Goal: Task Accomplishment & Management: Use online tool/utility

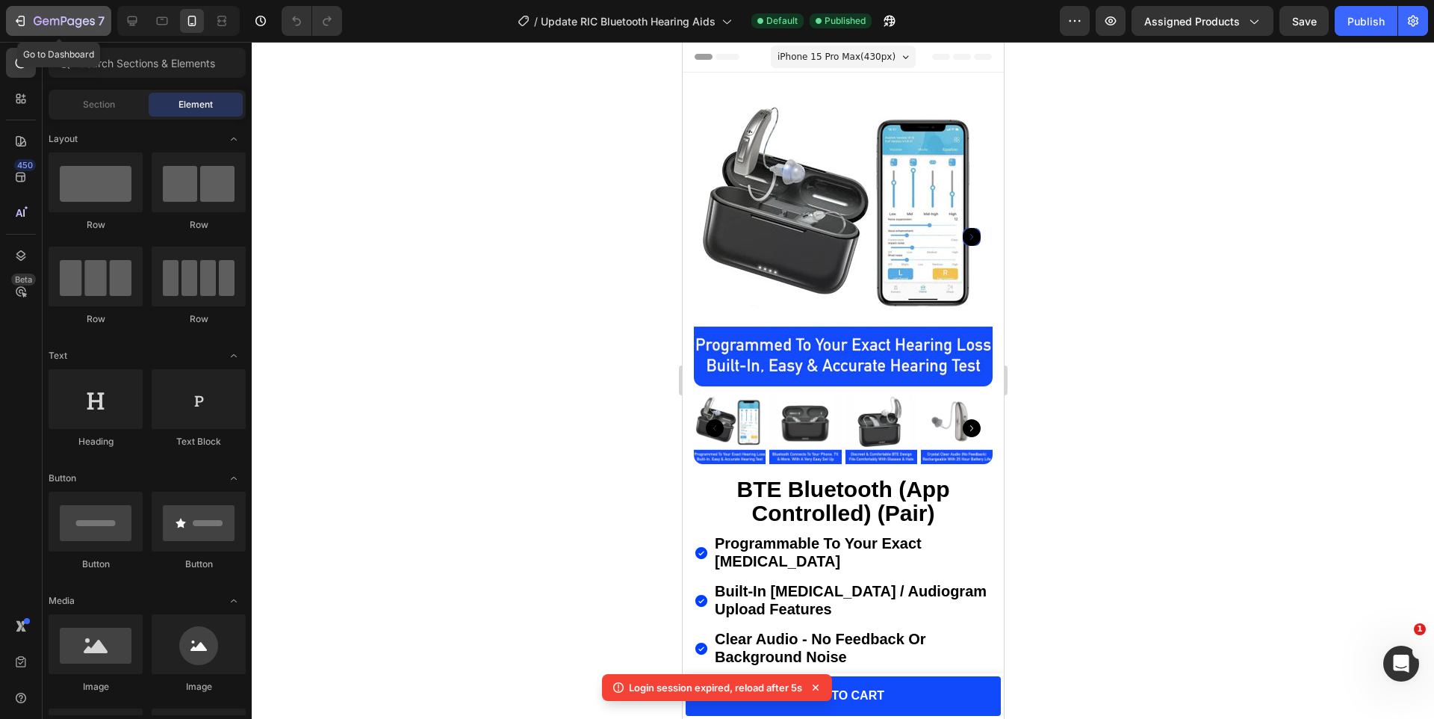
click at [23, 21] on icon "button" at bounding box center [22, 21] width 7 height 10
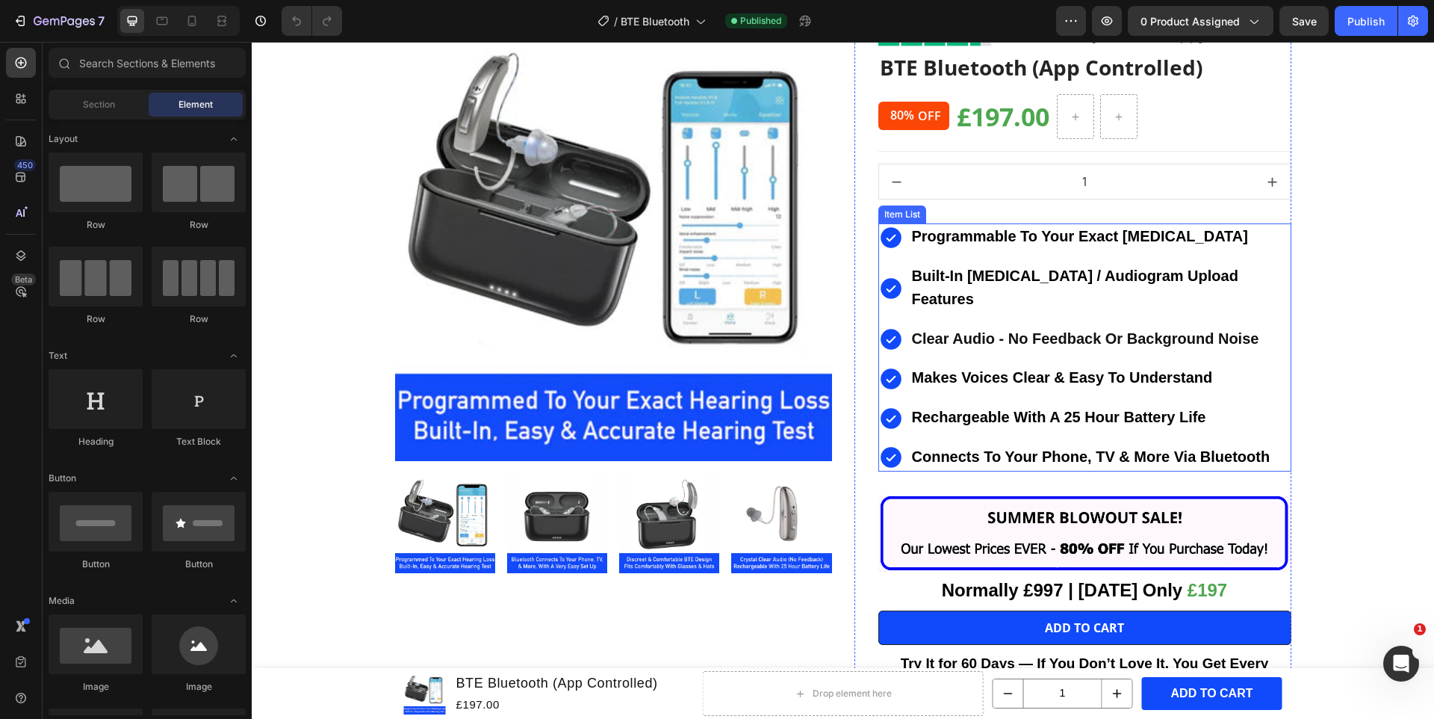
scroll to position [166, 0]
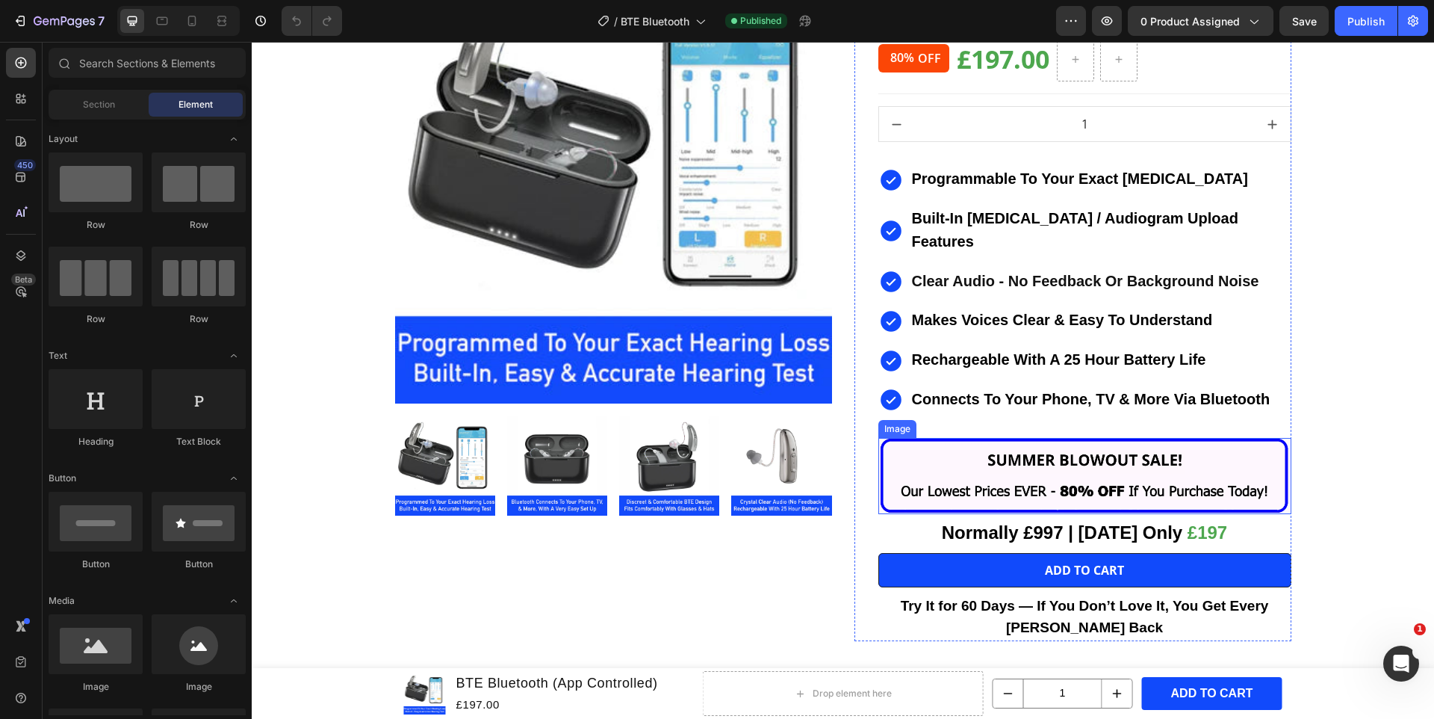
click at [1032, 438] on img at bounding box center [1085, 476] width 413 height 76
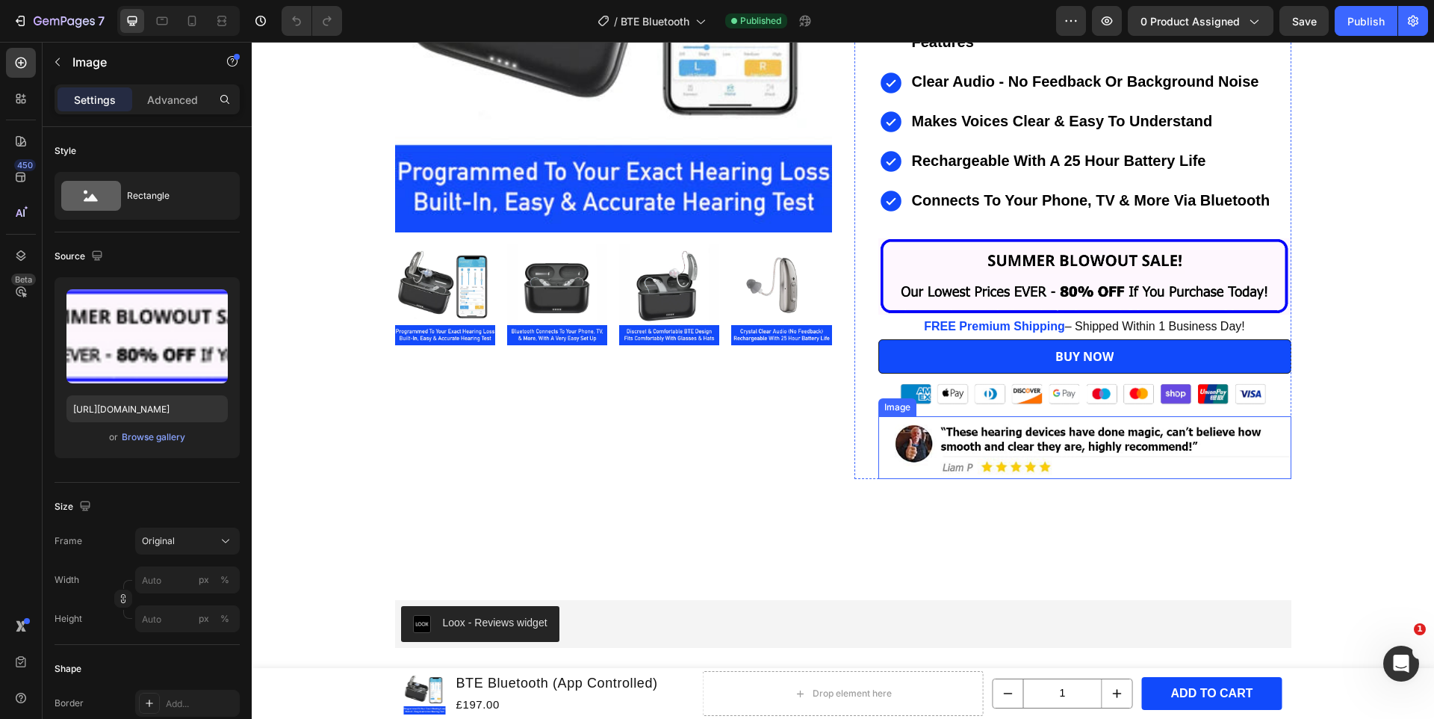
scroll to position [7160, 0]
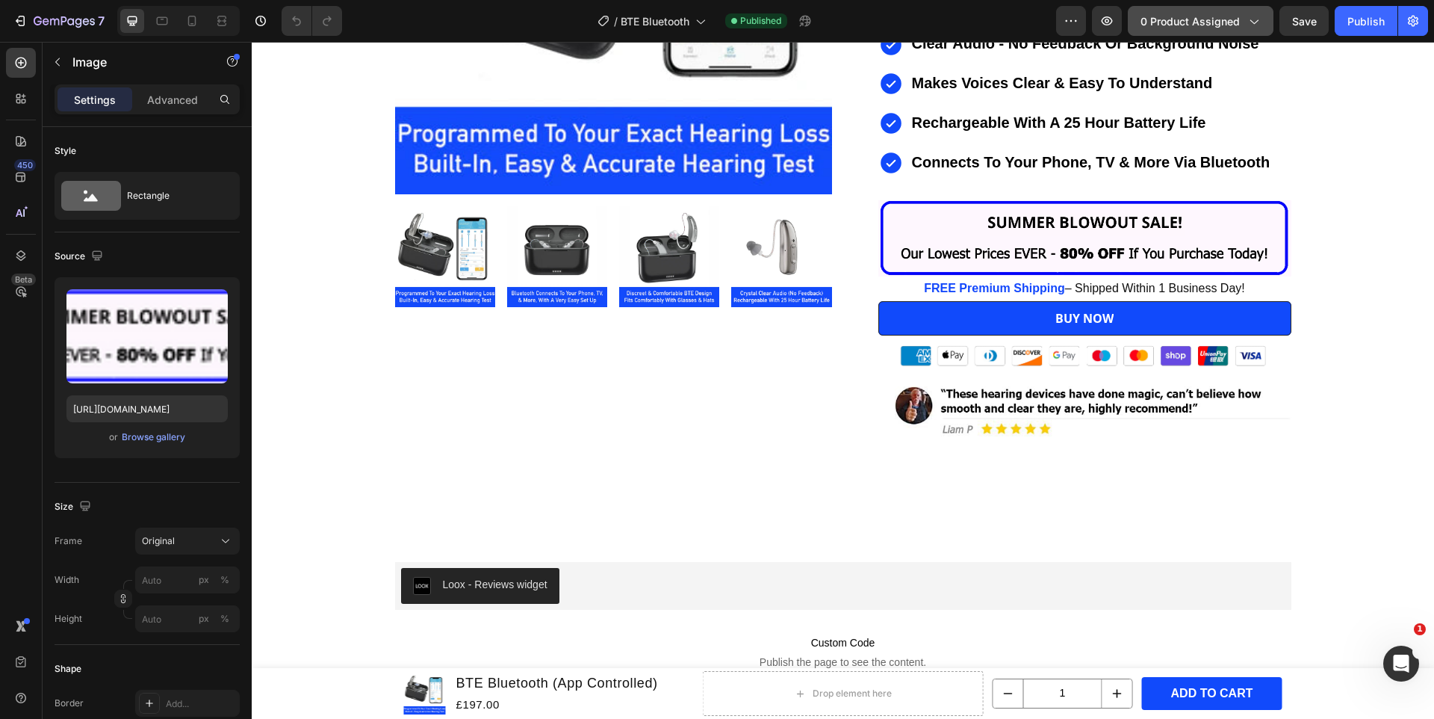
click at [1153, 21] on span "0 product assigned" at bounding box center [1190, 21] width 99 height 16
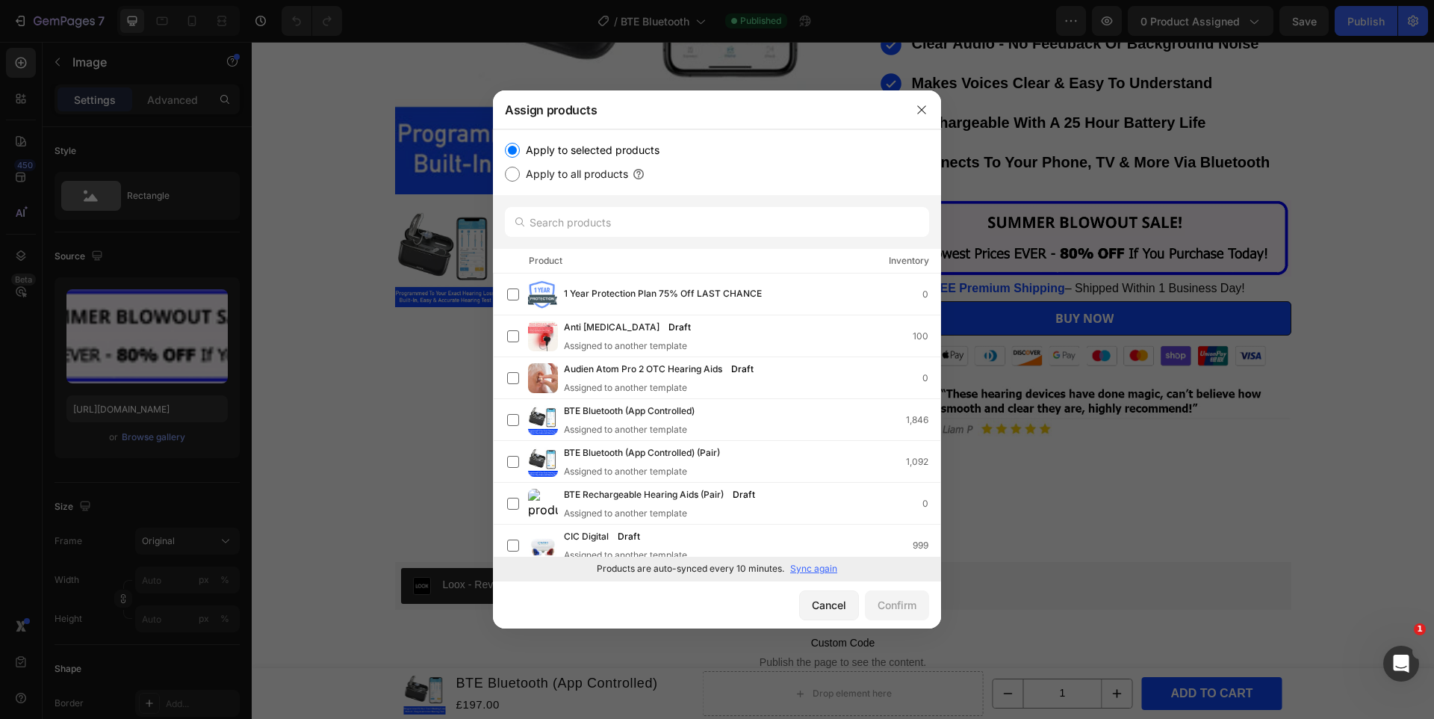
click at [566, 176] on label "Apply to all products" at bounding box center [574, 174] width 108 height 18
click at [520, 176] on input "Apply to all products" at bounding box center [512, 174] width 15 height 15
radio input "true"
click at [580, 216] on input "text" at bounding box center [717, 222] width 424 height 30
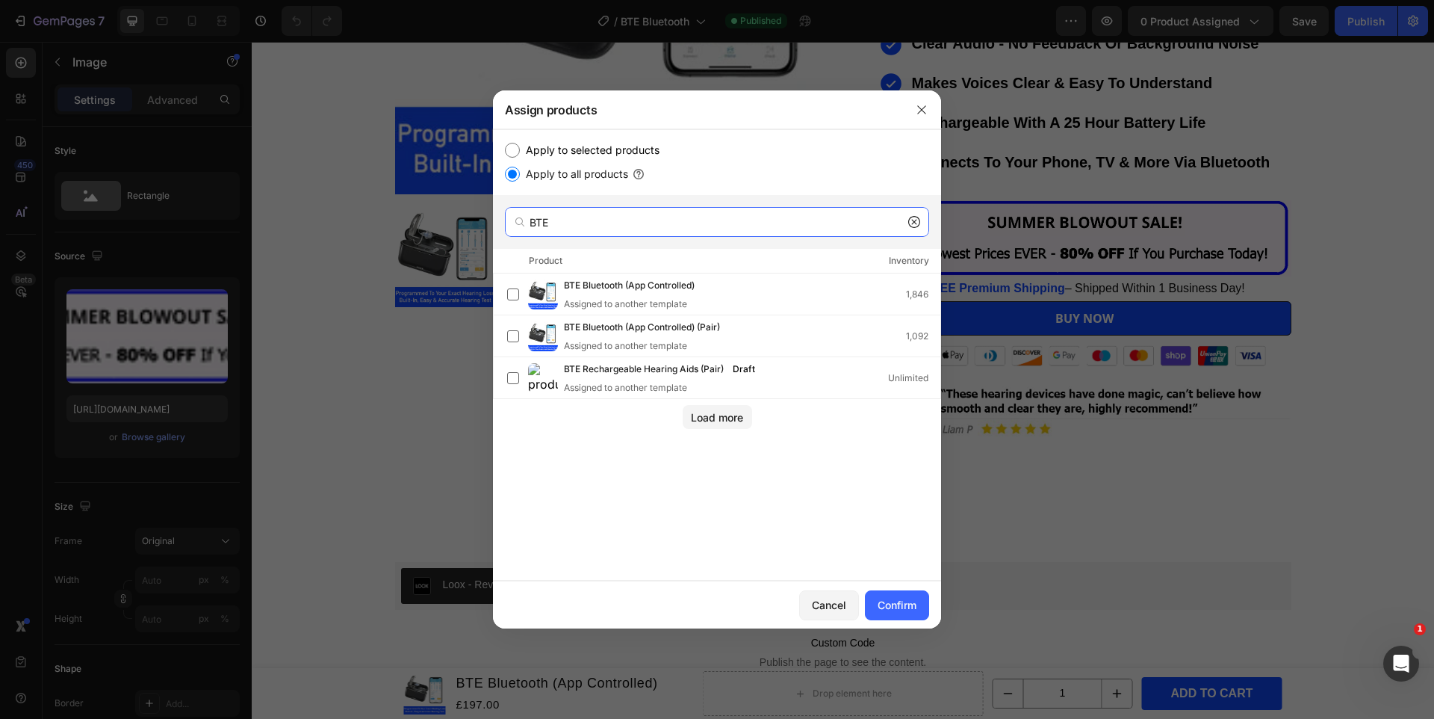
type input "BTE"
click at [516, 141] on div "Apply to selected products" at bounding box center [717, 150] width 424 height 18
click at [510, 149] on input "Apply to selected products" at bounding box center [512, 150] width 15 height 15
radio input "true"
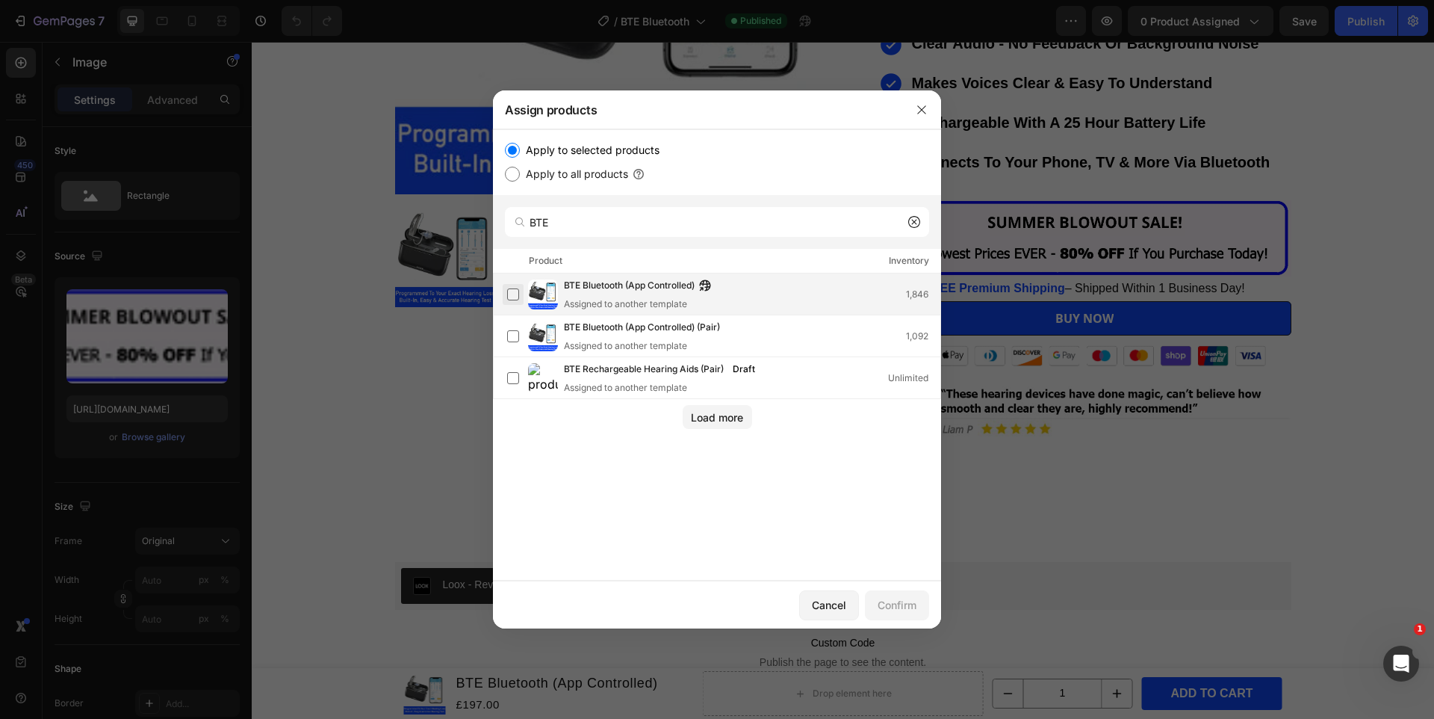
click at [508, 291] on label at bounding box center [513, 294] width 12 height 12
click at [517, 330] on label at bounding box center [513, 336] width 12 height 12
click at [902, 617] on button "Confirm" at bounding box center [897, 605] width 64 height 30
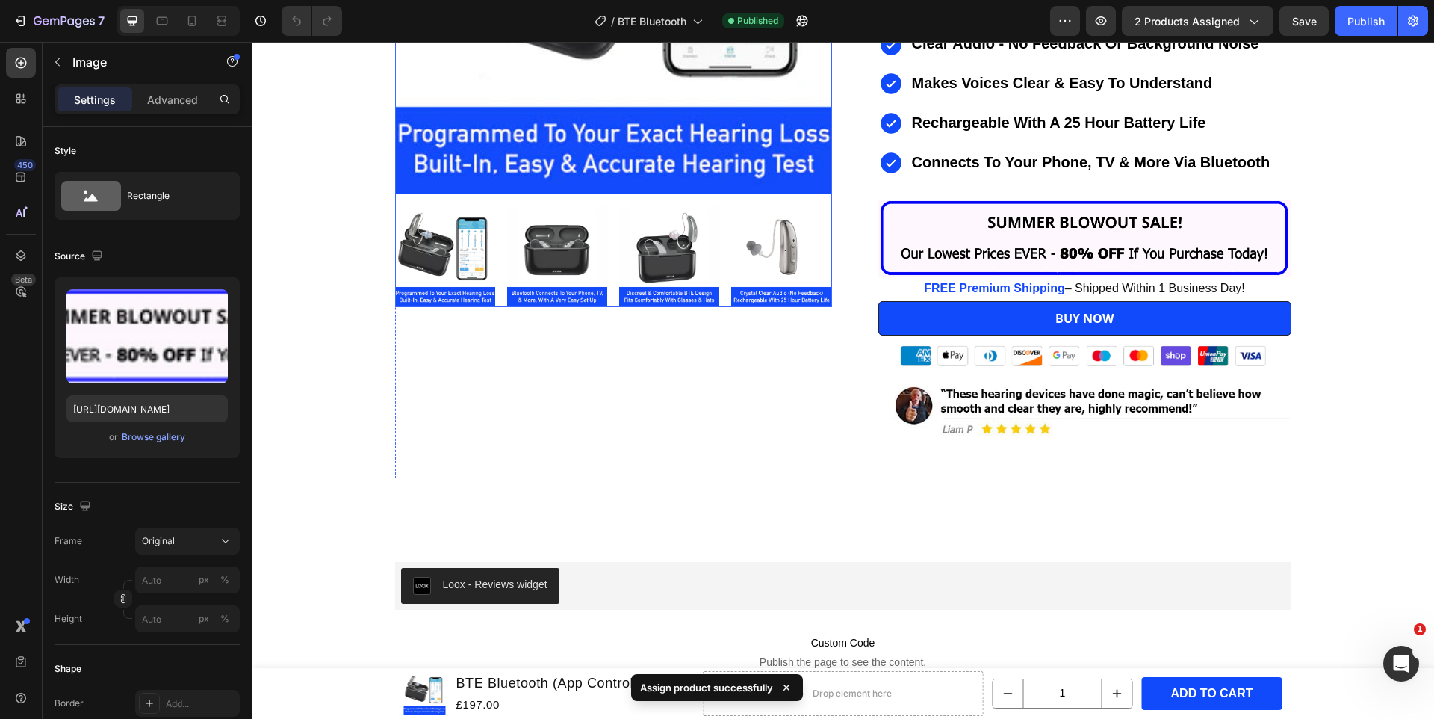
click at [567, 230] on img at bounding box center [557, 256] width 100 height 100
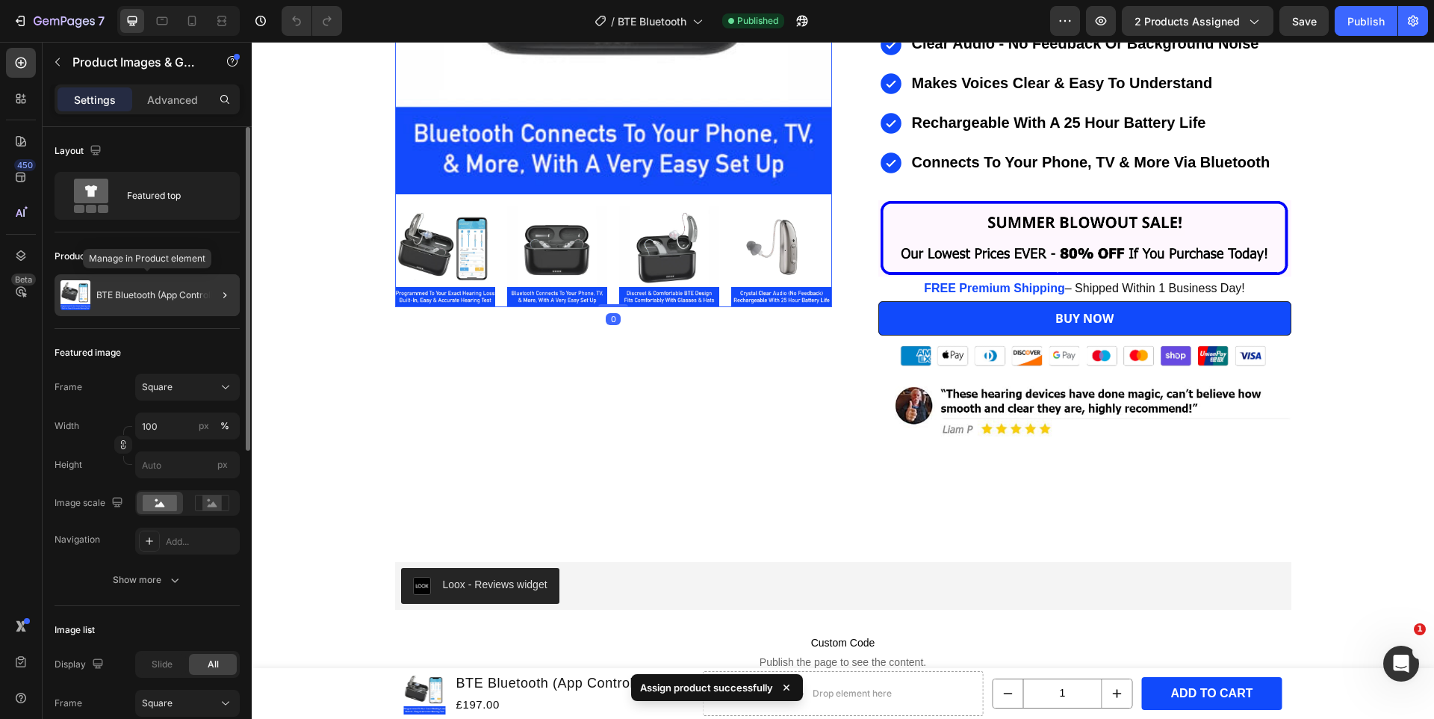
click at [170, 306] on div "BTE Bluetooth (App Controlled)" at bounding box center [147, 295] width 185 height 42
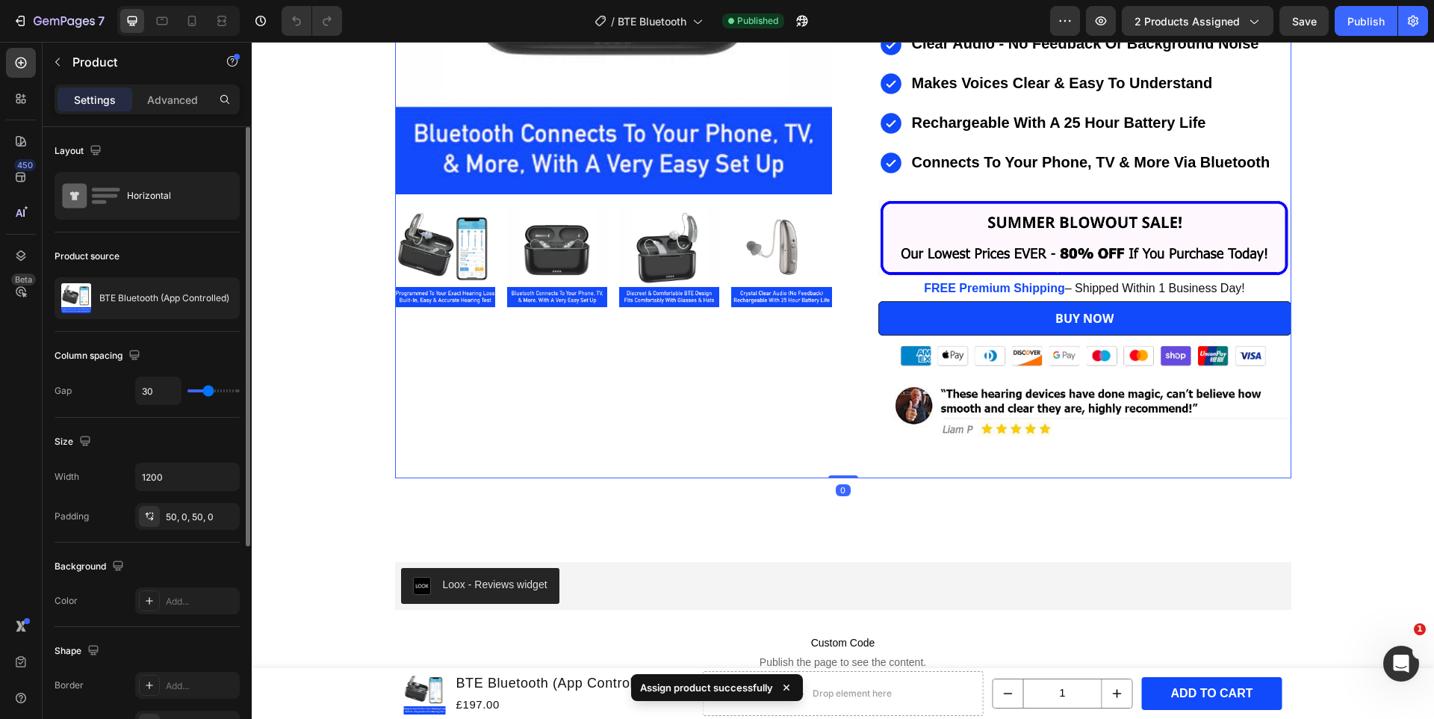
click at [170, 306] on div "BTE Bluetooth (App Controlled)" at bounding box center [147, 298] width 185 height 42
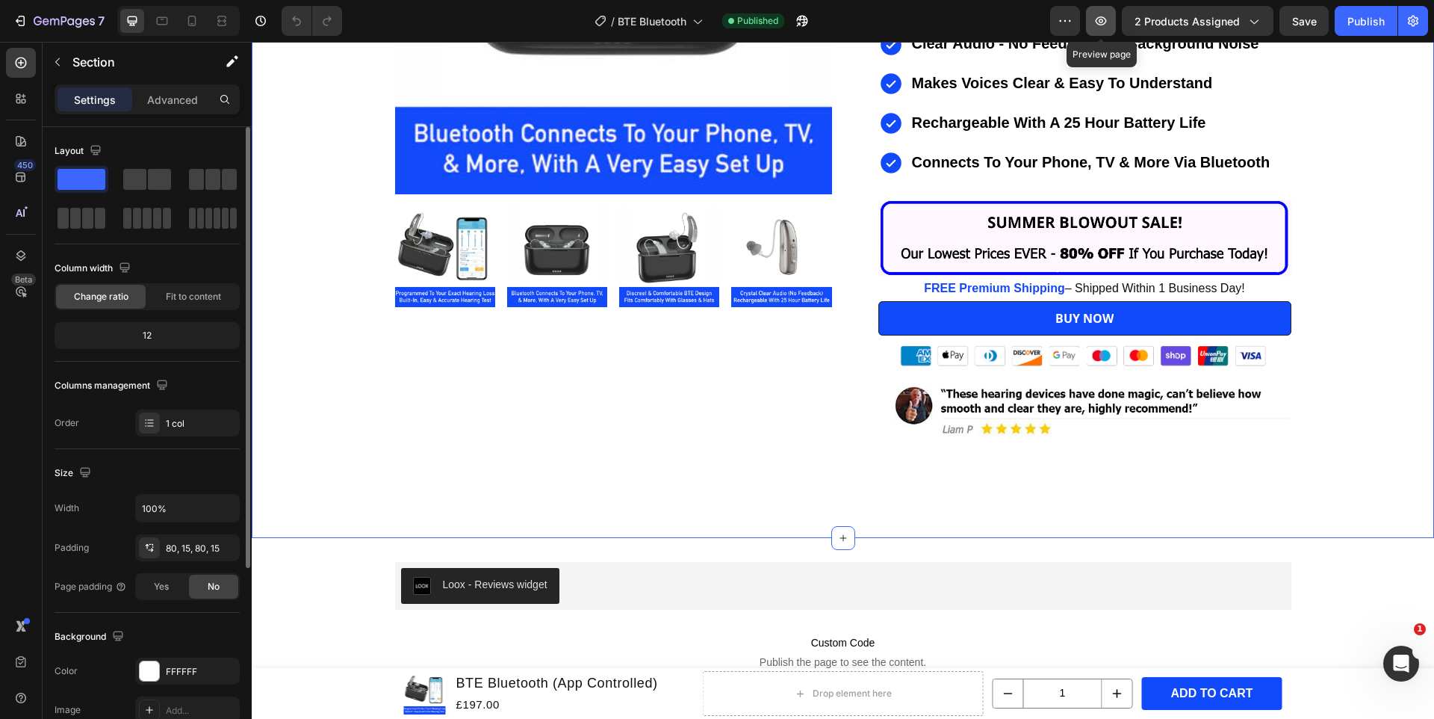
click at [1101, 19] on icon "button" at bounding box center [1101, 20] width 15 height 15
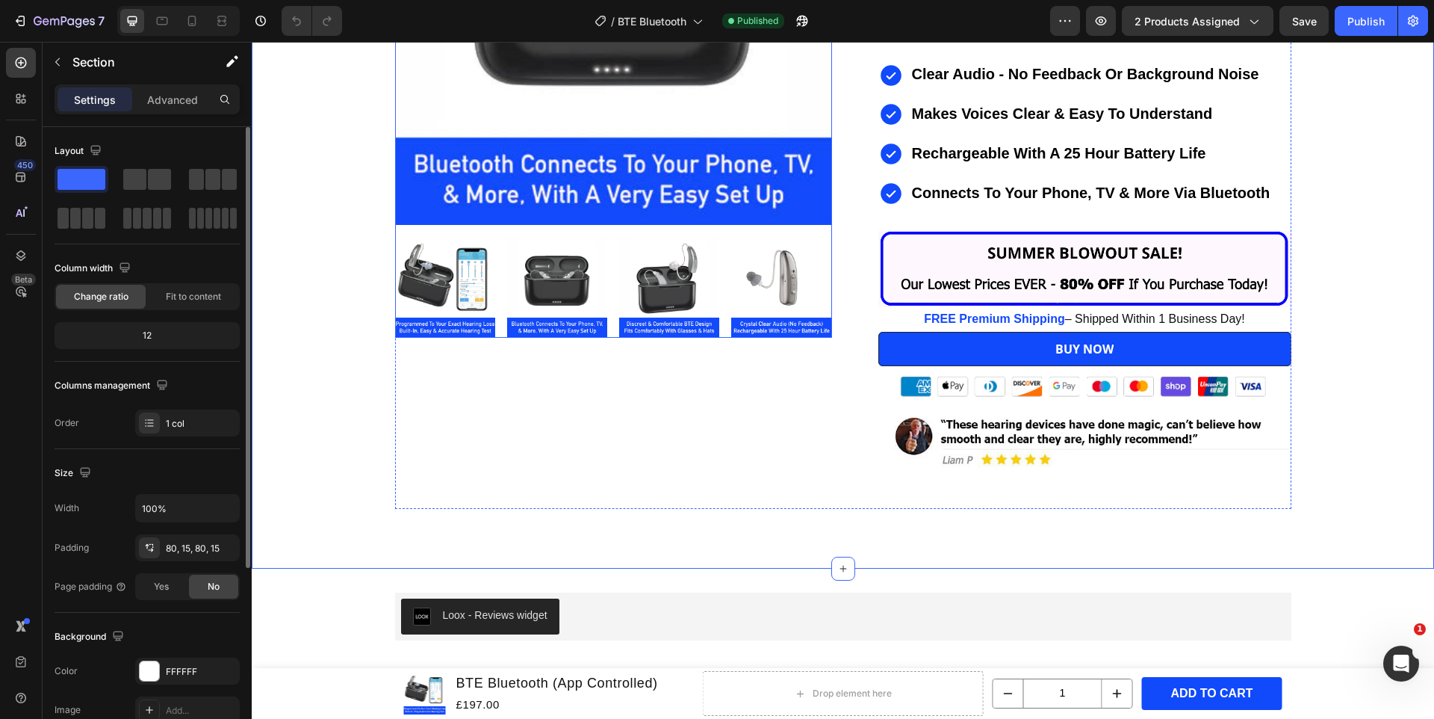
scroll to position [7129, 0]
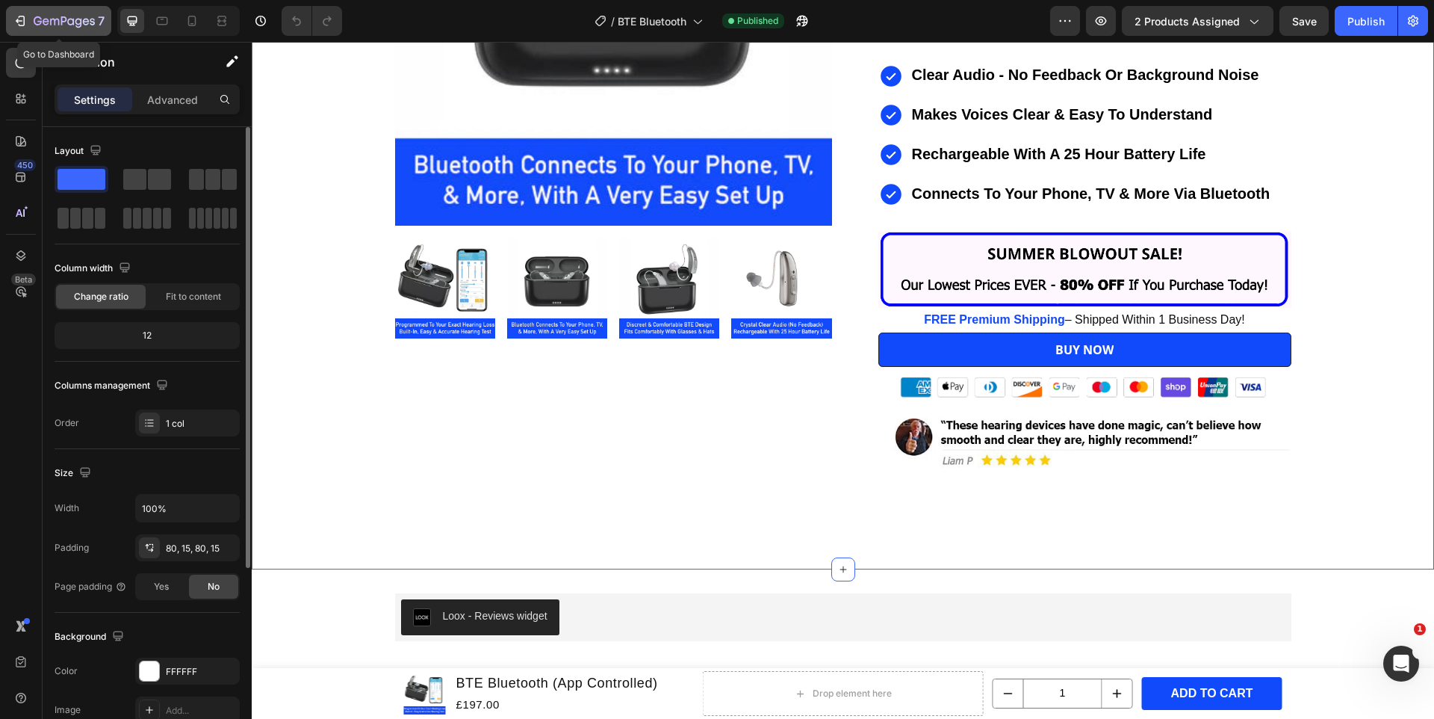
click at [24, 16] on icon "button" at bounding box center [22, 21] width 7 height 10
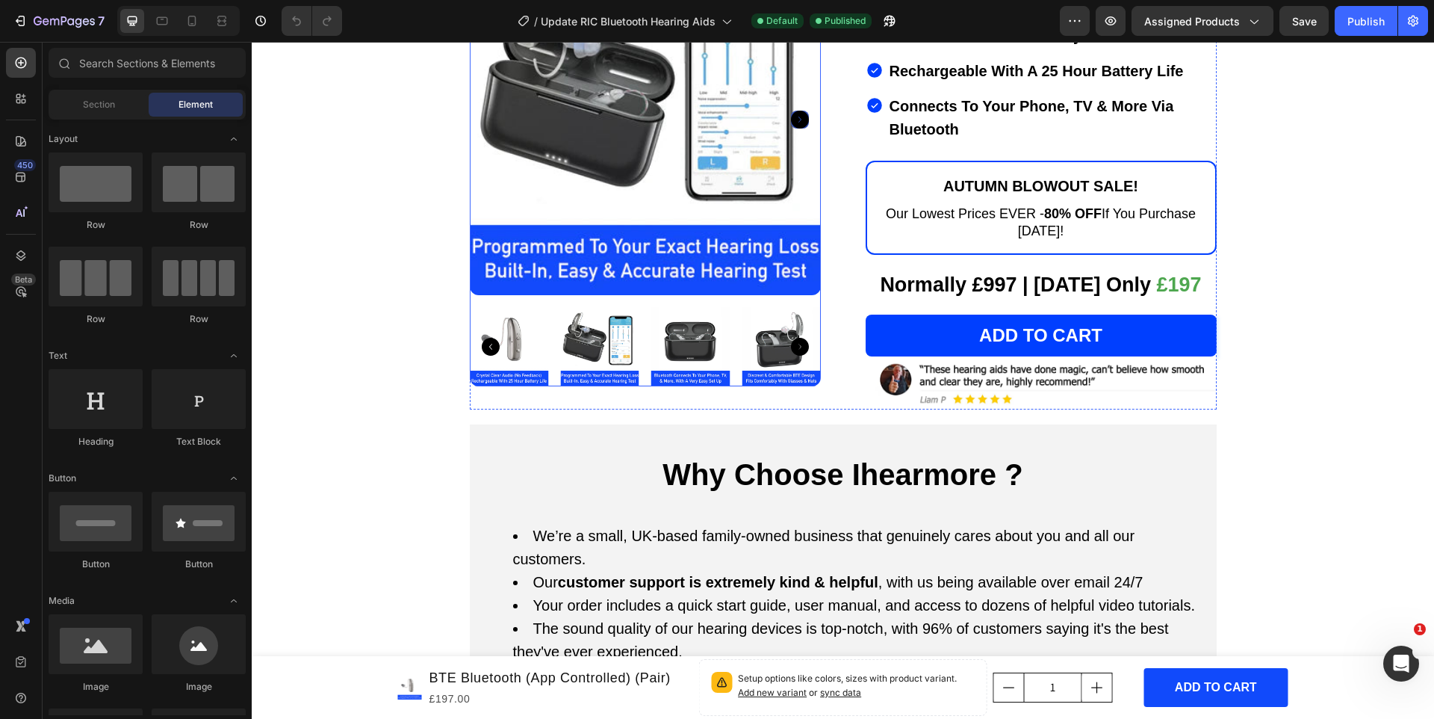
scroll to position [326, 0]
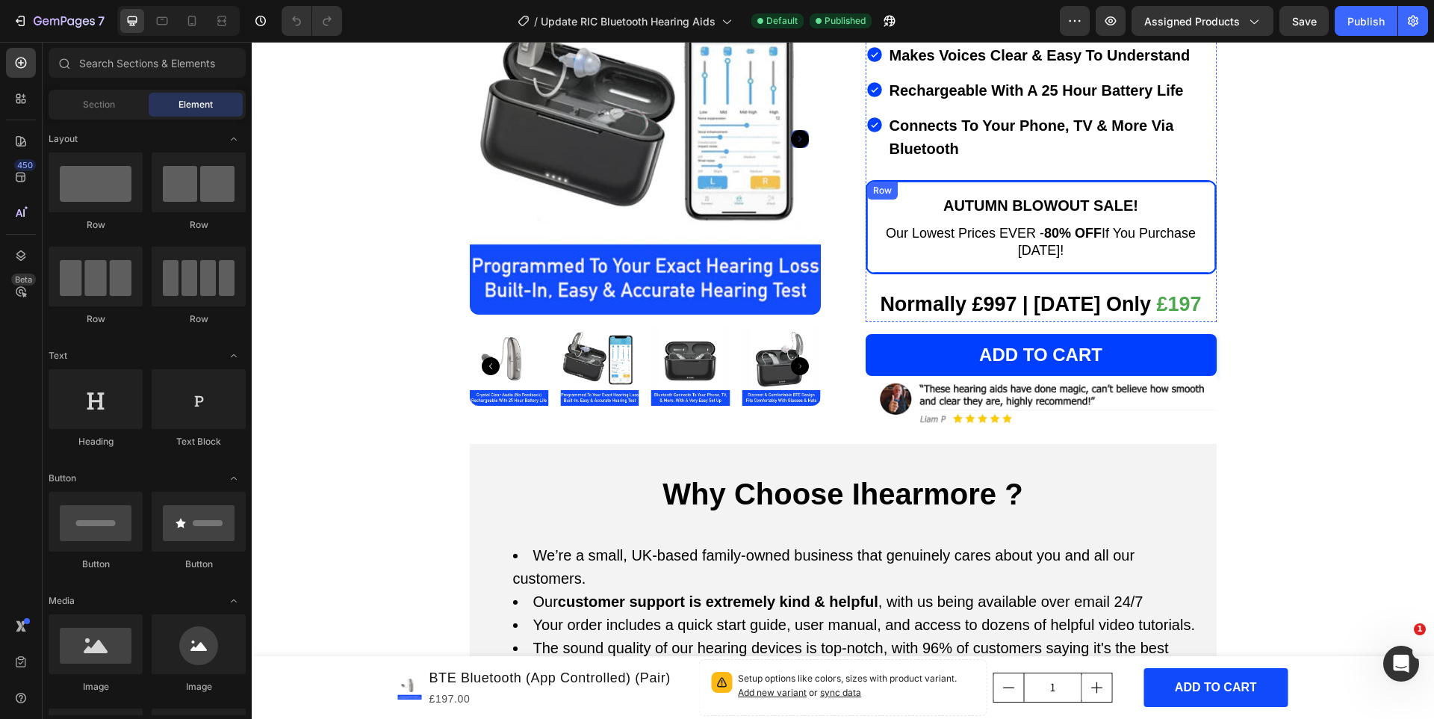
click at [874, 208] on div "AUTUMN BLOWOUT SALE! Heading Our Lowest Prices EVER - 80% OFF If You Purchase T…" at bounding box center [1041, 227] width 351 height 94
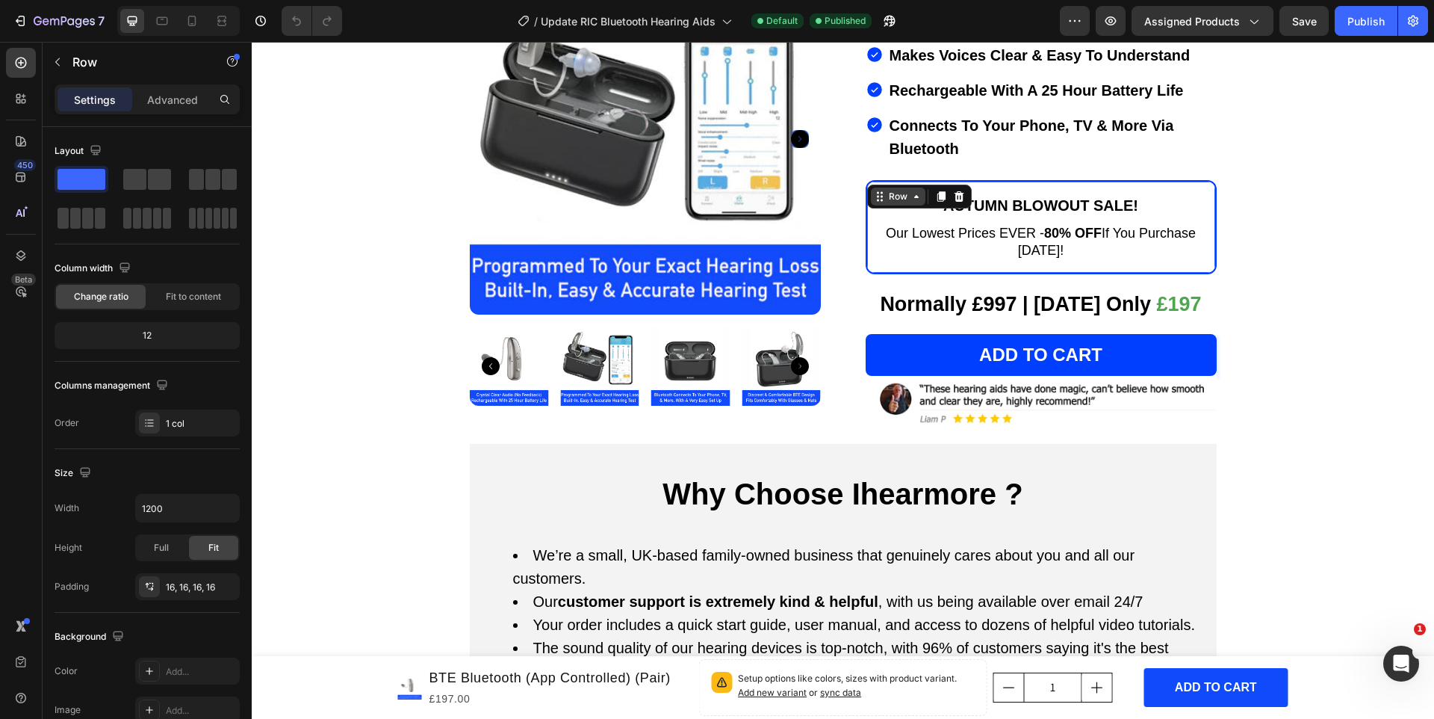
click at [914, 191] on icon at bounding box center [917, 197] width 12 height 12
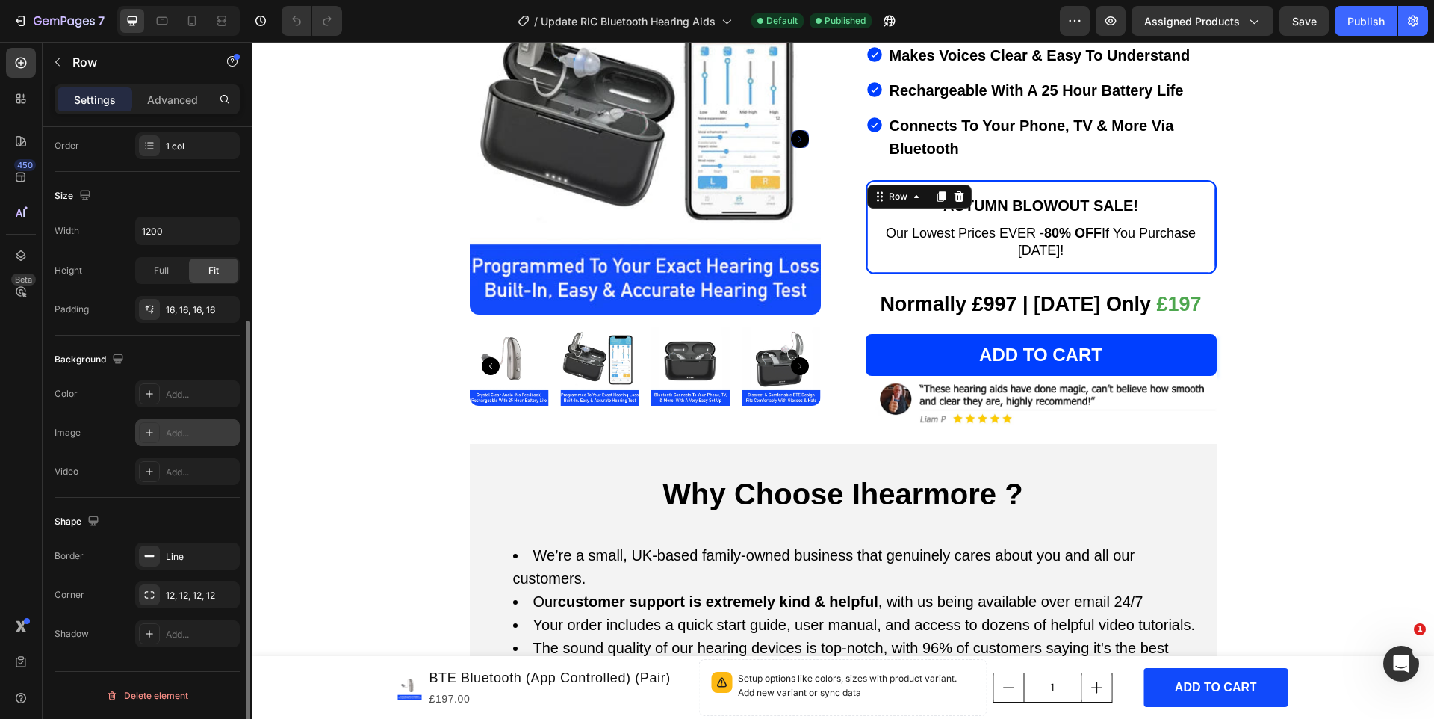
scroll to position [0, 0]
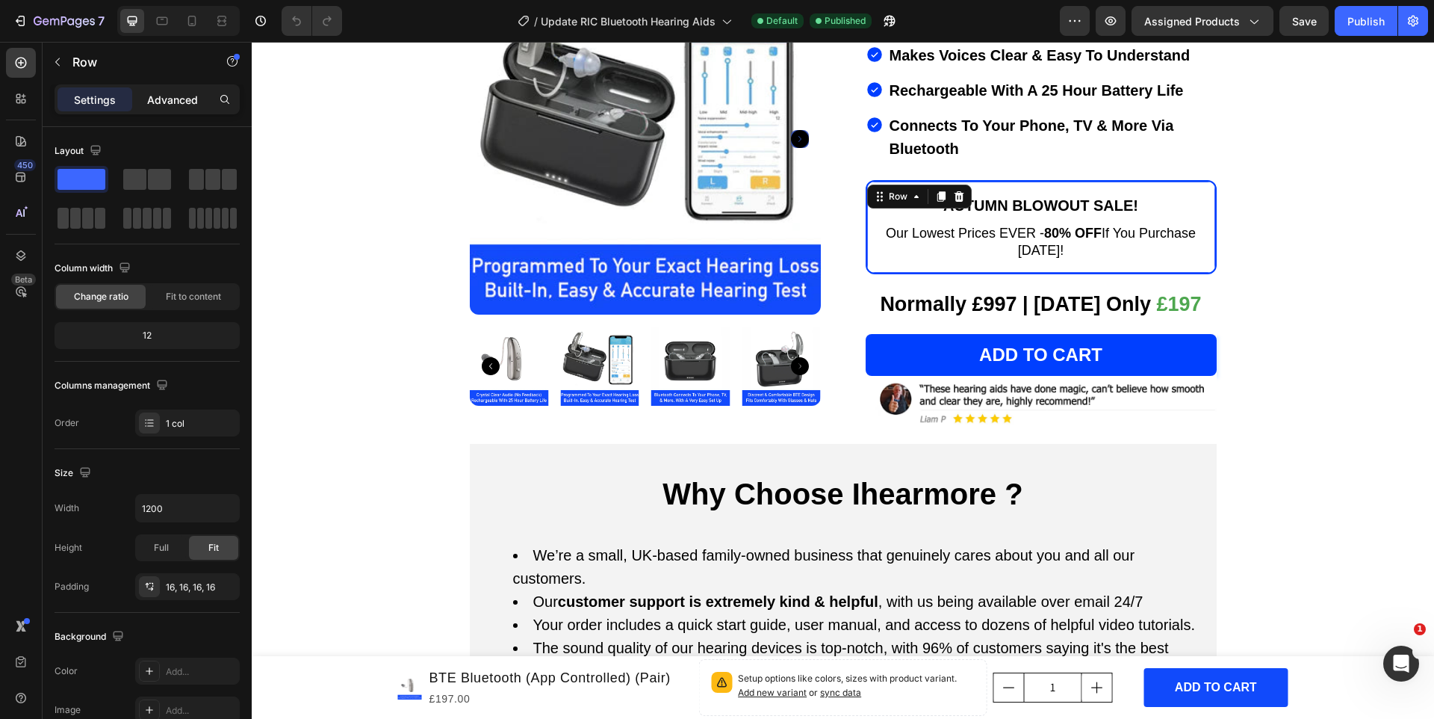
click at [169, 97] on p "Advanced" at bounding box center [172, 100] width 51 height 16
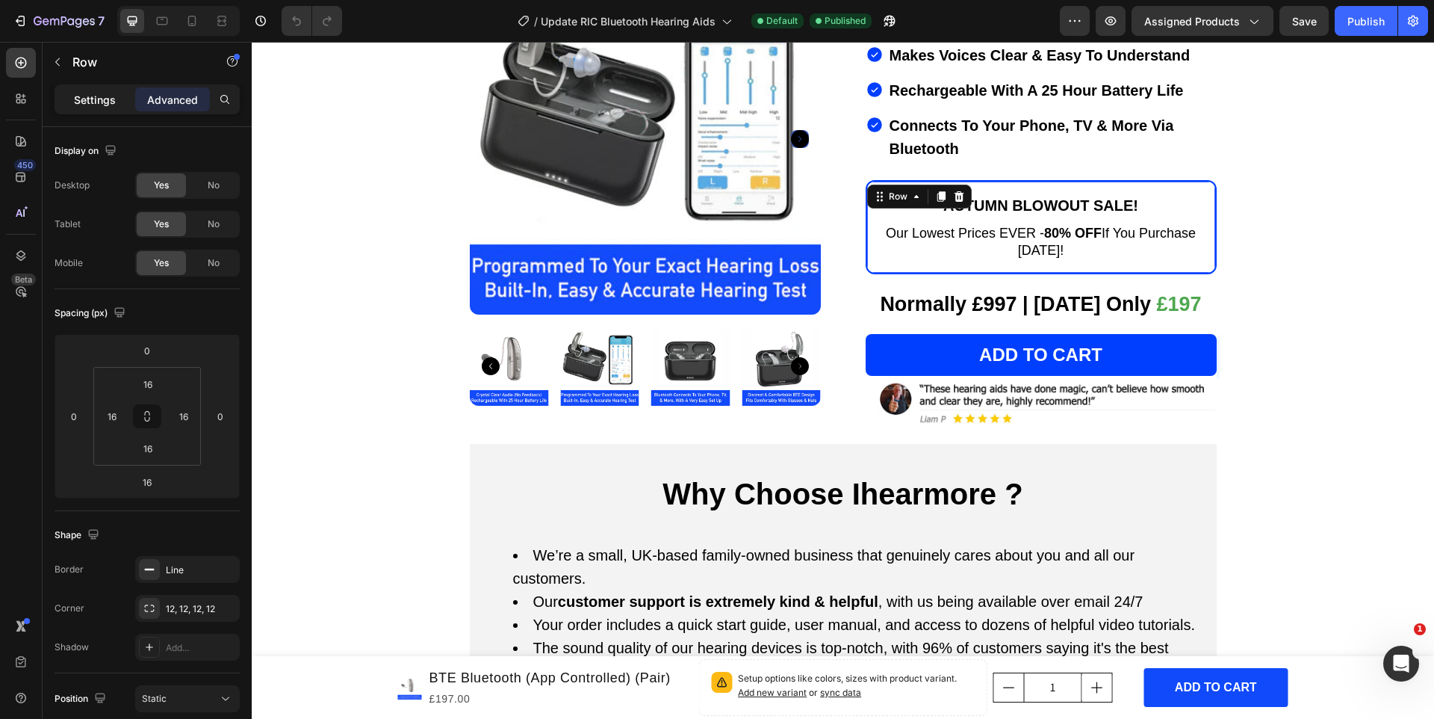
click at [111, 96] on p "Settings" at bounding box center [95, 100] width 42 height 16
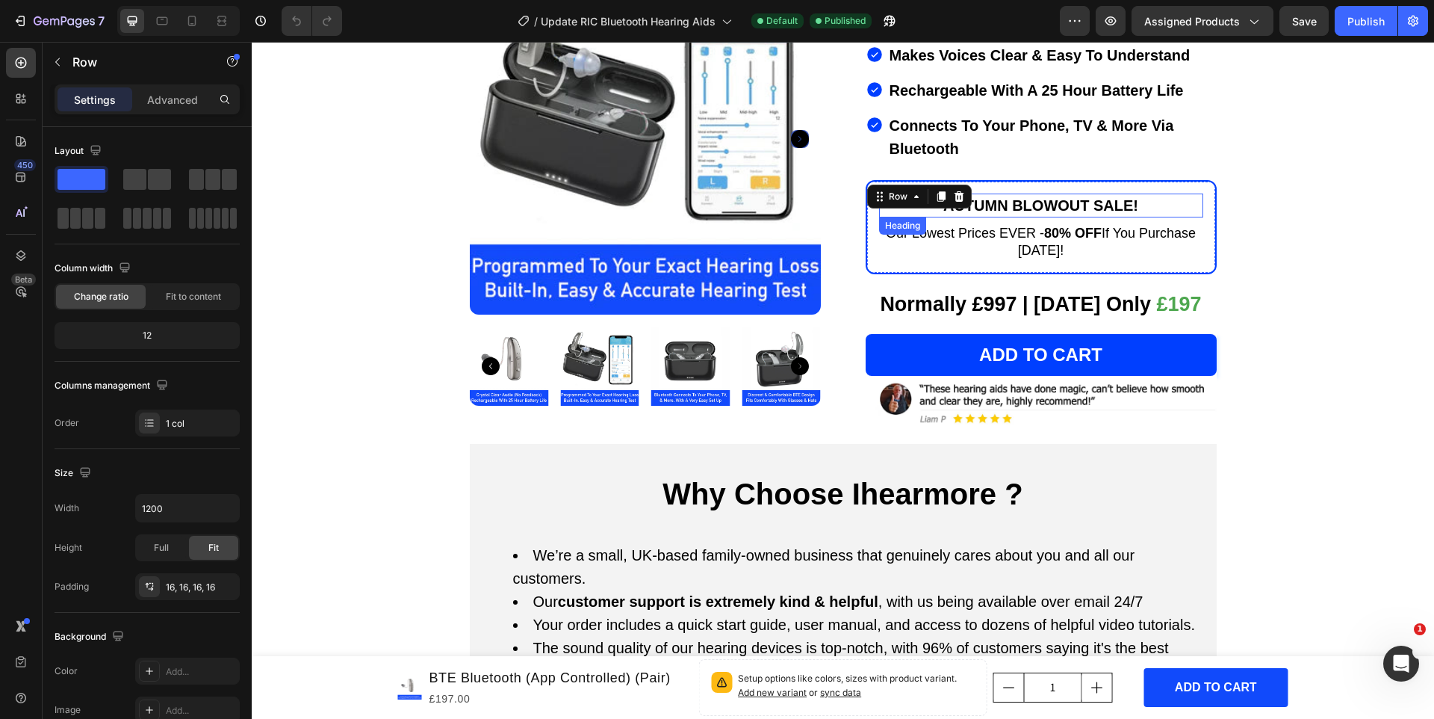
click at [1131, 197] on strong "AUTUMN BLOWOUT SALE!" at bounding box center [1041, 205] width 195 height 16
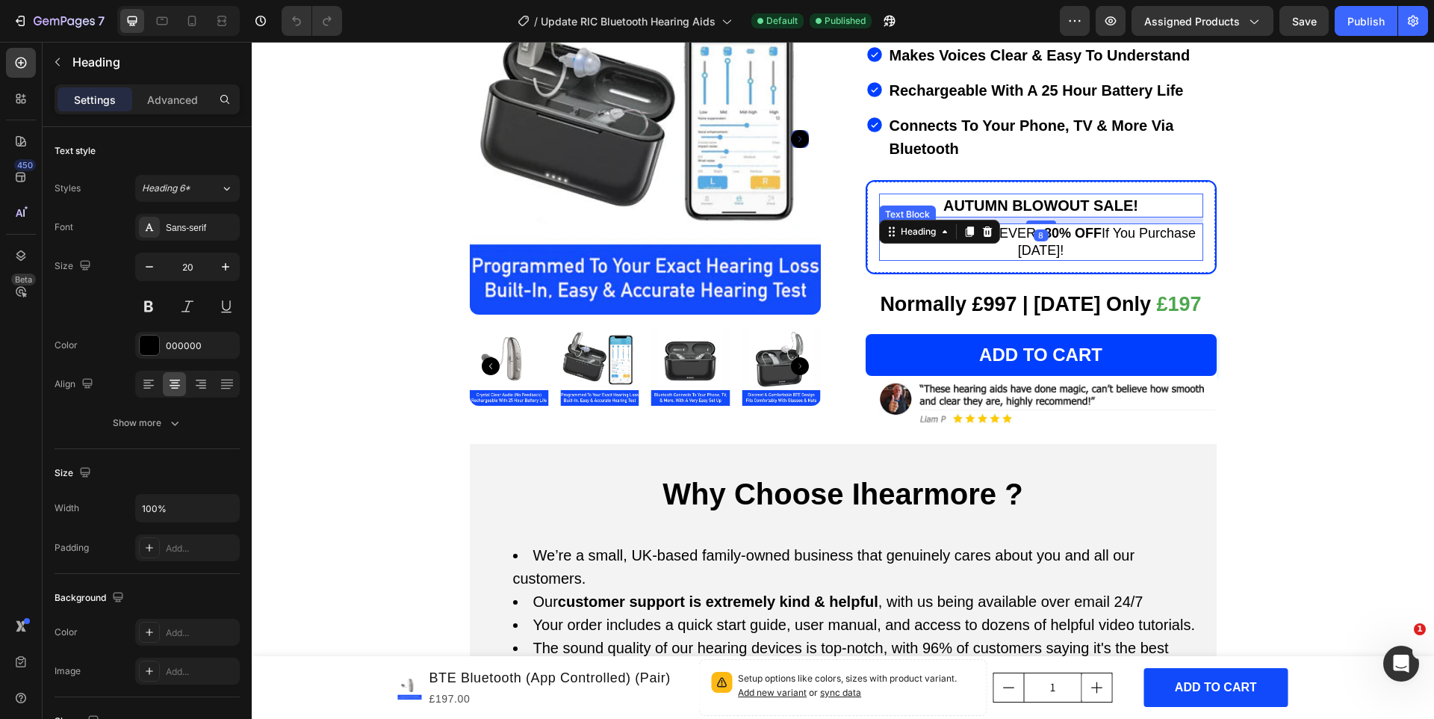
click at [1161, 225] on p "Our Lowest Prices EVER - 80% OFF If You Purchase [DATE]!" at bounding box center [1041, 242] width 321 height 34
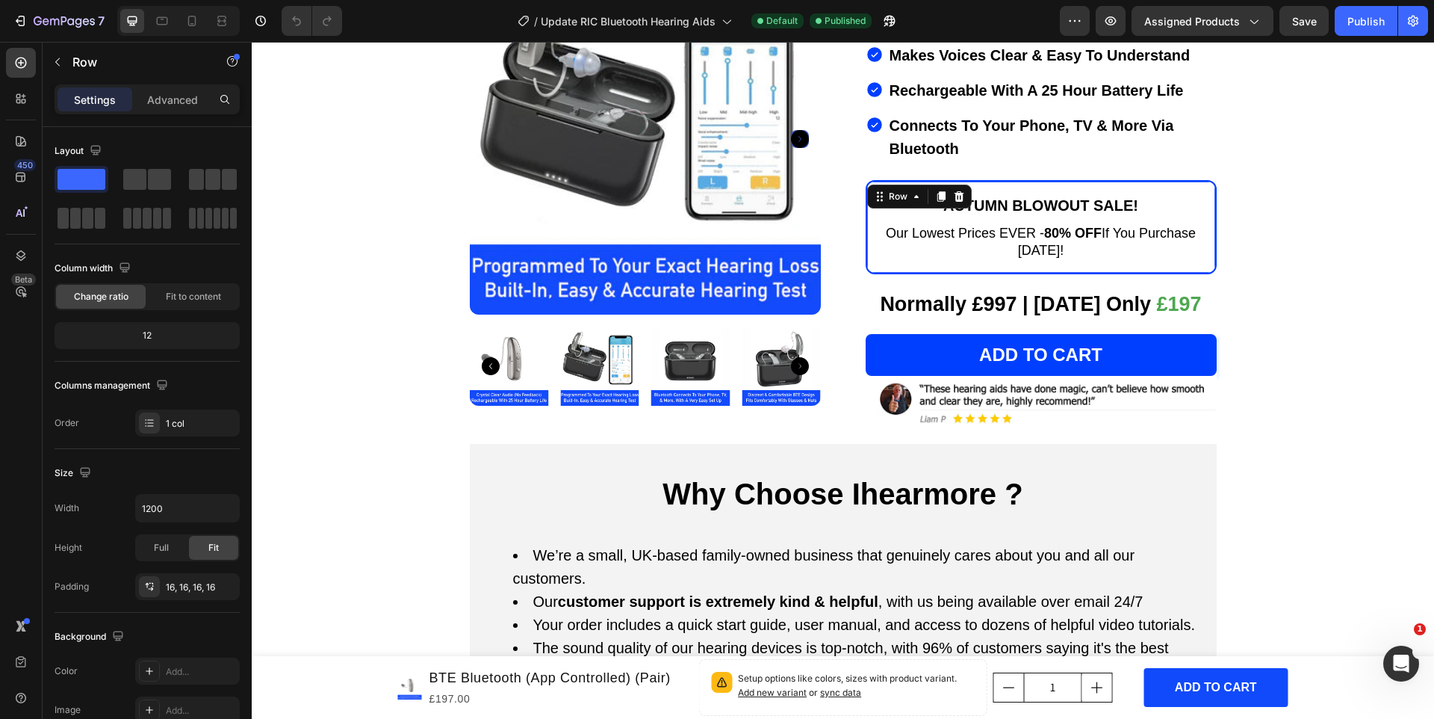
click at [1148, 180] on div "AUTUMN BLOWOUT SALE! Heading Our Lowest Prices EVER - 80% OFF If You Purchase T…" at bounding box center [1041, 227] width 351 height 94
click at [1134, 120] on p "Connects To Your Phone, TV & More Via Bluetooth" at bounding box center [1052, 137] width 325 height 46
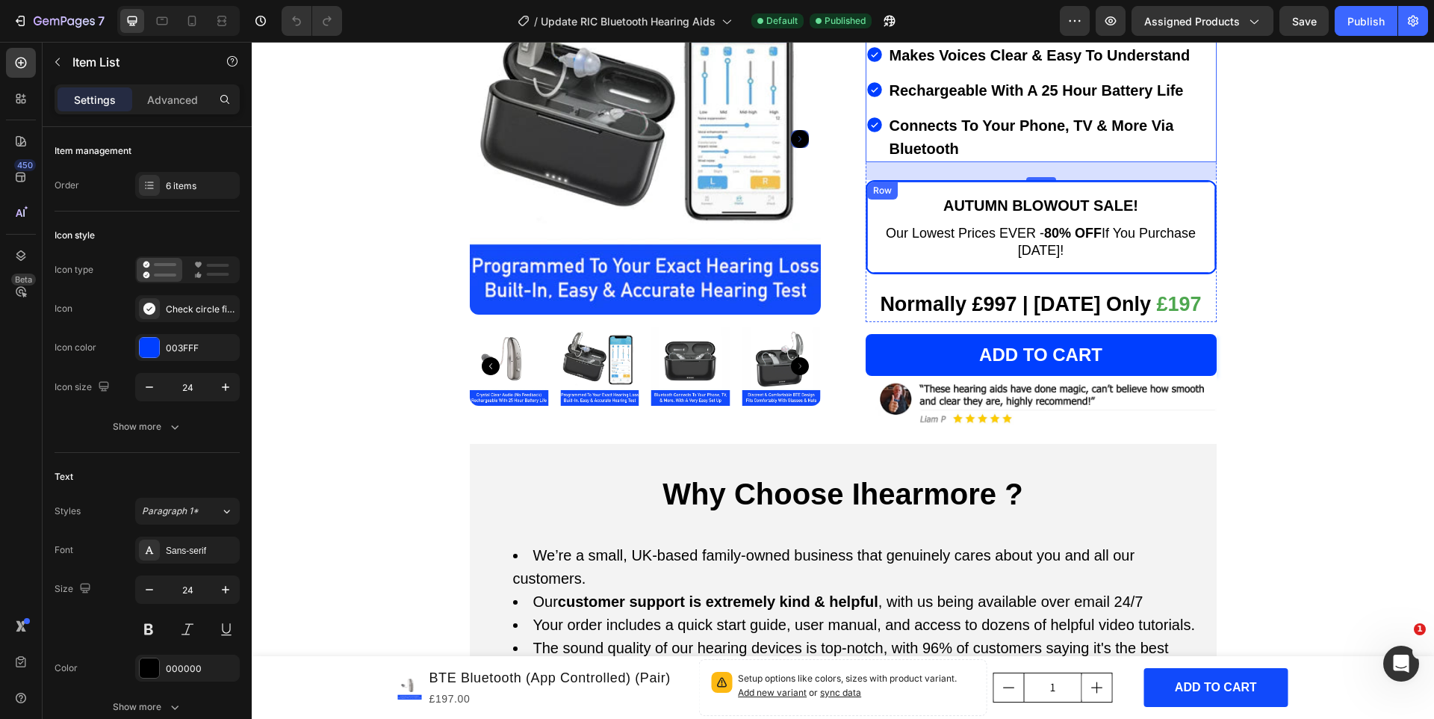
click at [1211, 216] on div "AUTUMN BLOWOUT SALE! Heading Our Lowest Prices EVER - 80% OFF If You Purchase T…" at bounding box center [1041, 227] width 351 height 94
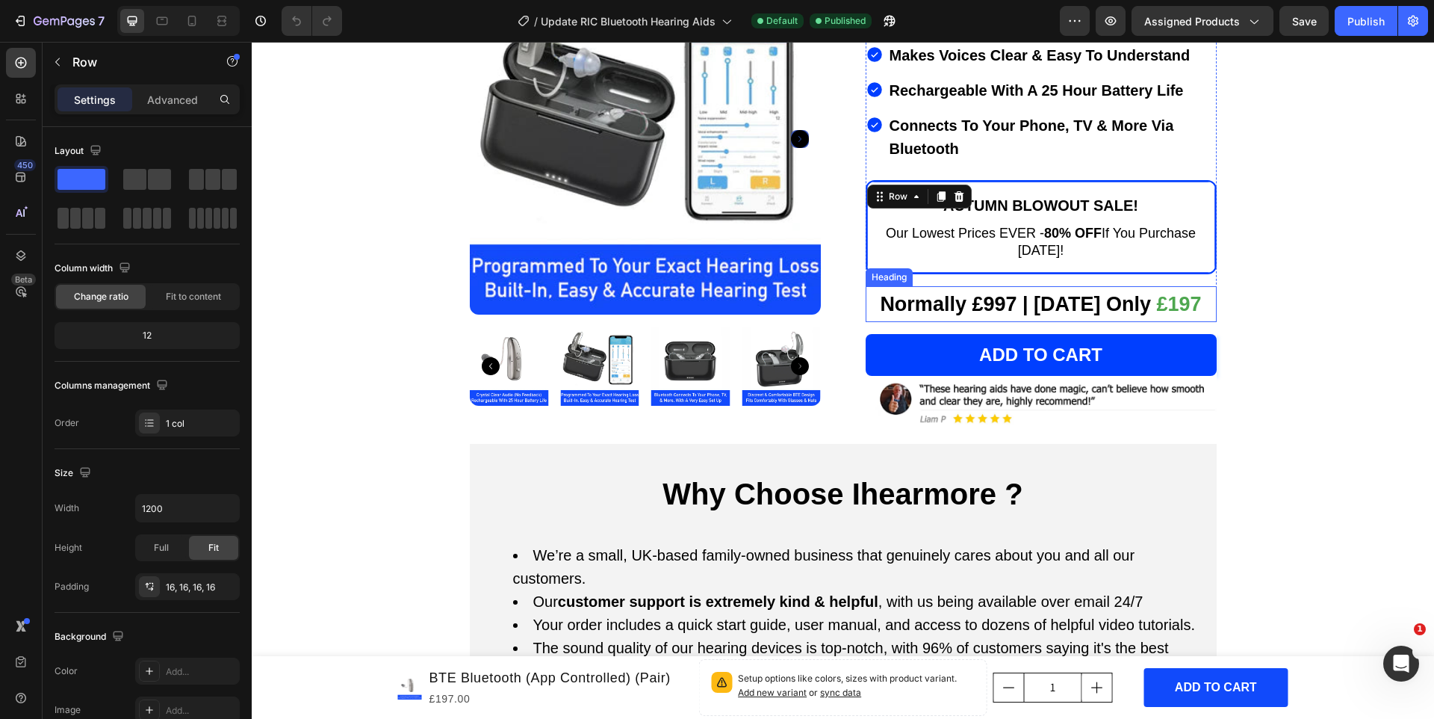
click at [1201, 286] on h2 "Normally £997 | Today Only £197" at bounding box center [1041, 304] width 351 height 36
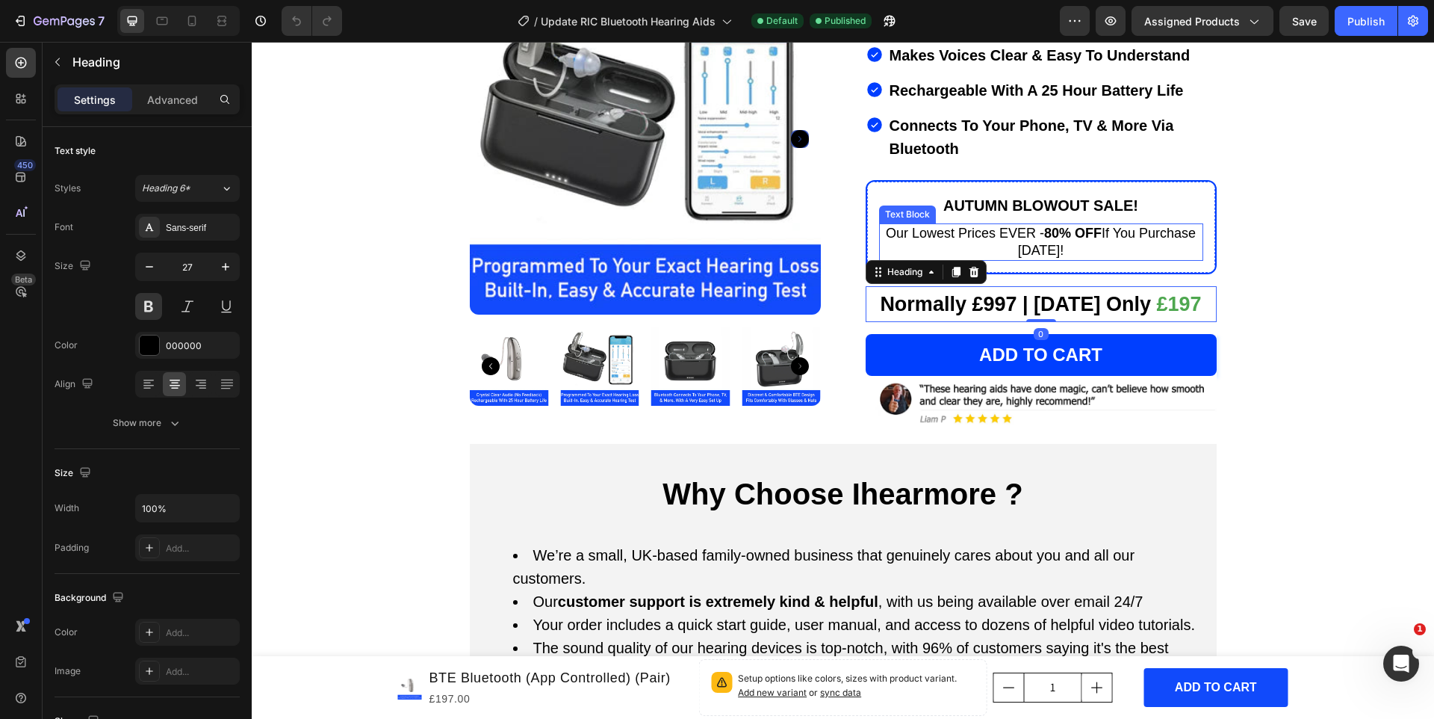
click at [1197, 227] on p "Our Lowest Prices EVER - 80% OFF If You Purchase [DATE]!" at bounding box center [1041, 242] width 321 height 34
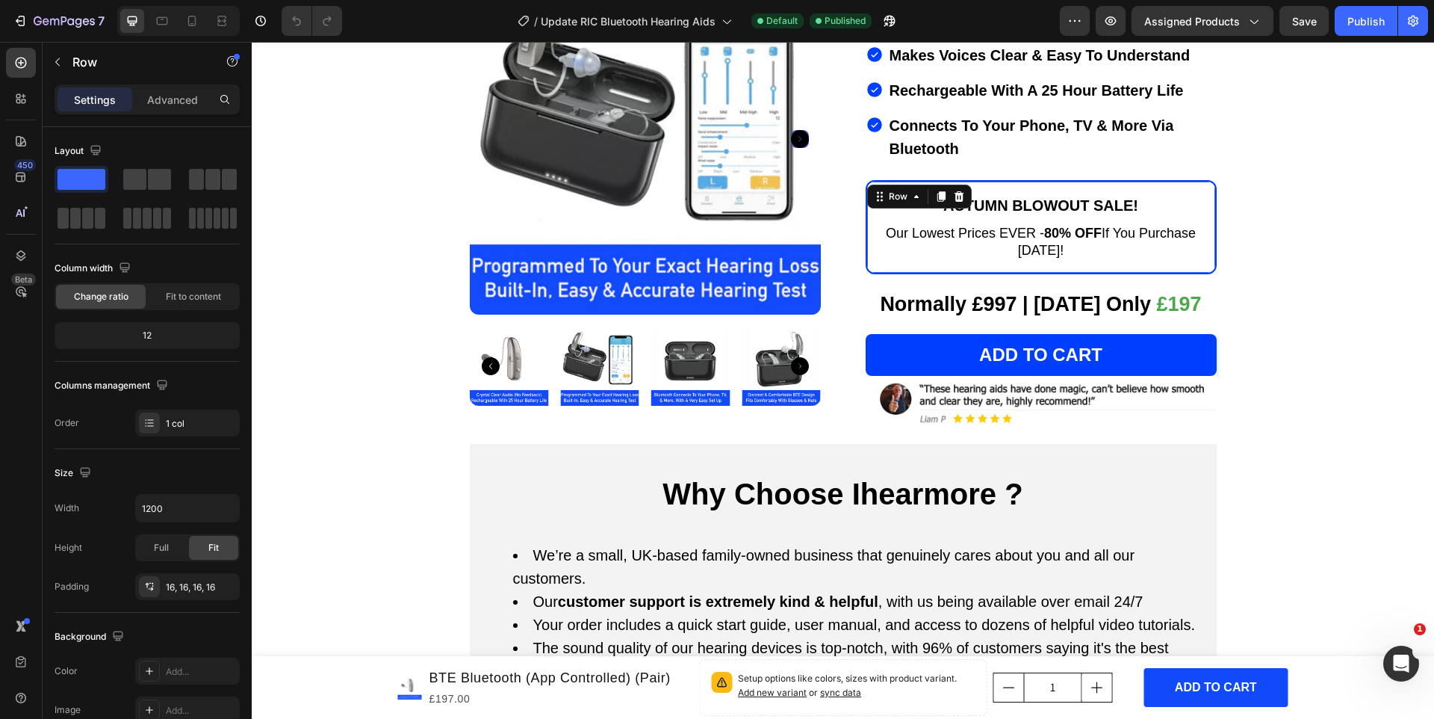
click at [1207, 231] on div "AUTUMN BLOWOUT SALE! Heading Our Lowest Prices EVER - 80% OFF If You Purchase T…" at bounding box center [1041, 227] width 351 height 94
click at [1163, 383] on img at bounding box center [1041, 402] width 351 height 53
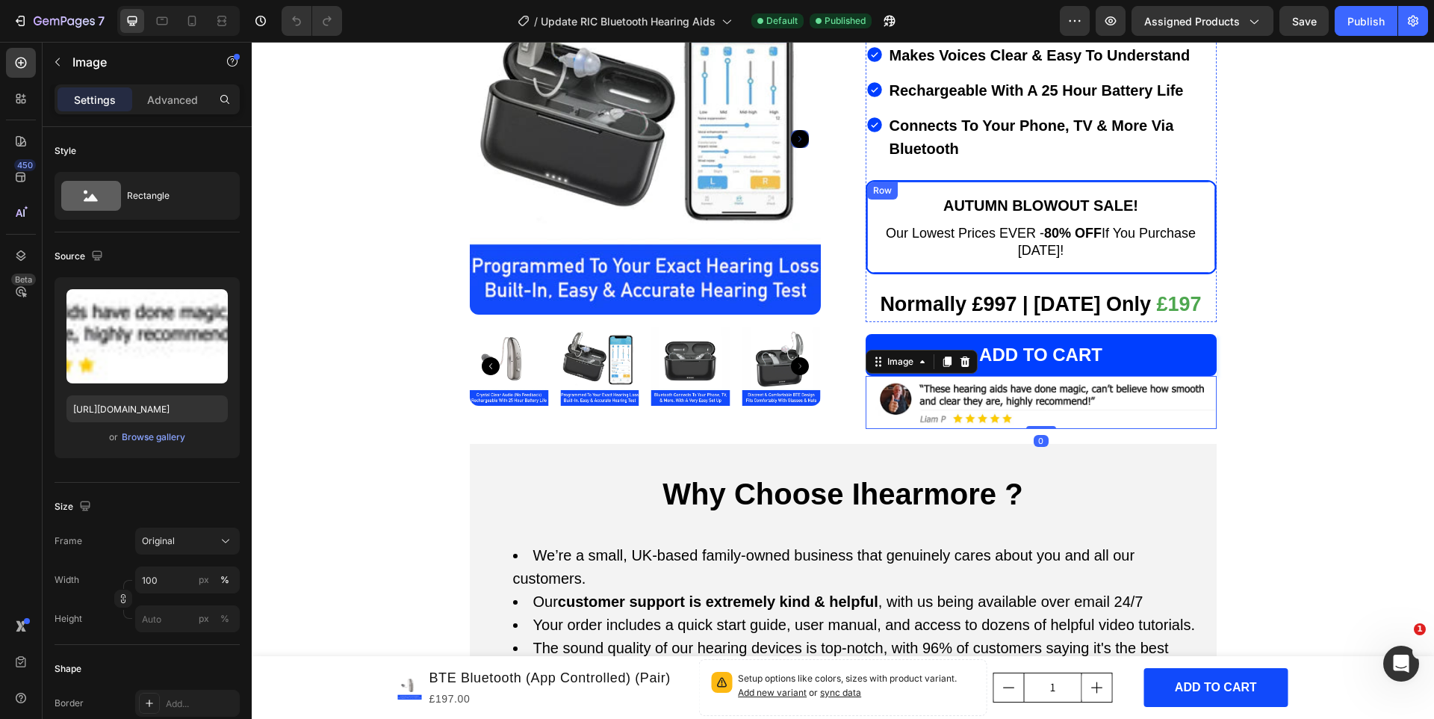
click at [1192, 244] on div "AUTUMN BLOWOUT SALE! Heading Our Lowest Prices EVER - 80% OFF If You Purchase T…" at bounding box center [1041, 227] width 351 height 94
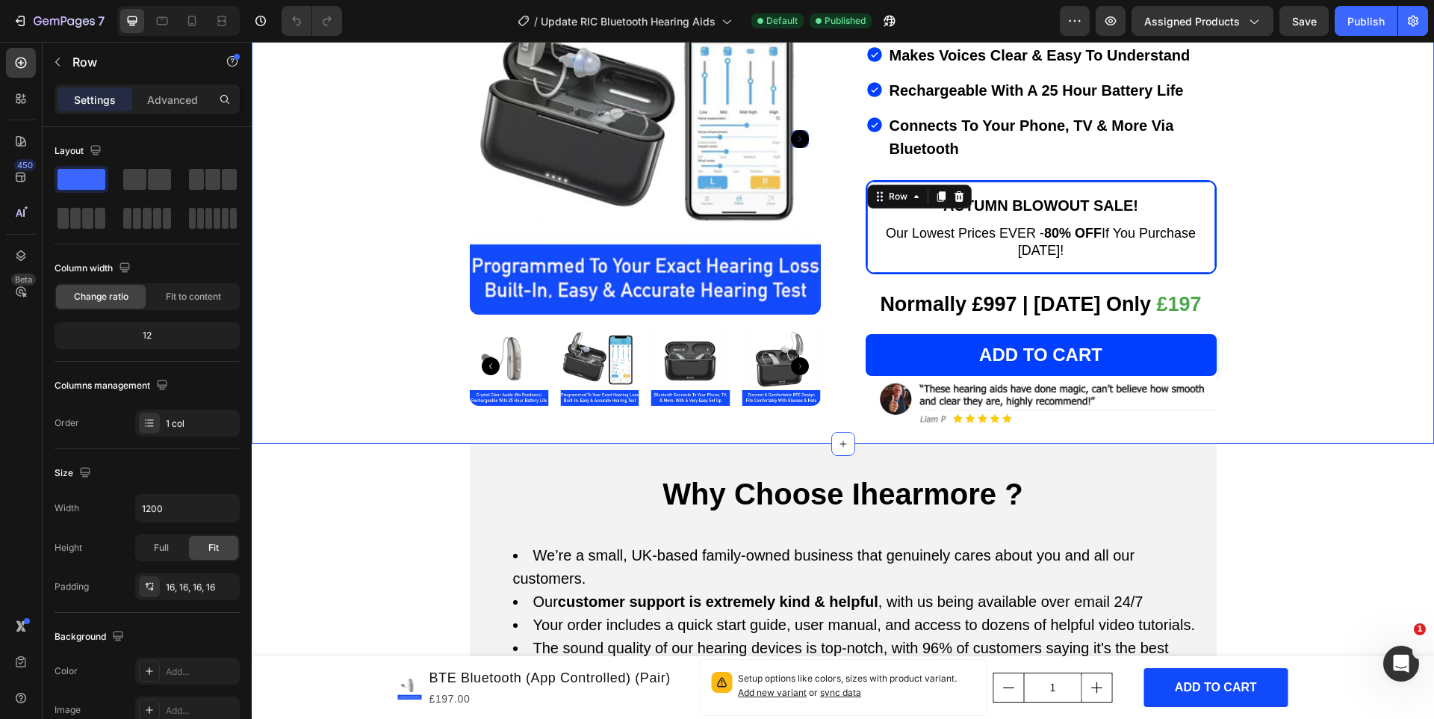
click at [1308, 266] on div "Product Images BTE Bluetooth (App Controlled) (Pair) (P) Title Programmable To …" at bounding box center [843, 95] width 1153 height 667
click at [875, 182] on div "Row" at bounding box center [882, 191] width 31 height 18
click at [869, 240] on div "AUTUMN BLOWOUT SALE! Heading Our Lowest Prices EVER - 80% OFF If You Purchase T…" at bounding box center [1041, 227] width 351 height 94
click at [25, 13] on icon "button" at bounding box center [20, 20] width 15 height 15
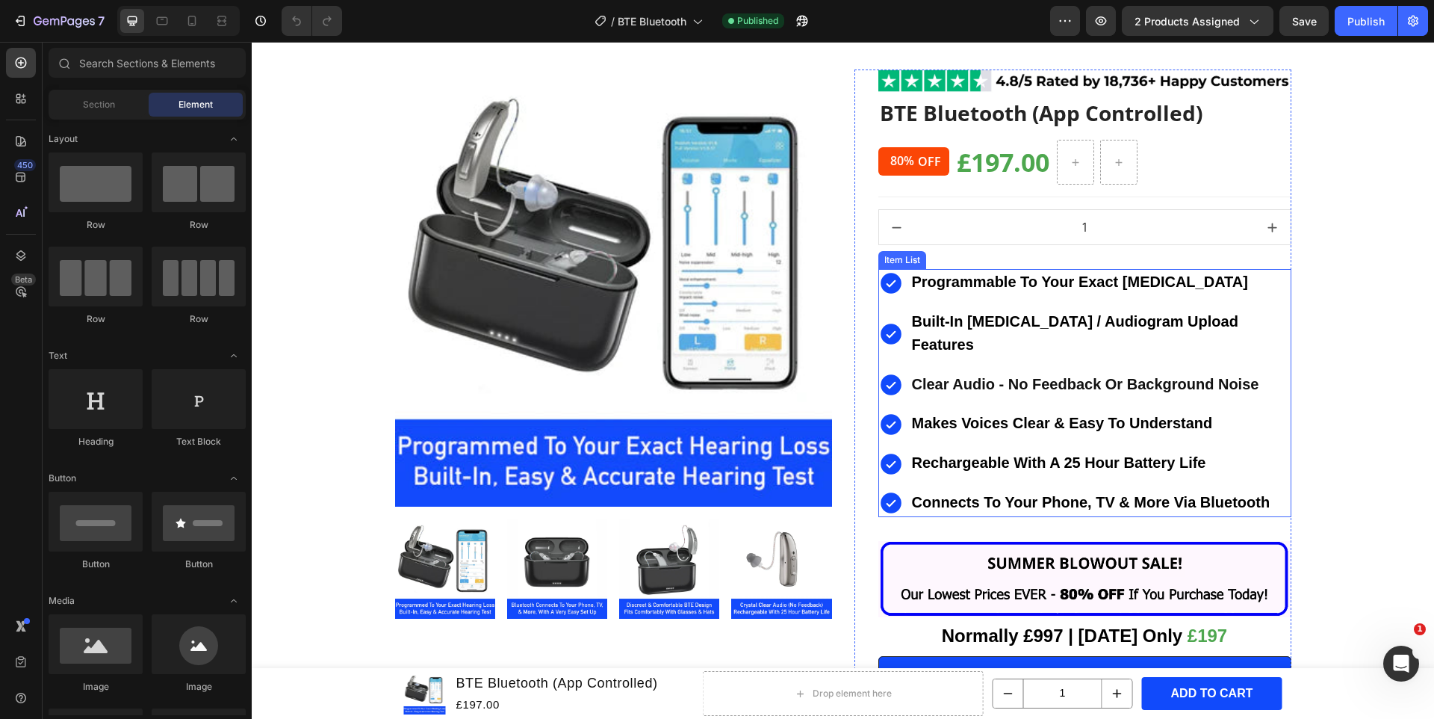
scroll to position [86, 0]
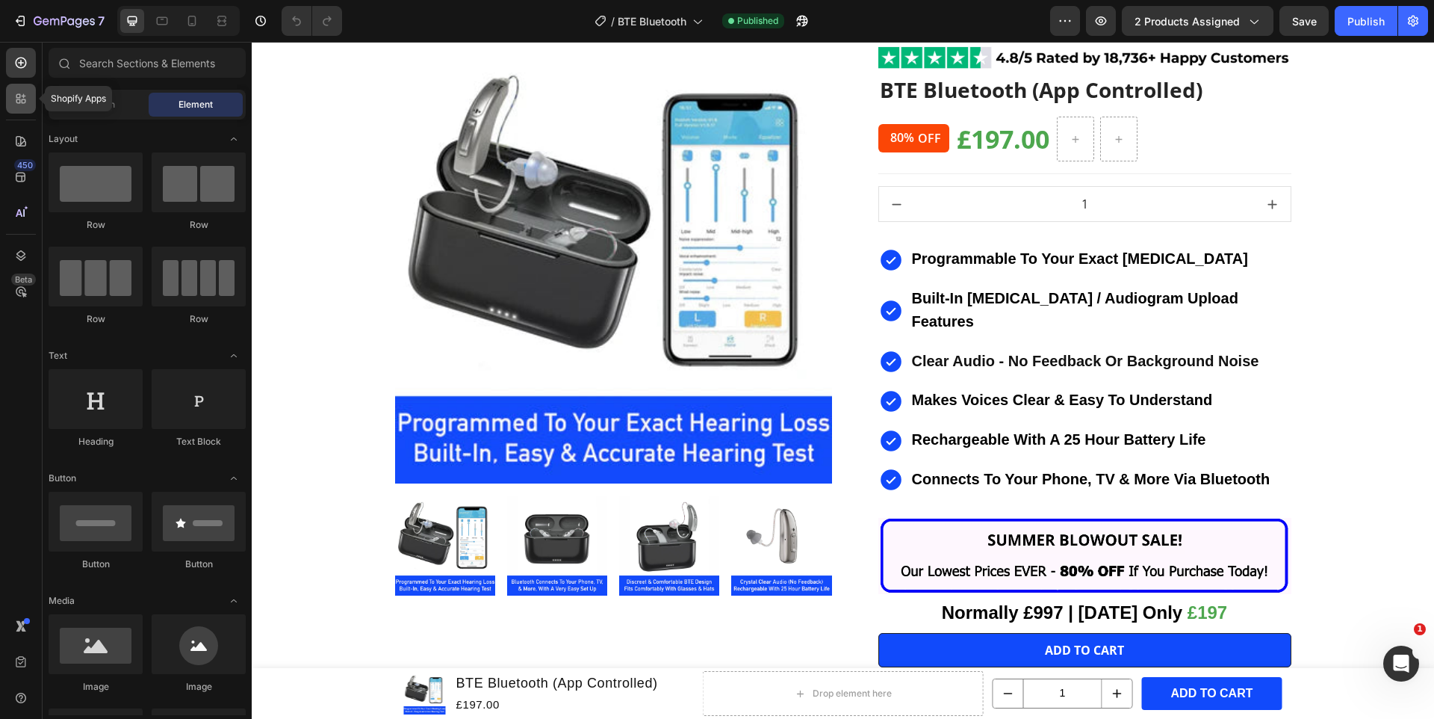
click at [32, 102] on div at bounding box center [21, 99] width 30 height 30
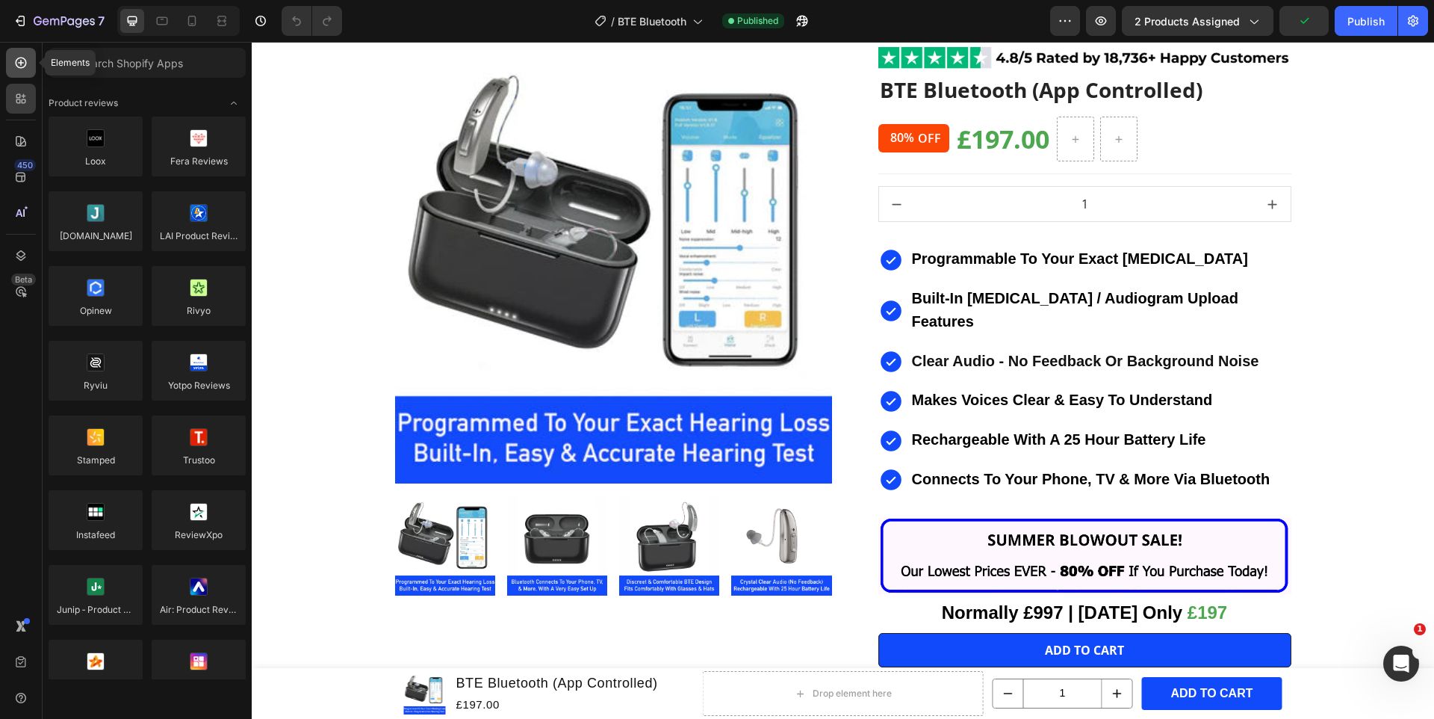
click at [19, 71] on div at bounding box center [21, 63] width 30 height 30
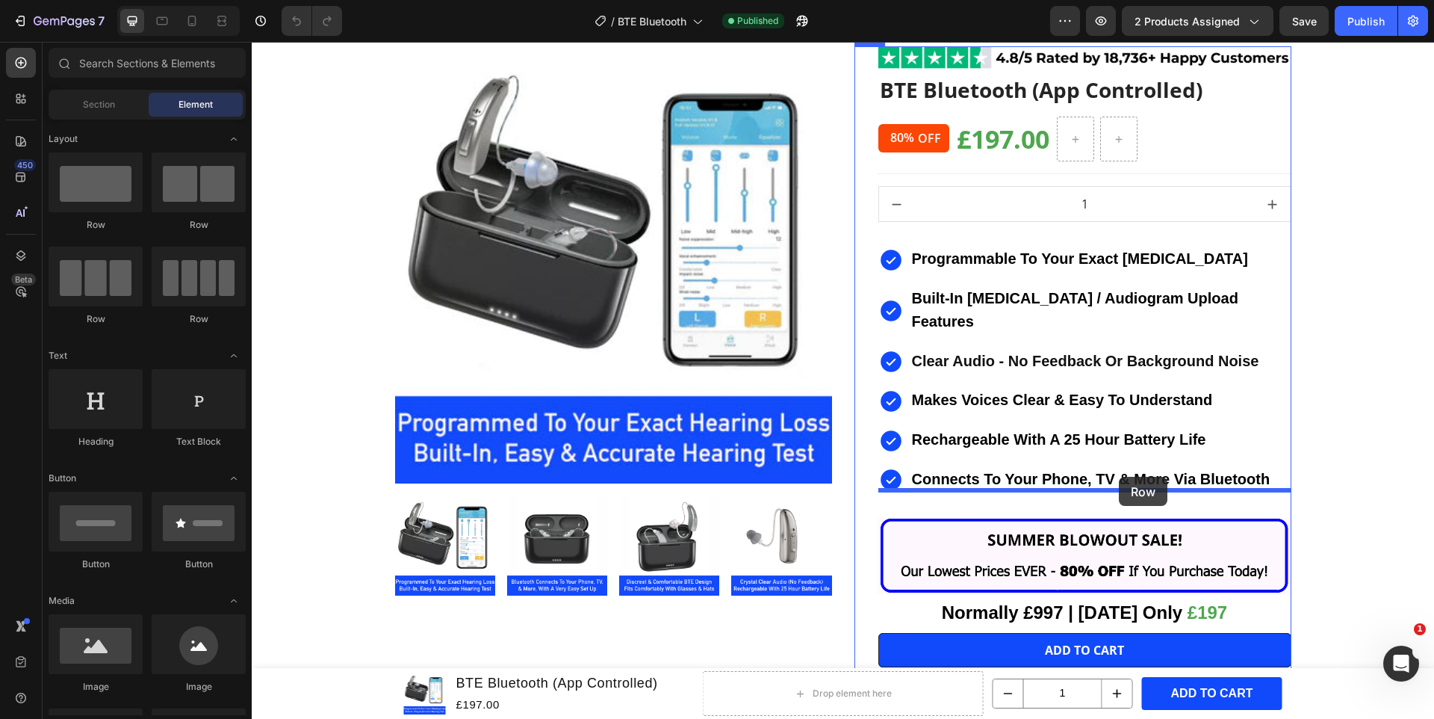
drag, startPoint x: 368, startPoint y: 234, endPoint x: 1119, endPoint y: 478, distance: 789.6
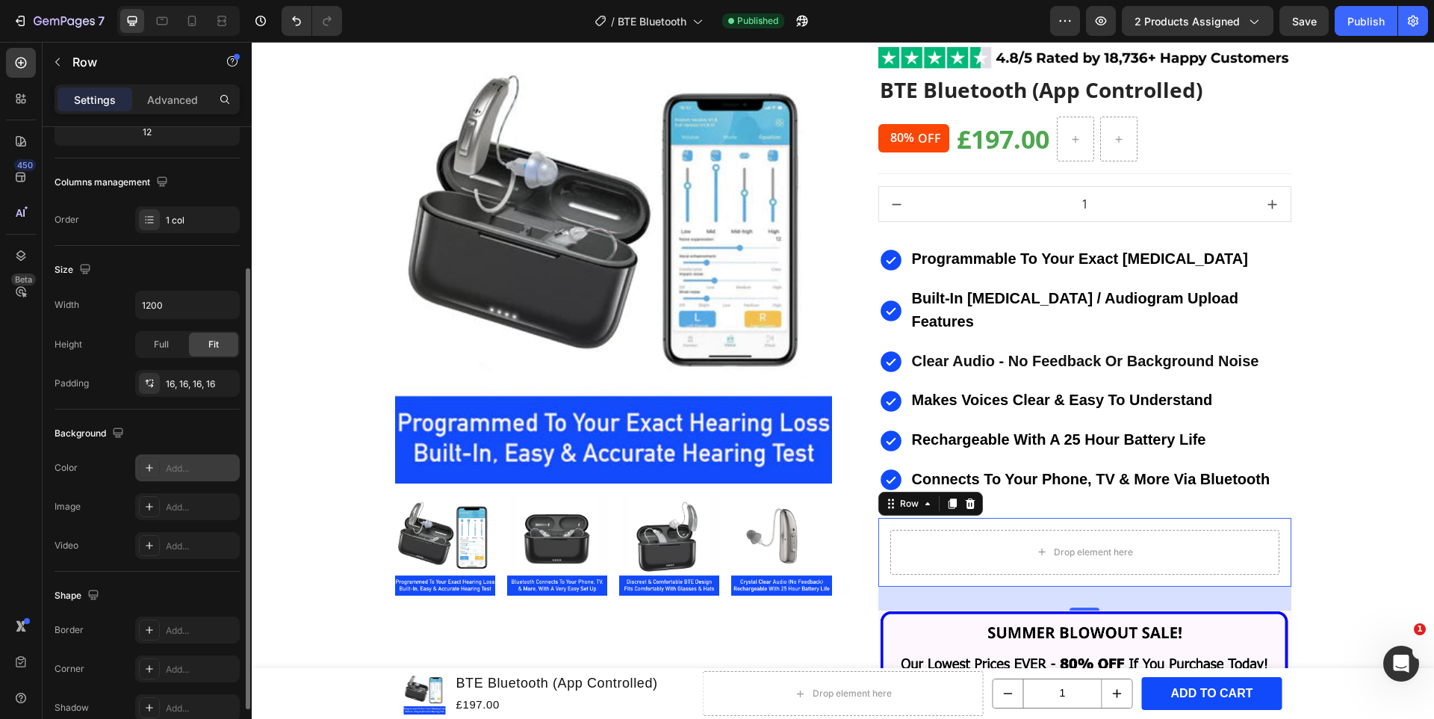
scroll to position [223, 0]
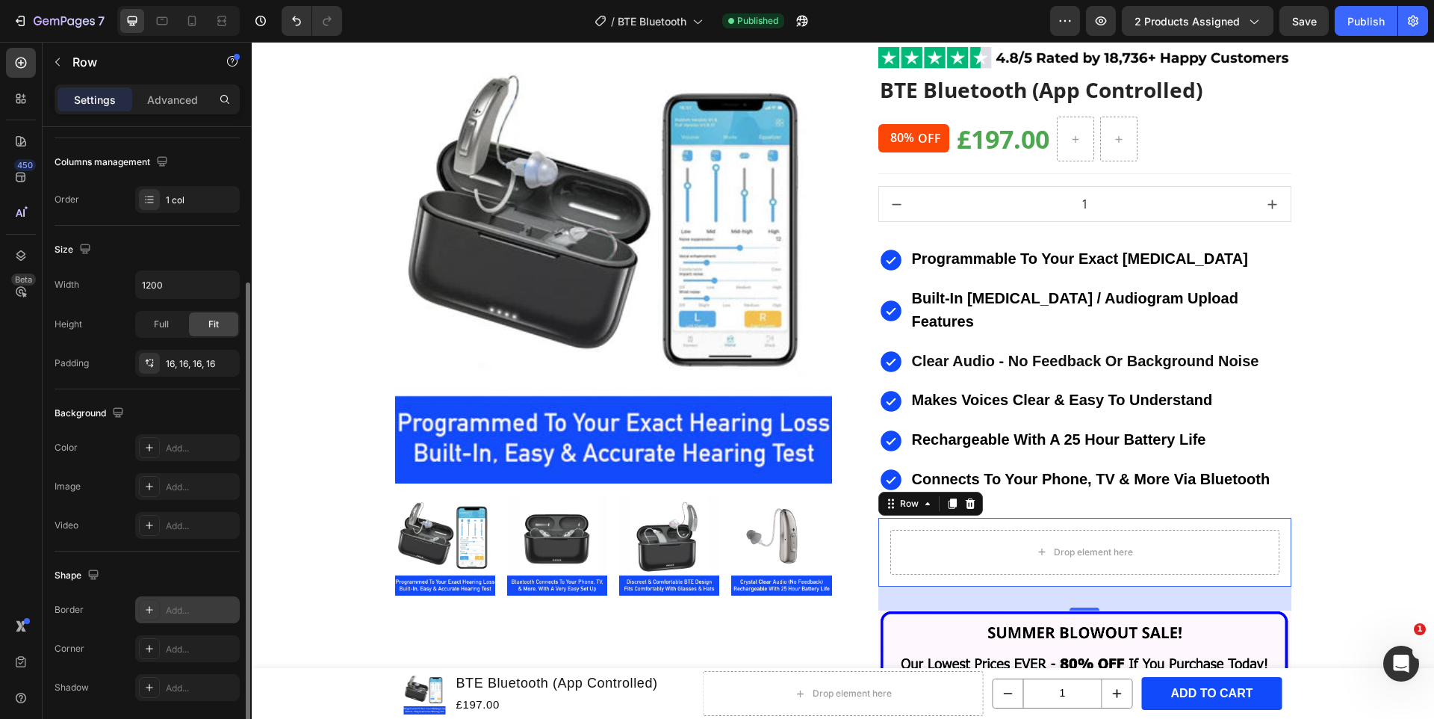
click at [151, 604] on icon at bounding box center [149, 610] width 12 height 12
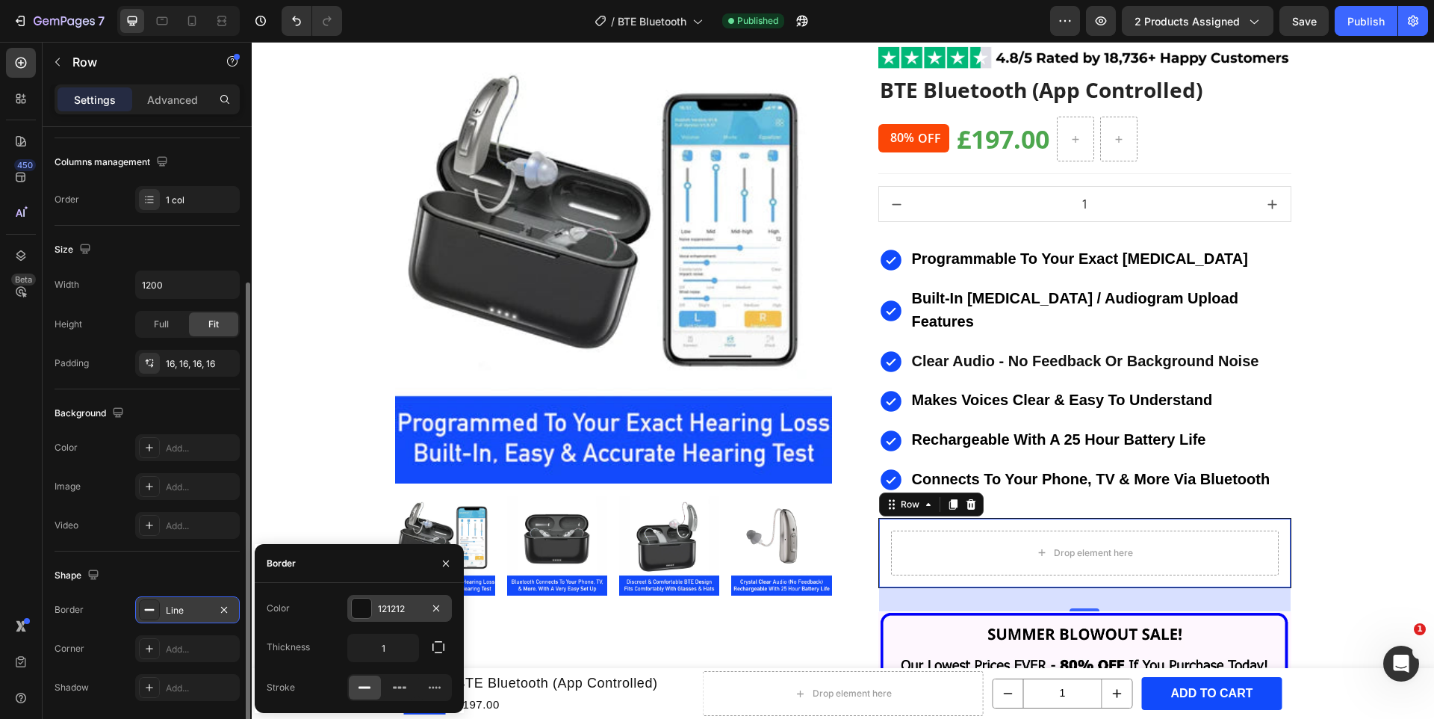
click at [365, 607] on div at bounding box center [361, 607] width 19 height 19
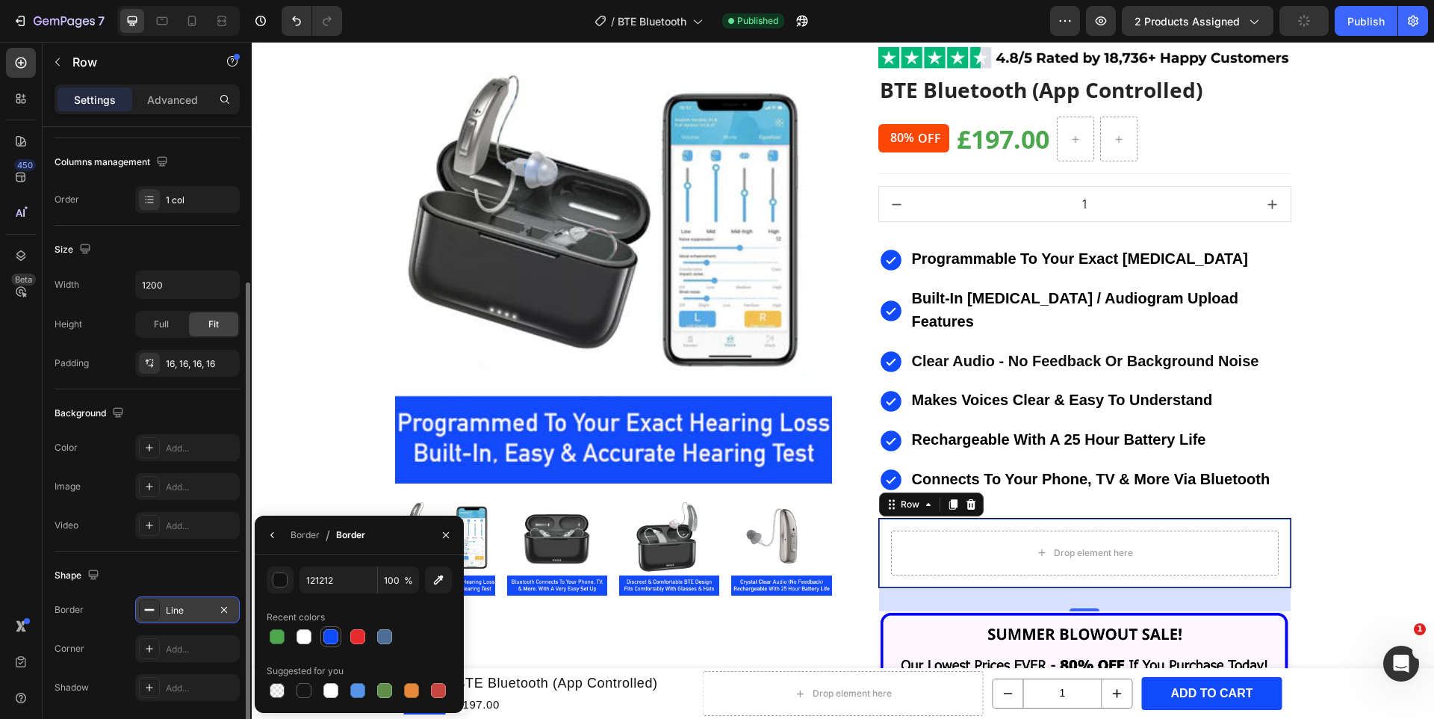
click at [325, 638] on div at bounding box center [331, 636] width 15 height 15
type input "114AFB"
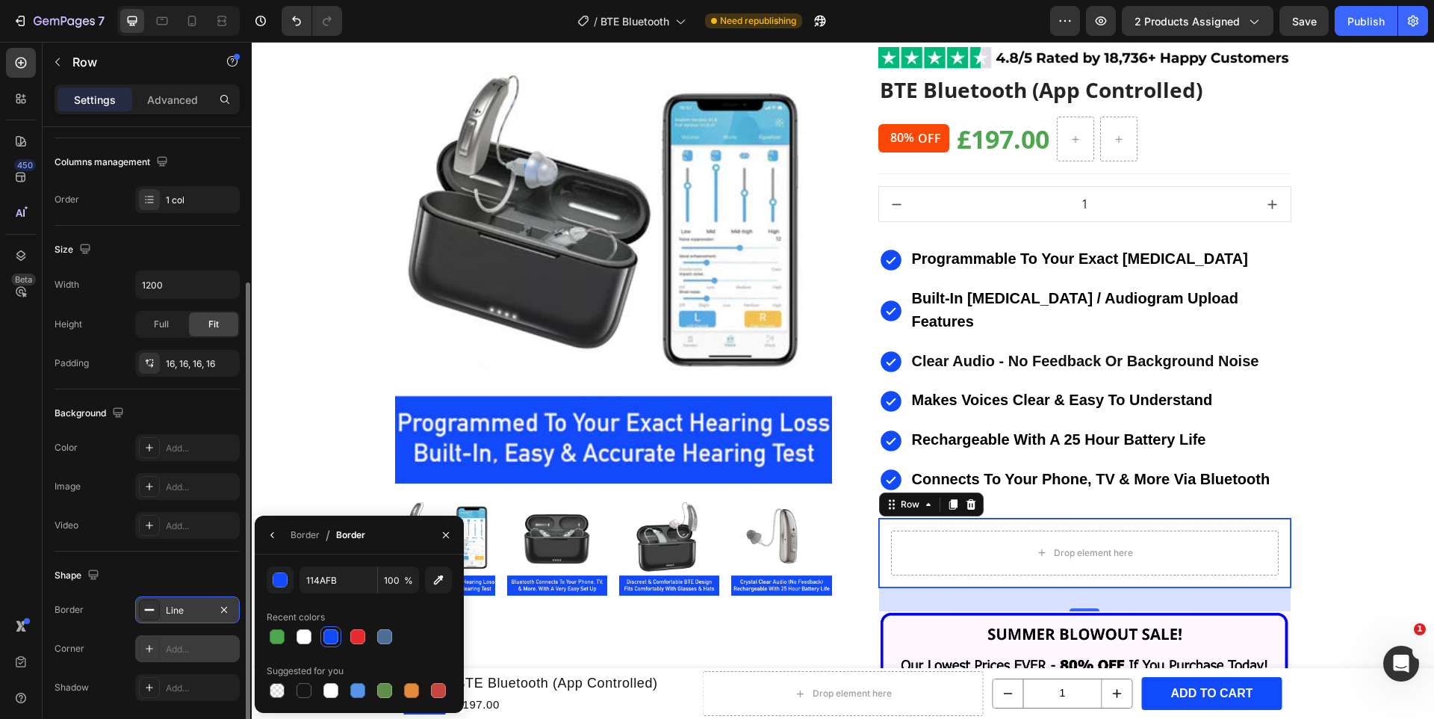
click at [152, 643] on icon at bounding box center [149, 649] width 12 height 12
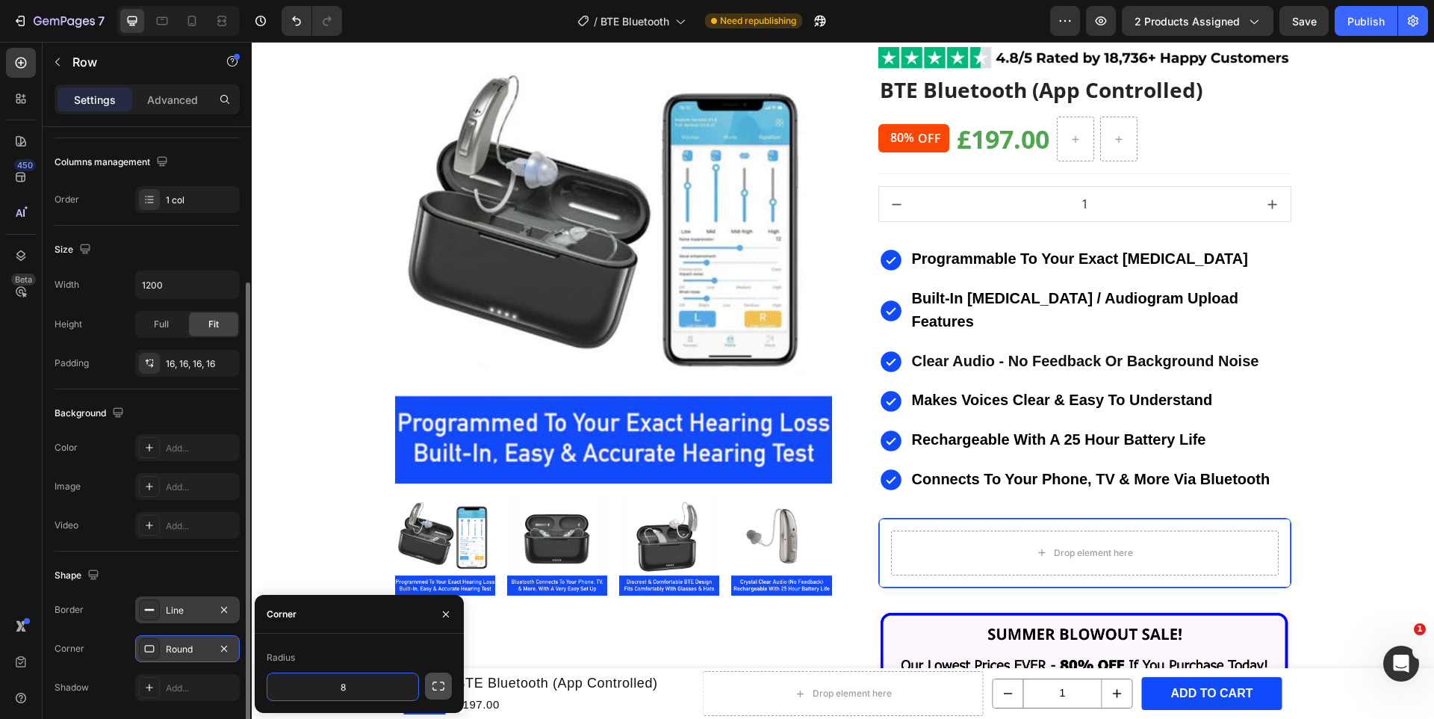
click at [442, 682] on icon "button" at bounding box center [438, 685] width 15 height 15
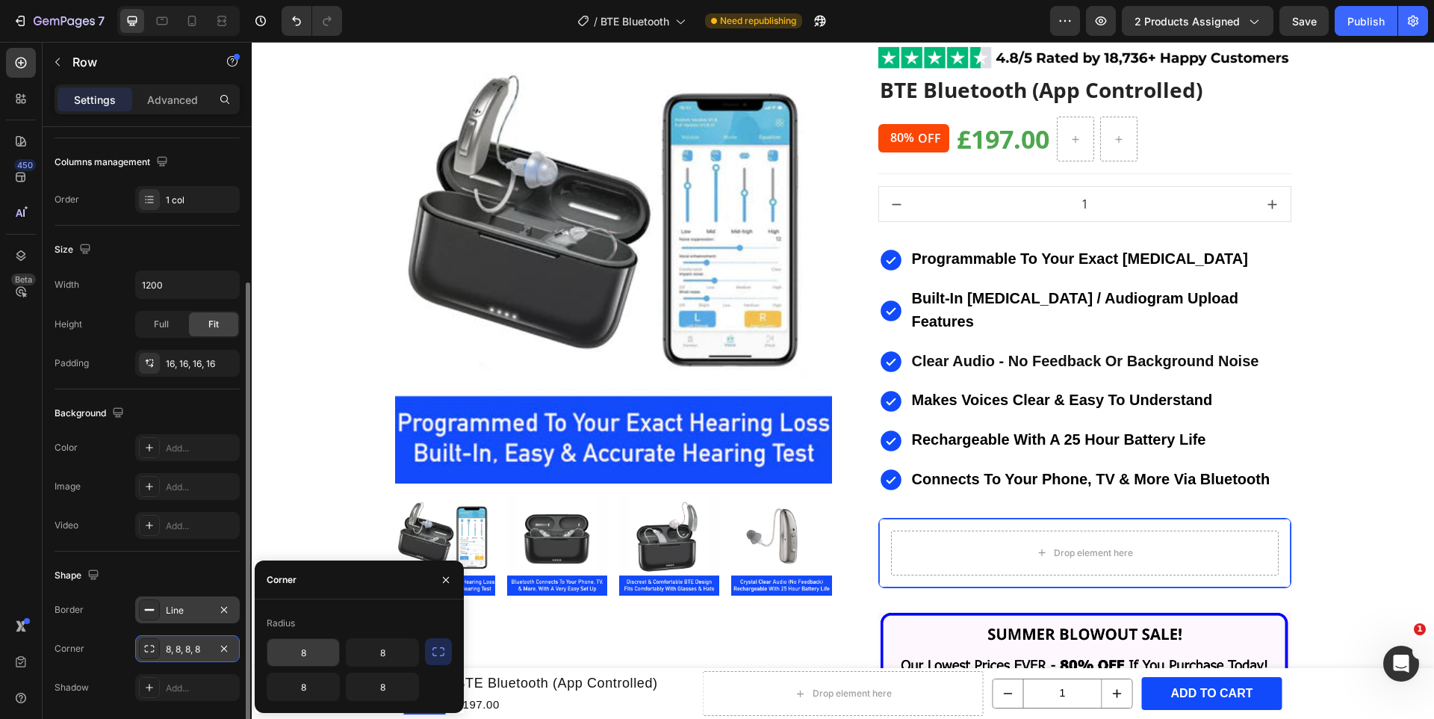
click at [305, 655] on input "8" at bounding box center [303, 652] width 72 height 27
type input "20"
click at [394, 654] on input "8" at bounding box center [383, 652] width 72 height 27
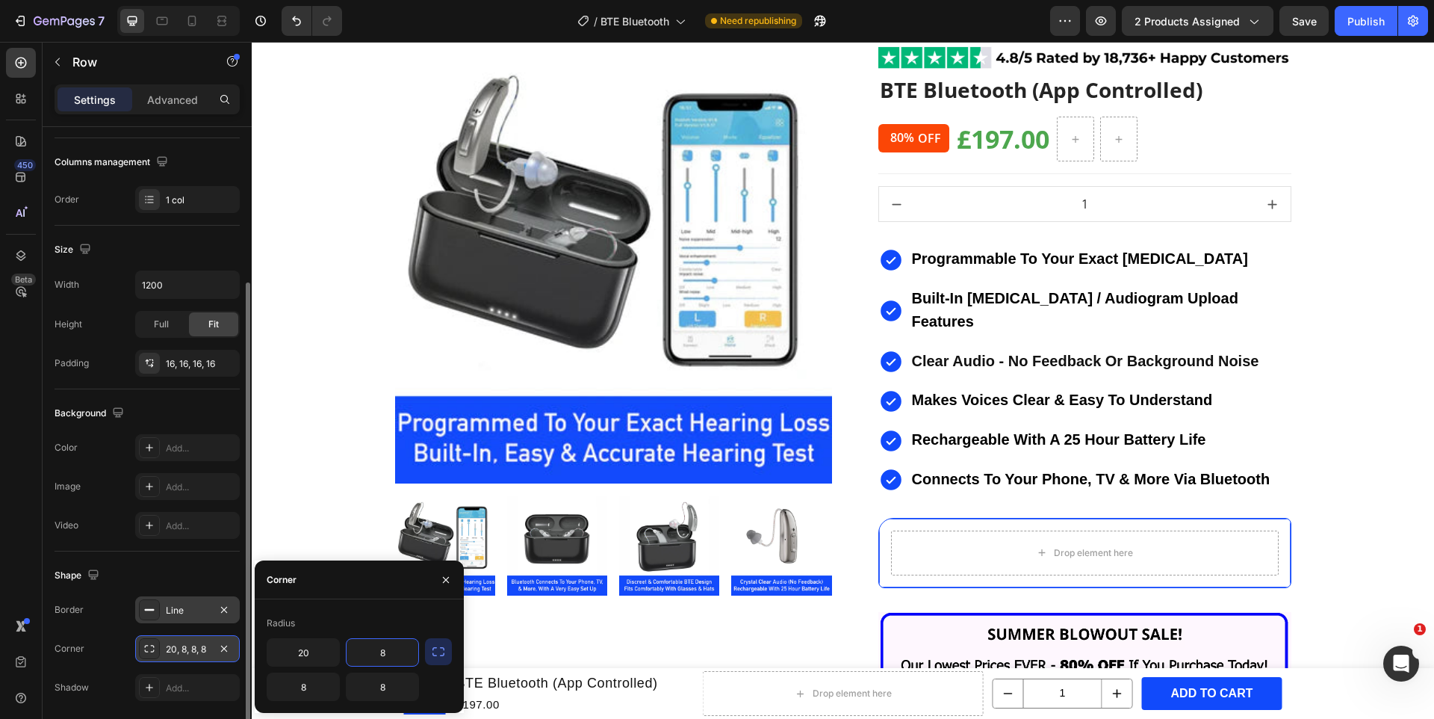
click at [385, 648] on input "8" at bounding box center [383, 652] width 72 height 27
type input "20"
click at [320, 680] on input "8" at bounding box center [303, 686] width 72 height 27
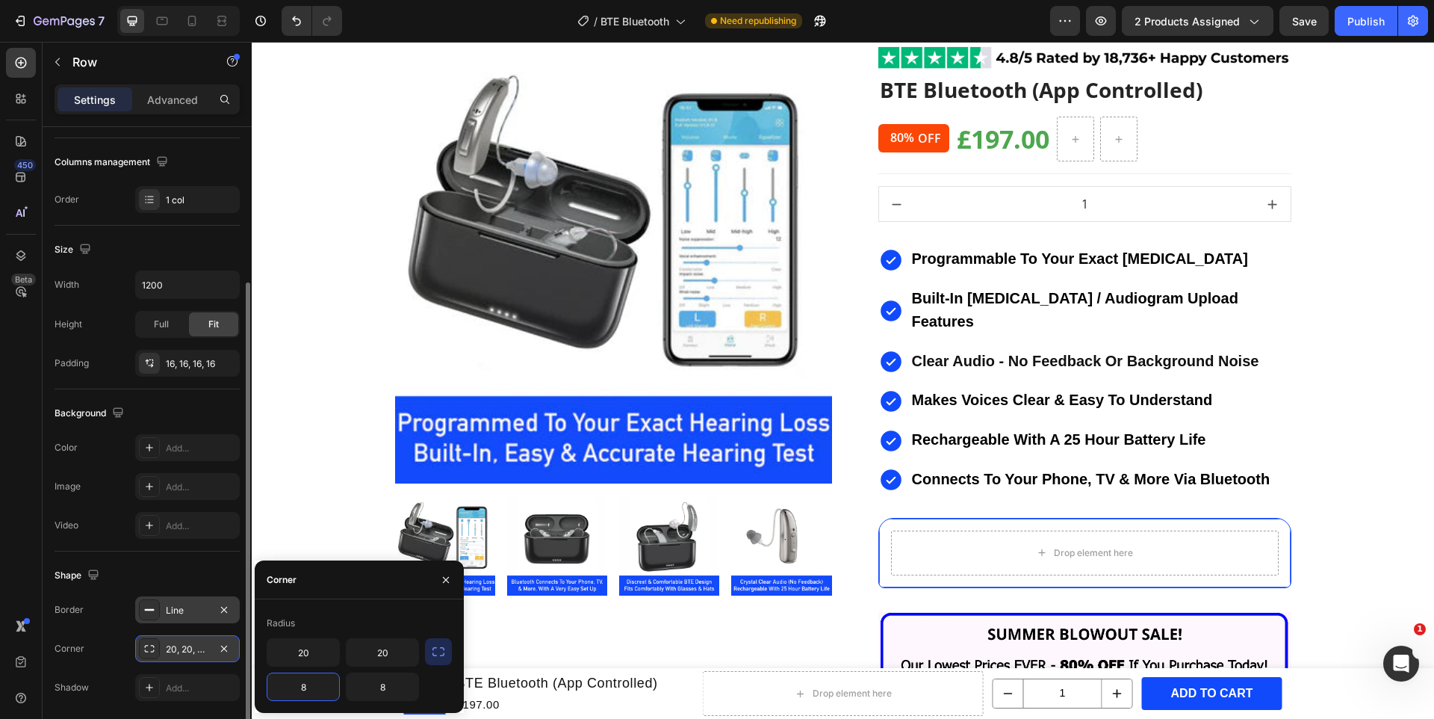
click at [320, 680] on input "8" at bounding box center [303, 686] width 72 height 27
type input "20"
click at [389, 689] on input "8" at bounding box center [383, 686] width 72 height 27
type input "20"
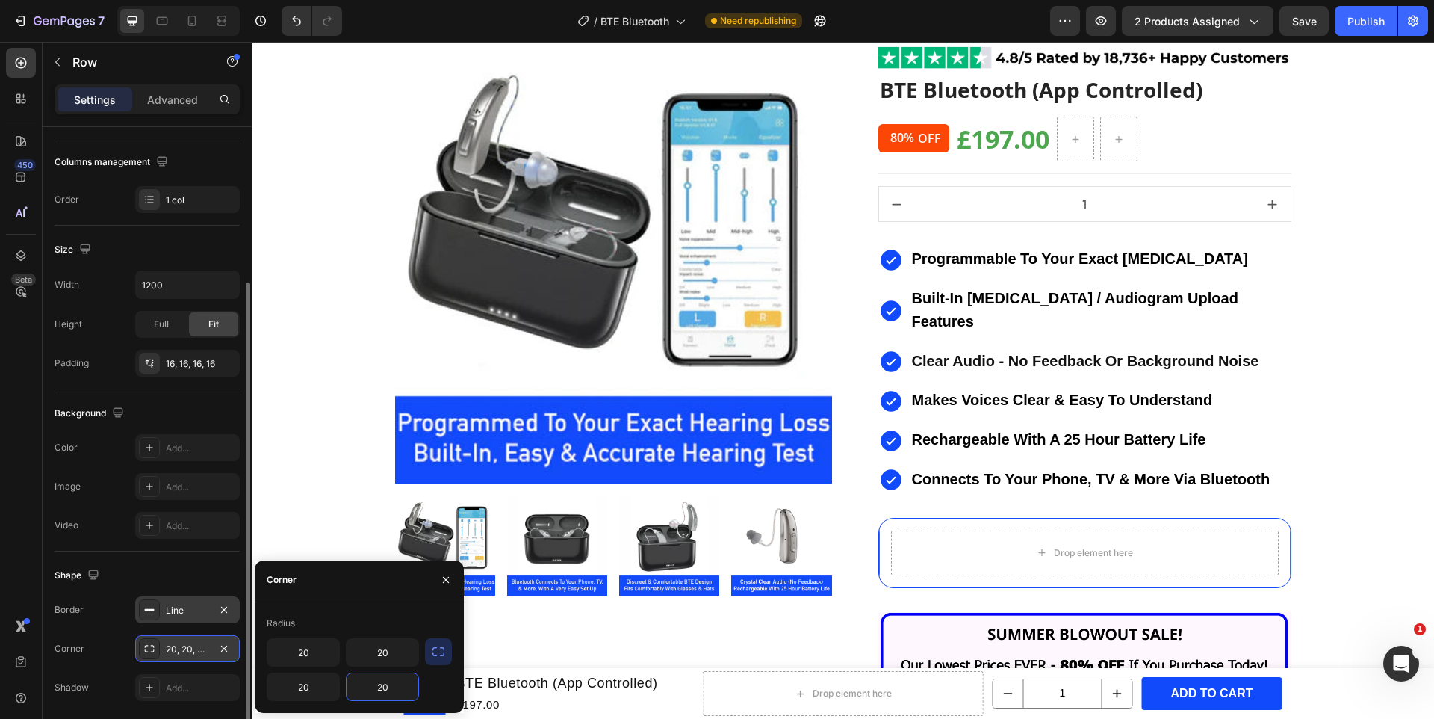
click at [196, 597] on div "Line" at bounding box center [187, 609] width 105 height 27
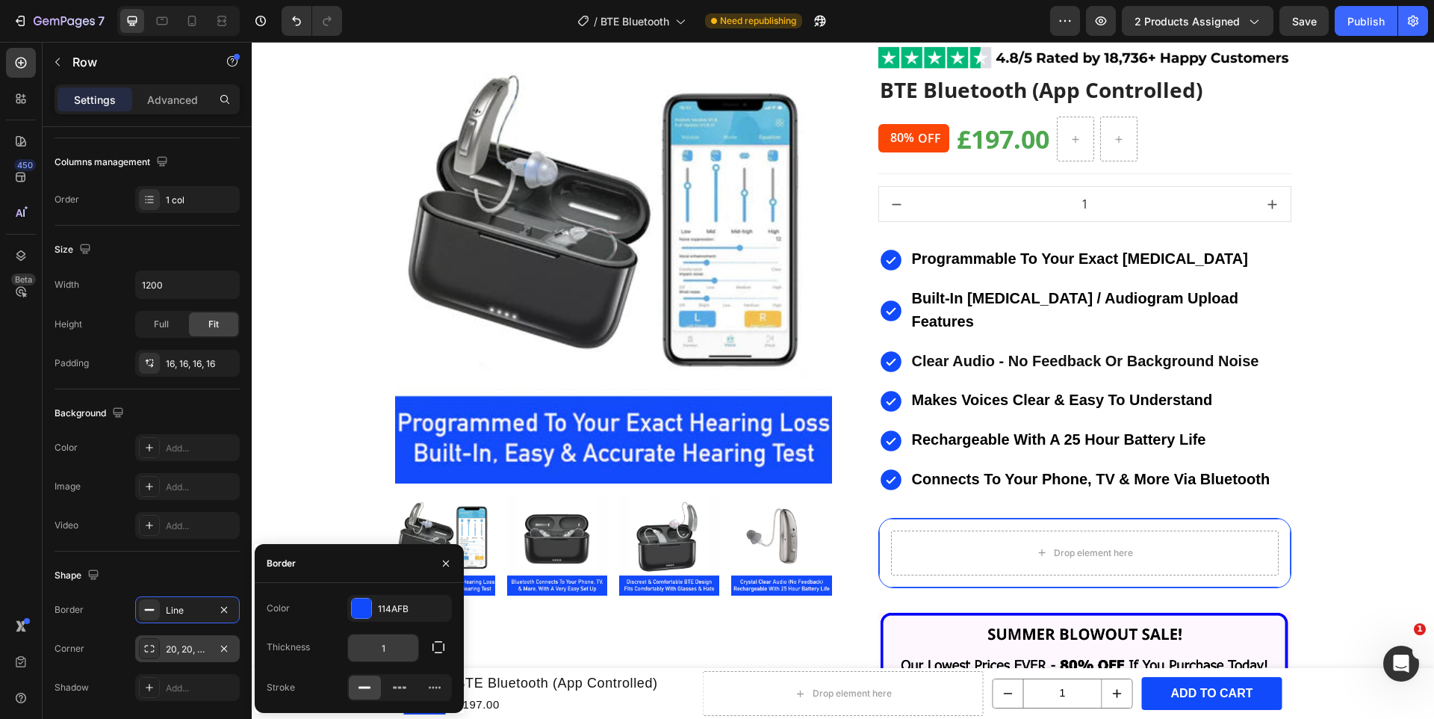
click at [386, 649] on input "1" at bounding box center [383, 647] width 70 height 27
type input "4"
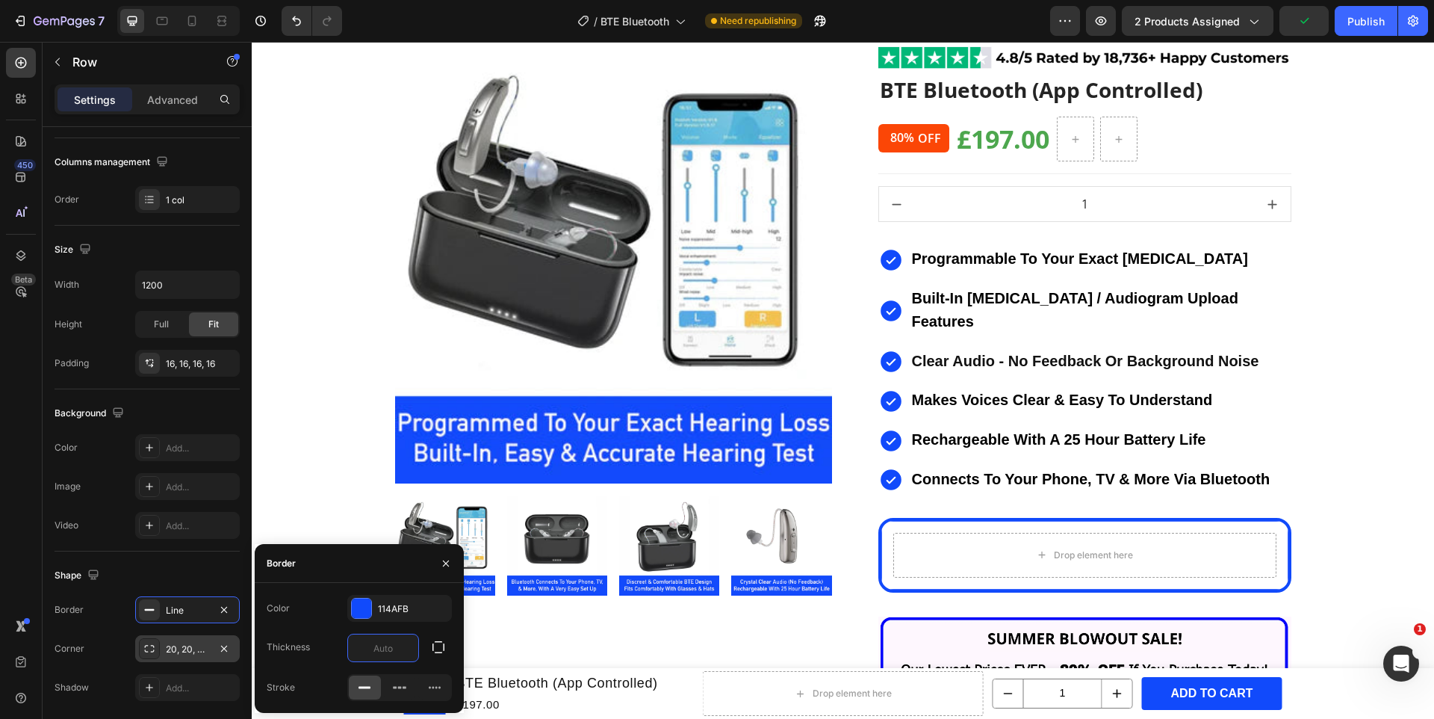
type input "3"
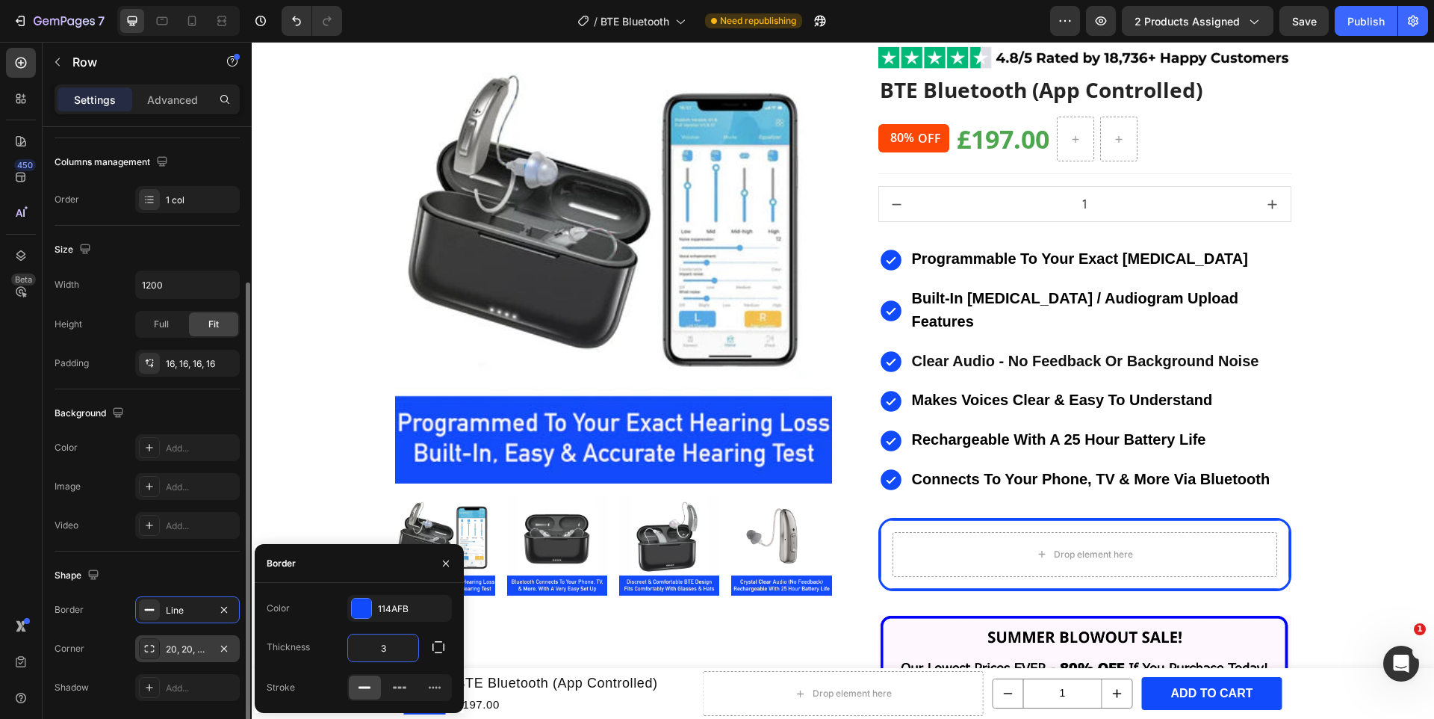
click at [144, 557] on div "Shape Border Line Corner 20, 20, 20, 20 Shadow Add..." at bounding box center [147, 631] width 185 height 161
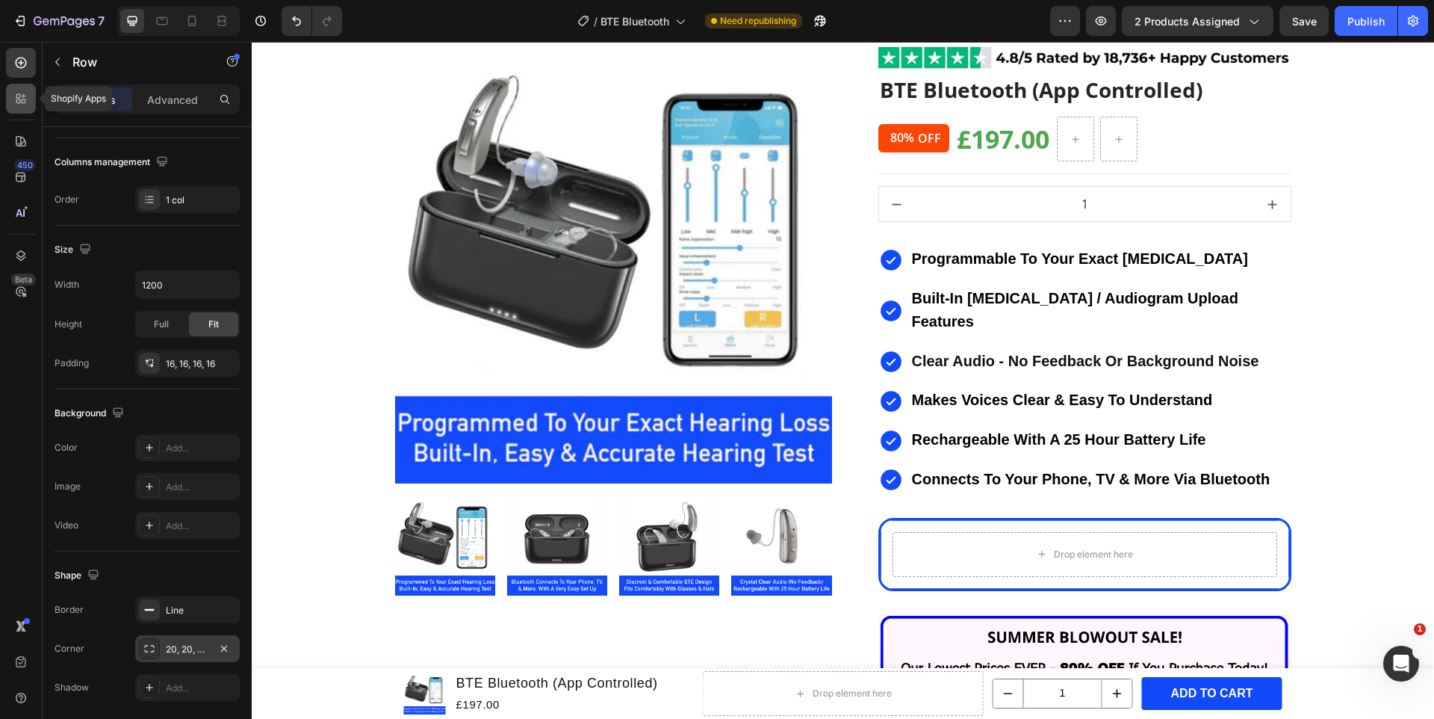
click at [27, 98] on icon at bounding box center [20, 98] width 15 height 15
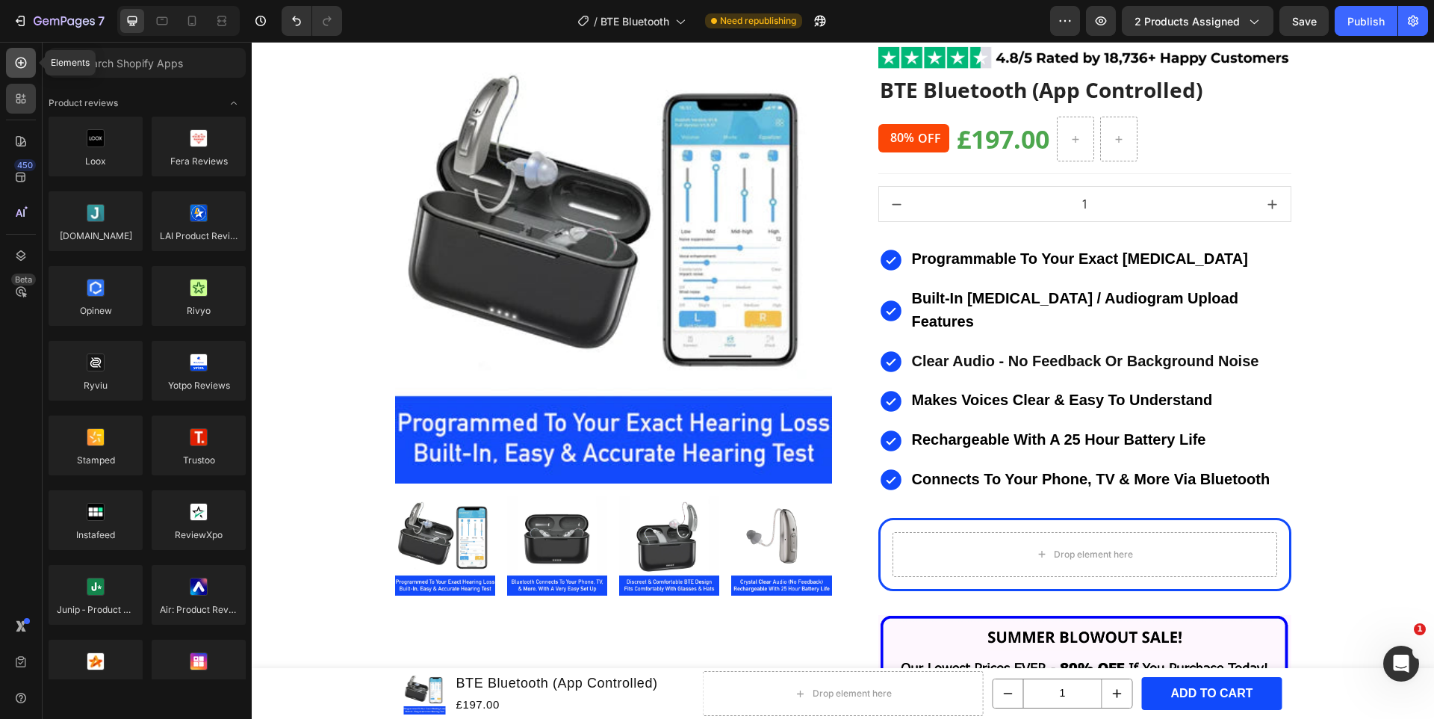
click at [17, 66] on icon at bounding box center [21, 63] width 11 height 11
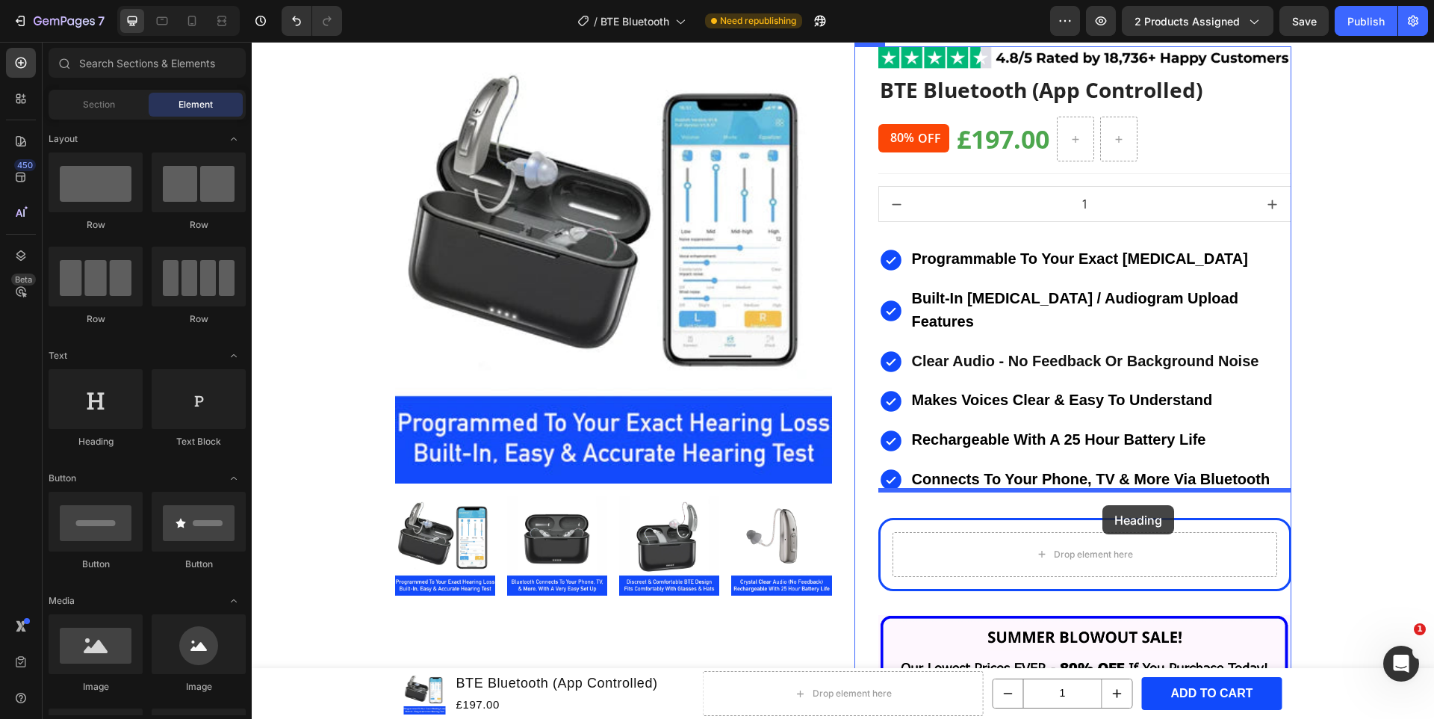
drag, startPoint x: 347, startPoint y: 442, endPoint x: 1102, endPoint y: 502, distance: 757.0
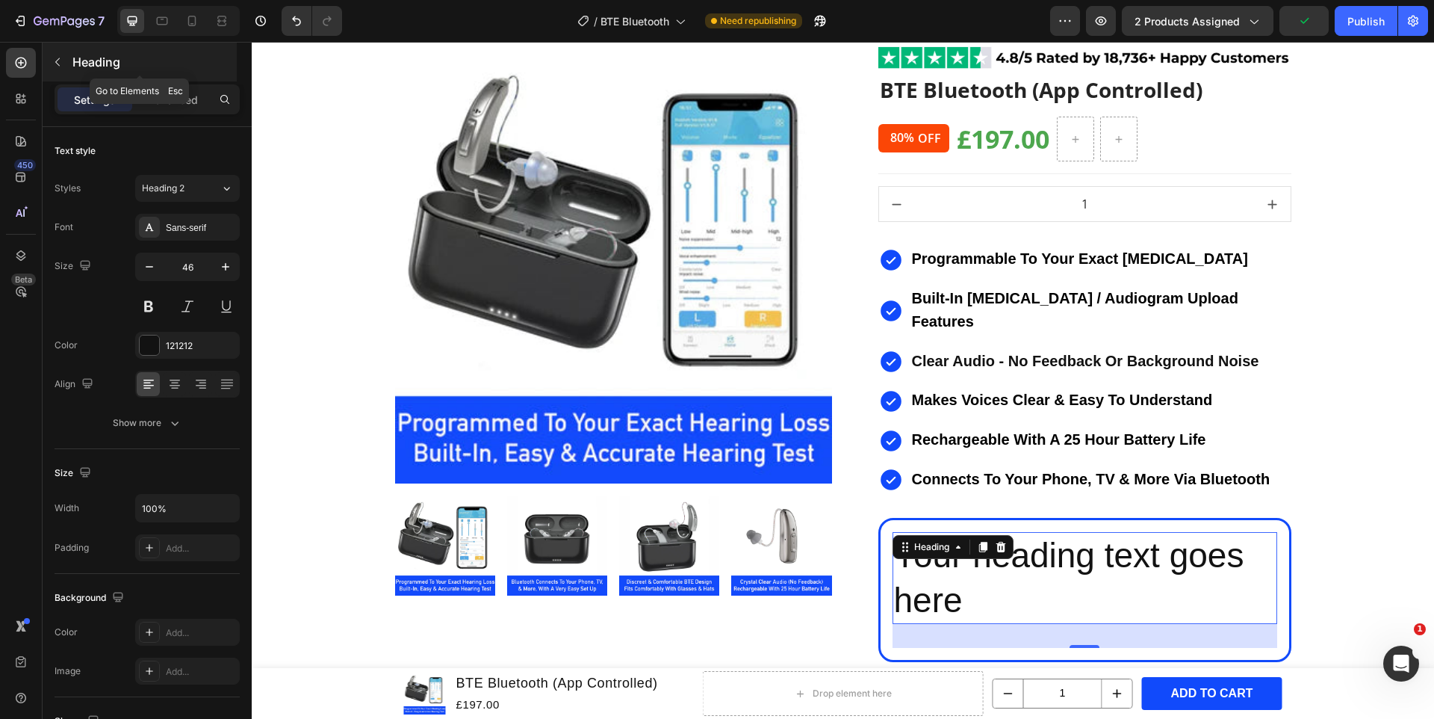
click at [66, 65] on button "button" at bounding box center [58, 62] width 24 height 24
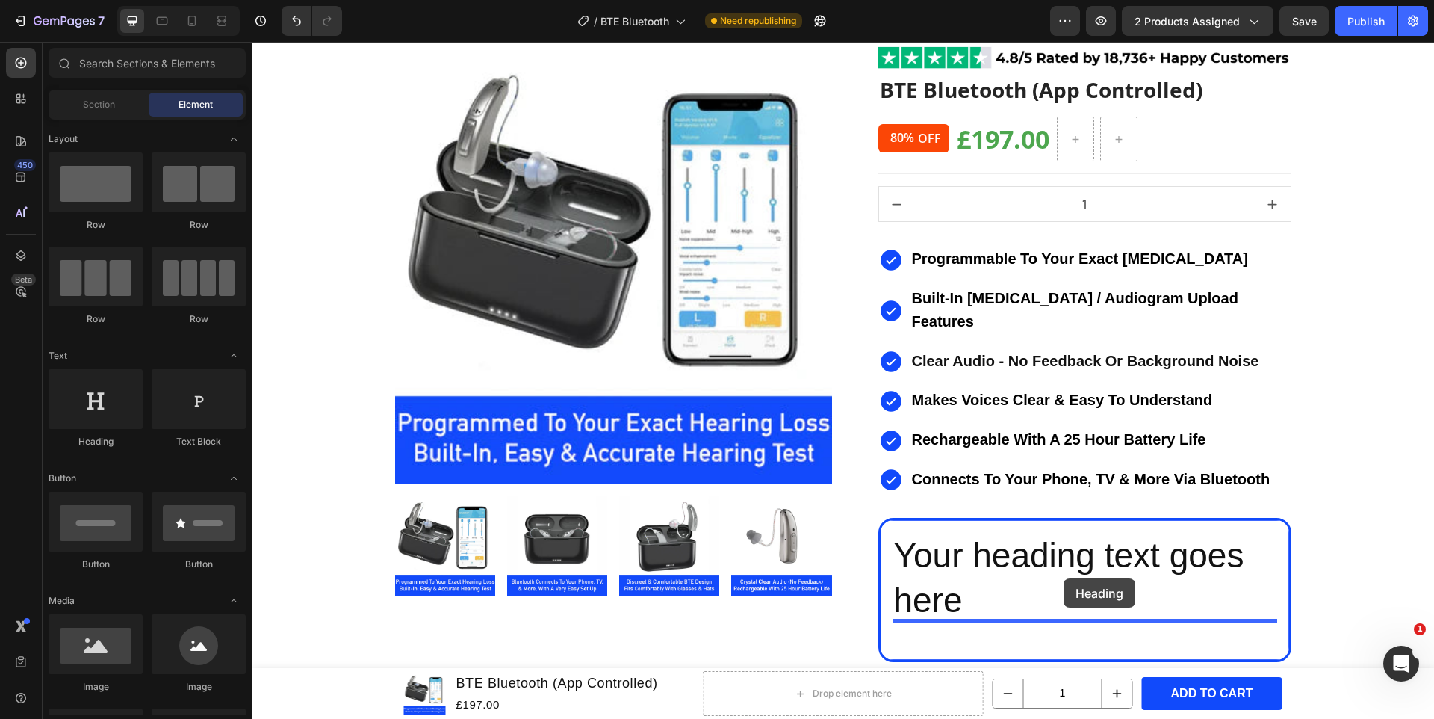
drag, startPoint x: 356, startPoint y: 446, endPoint x: 1063, endPoint y: 583, distance: 720.8
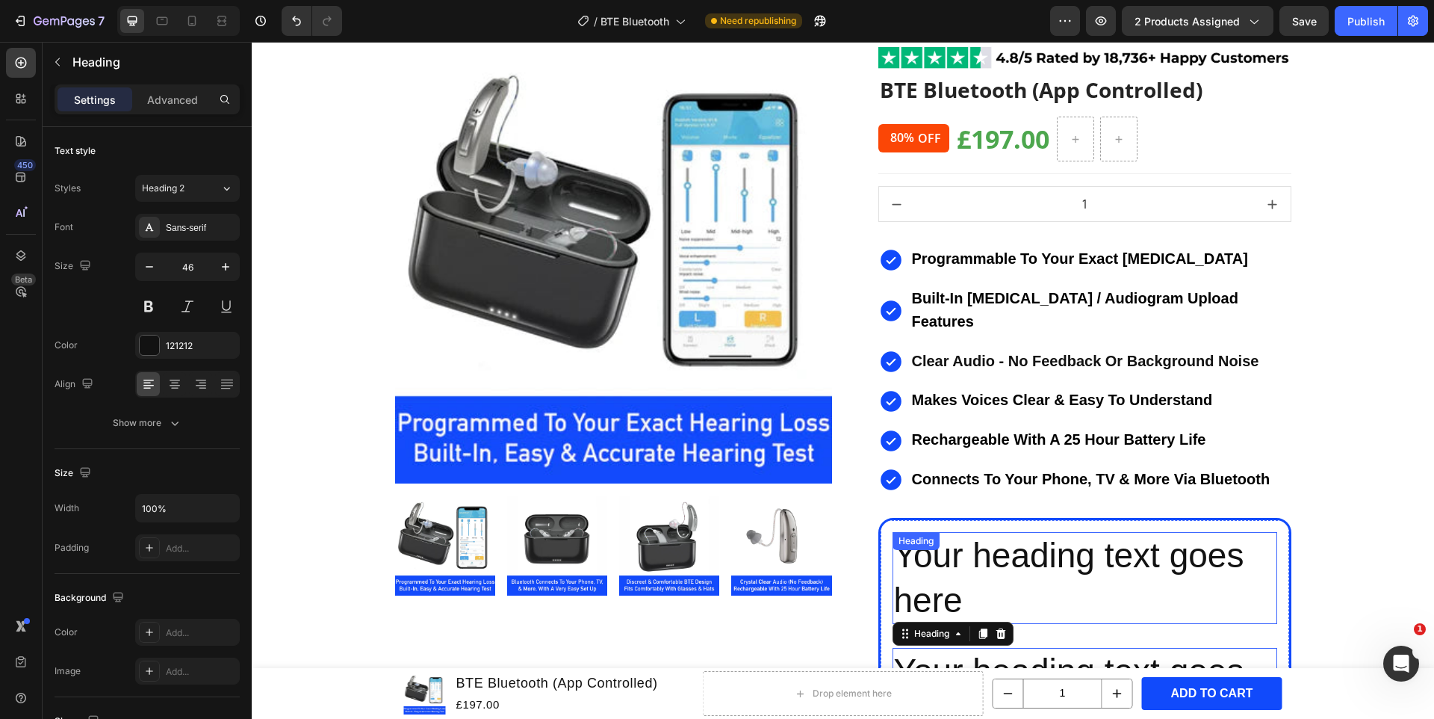
click at [1044, 532] on h2 "Your heading text goes here" at bounding box center [1085, 578] width 385 height 93
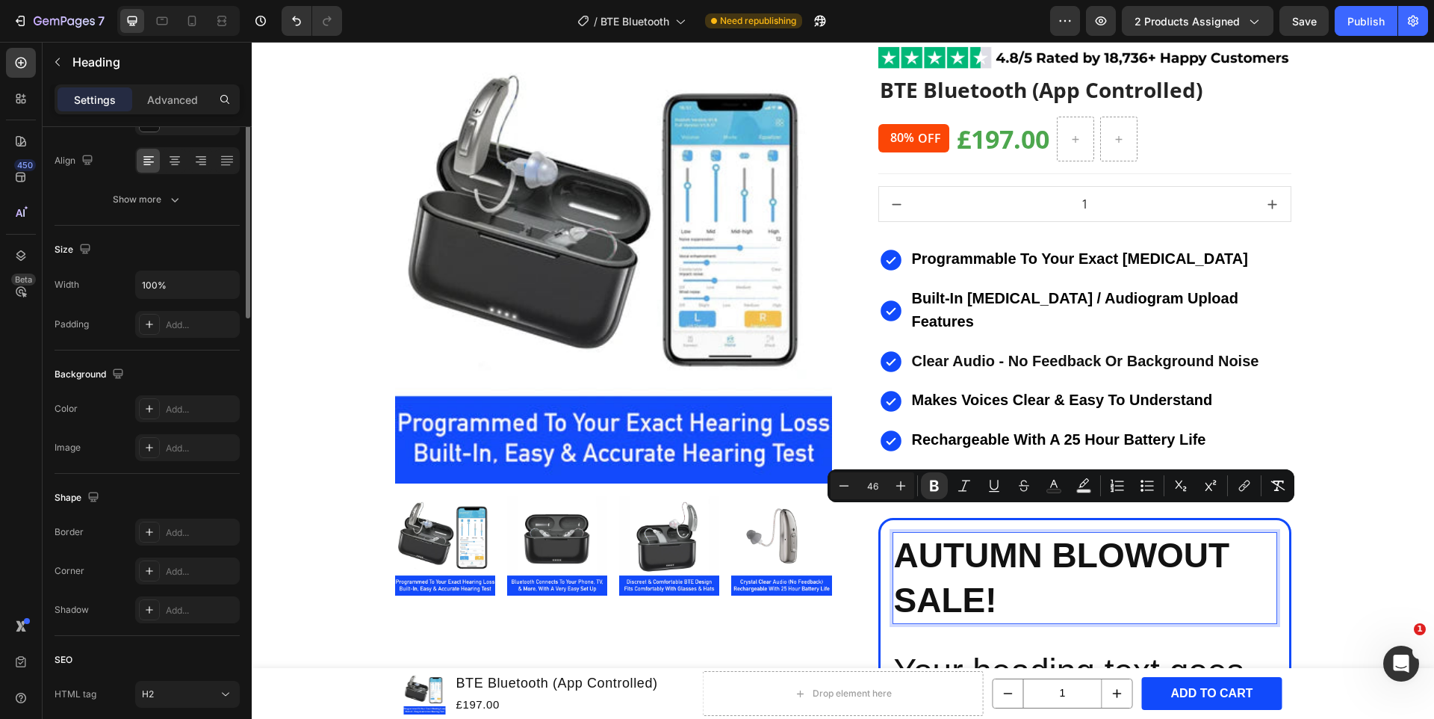
scroll to position [0, 0]
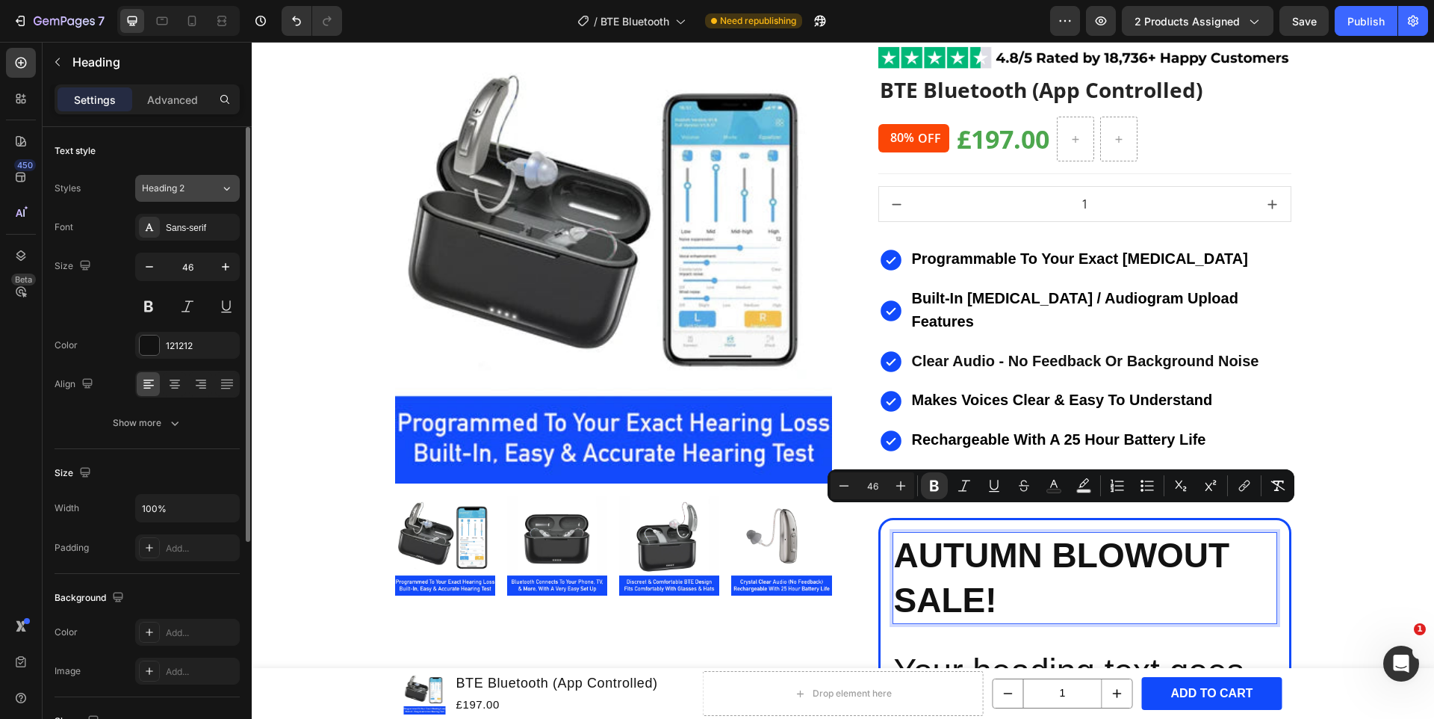
click at [174, 183] on span "Heading 2" at bounding box center [163, 188] width 43 height 13
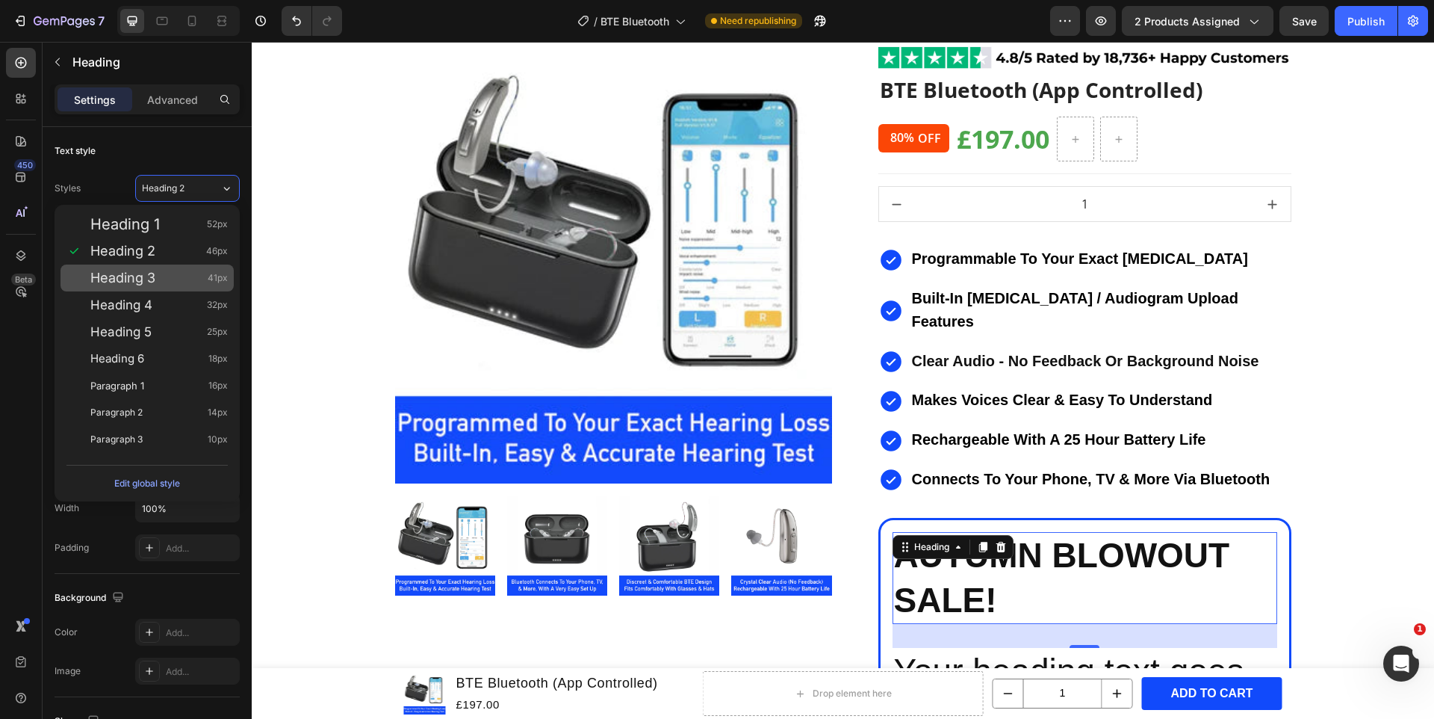
click at [170, 275] on div "Heading 3 41px" at bounding box center [158, 277] width 137 height 15
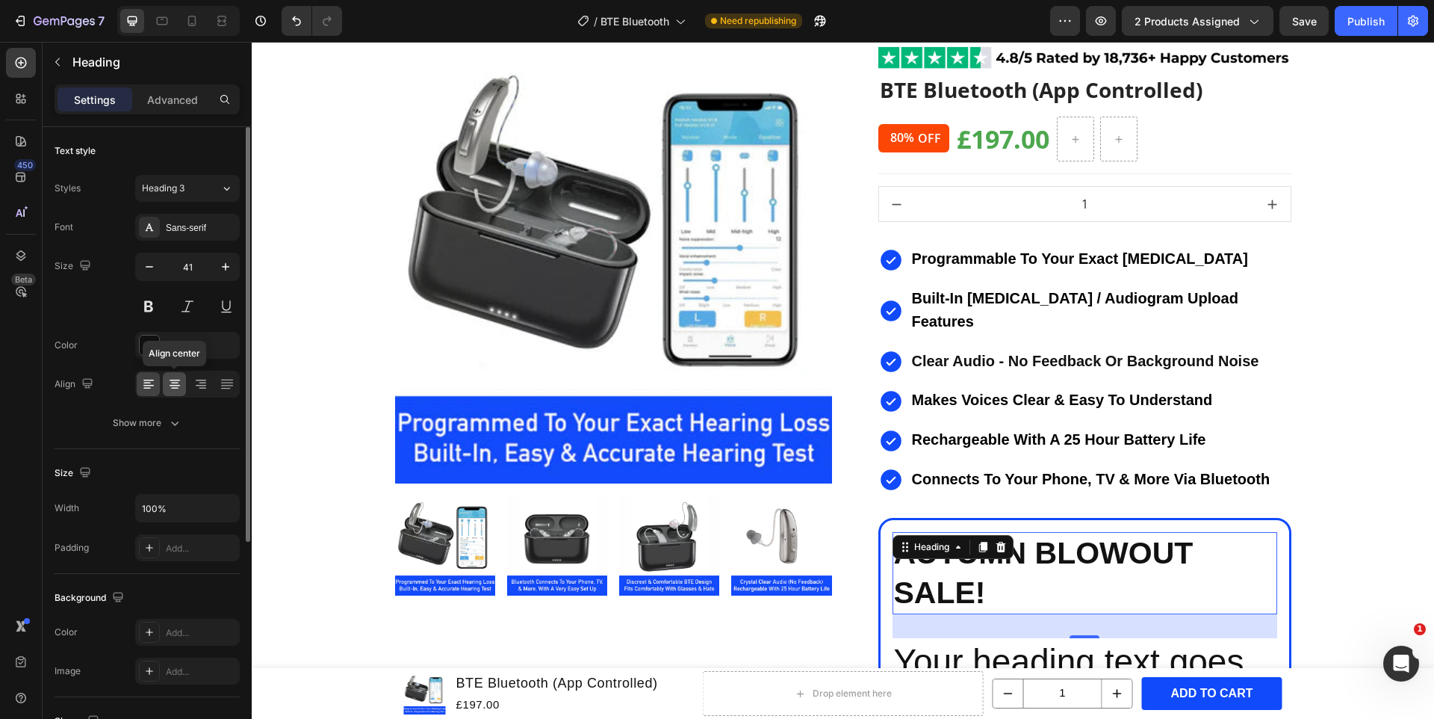
click at [177, 382] on icon at bounding box center [174, 384] width 15 height 15
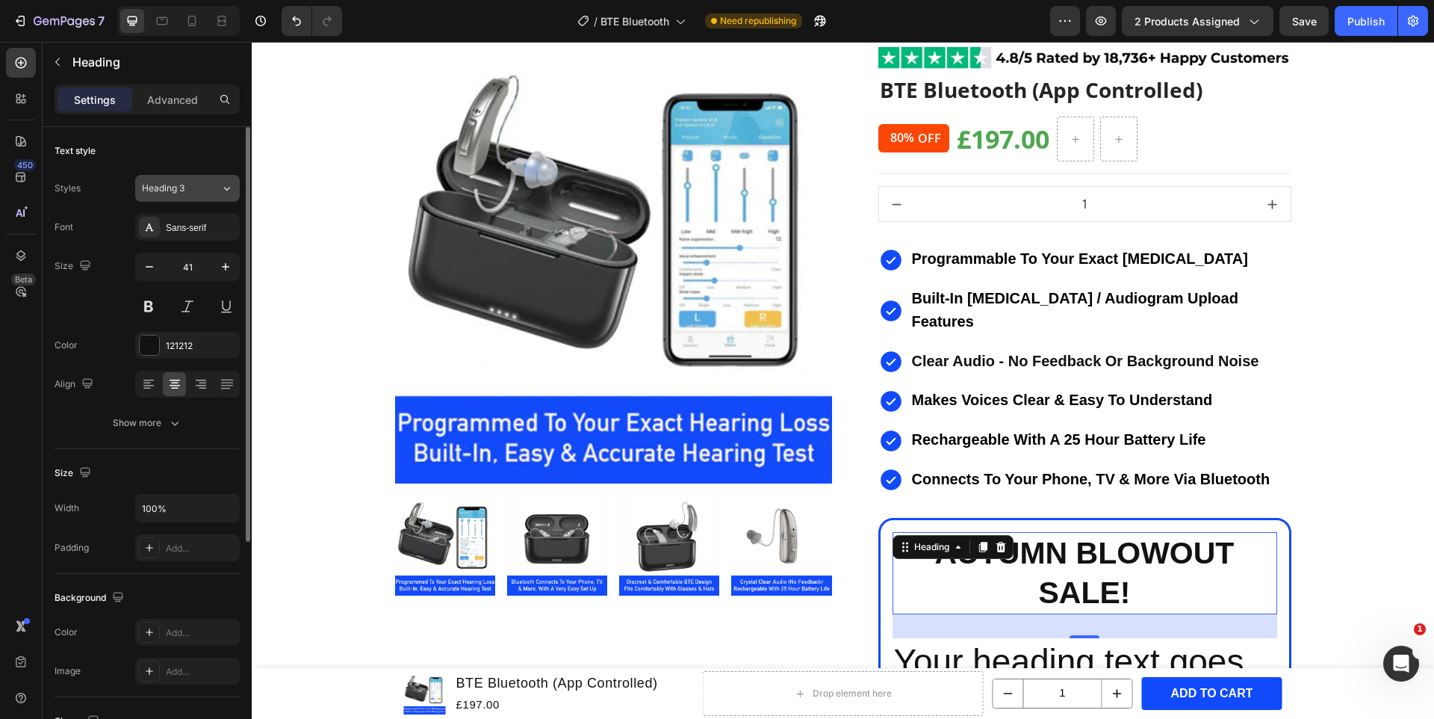
click at [172, 188] on span "Heading 3" at bounding box center [163, 188] width 43 height 13
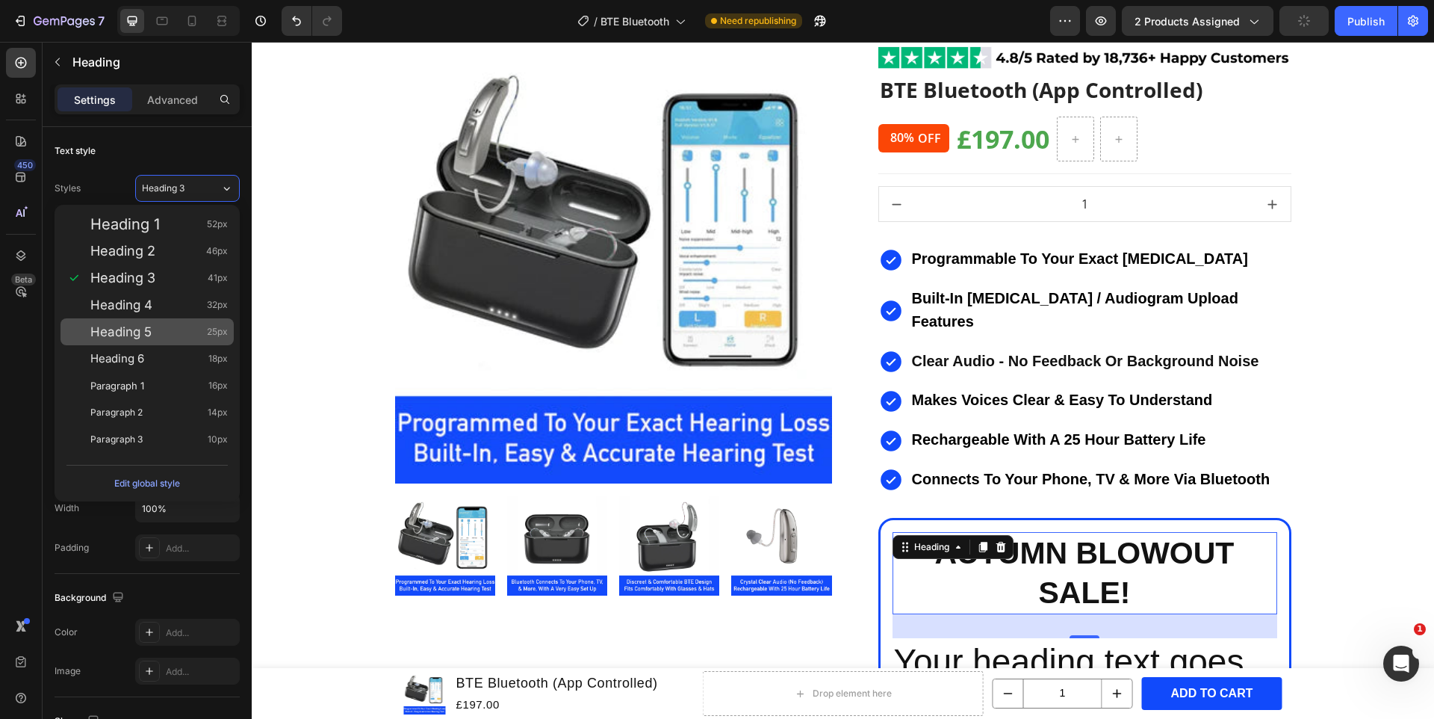
click at [169, 329] on div "Heading 5 25px" at bounding box center [158, 331] width 137 height 15
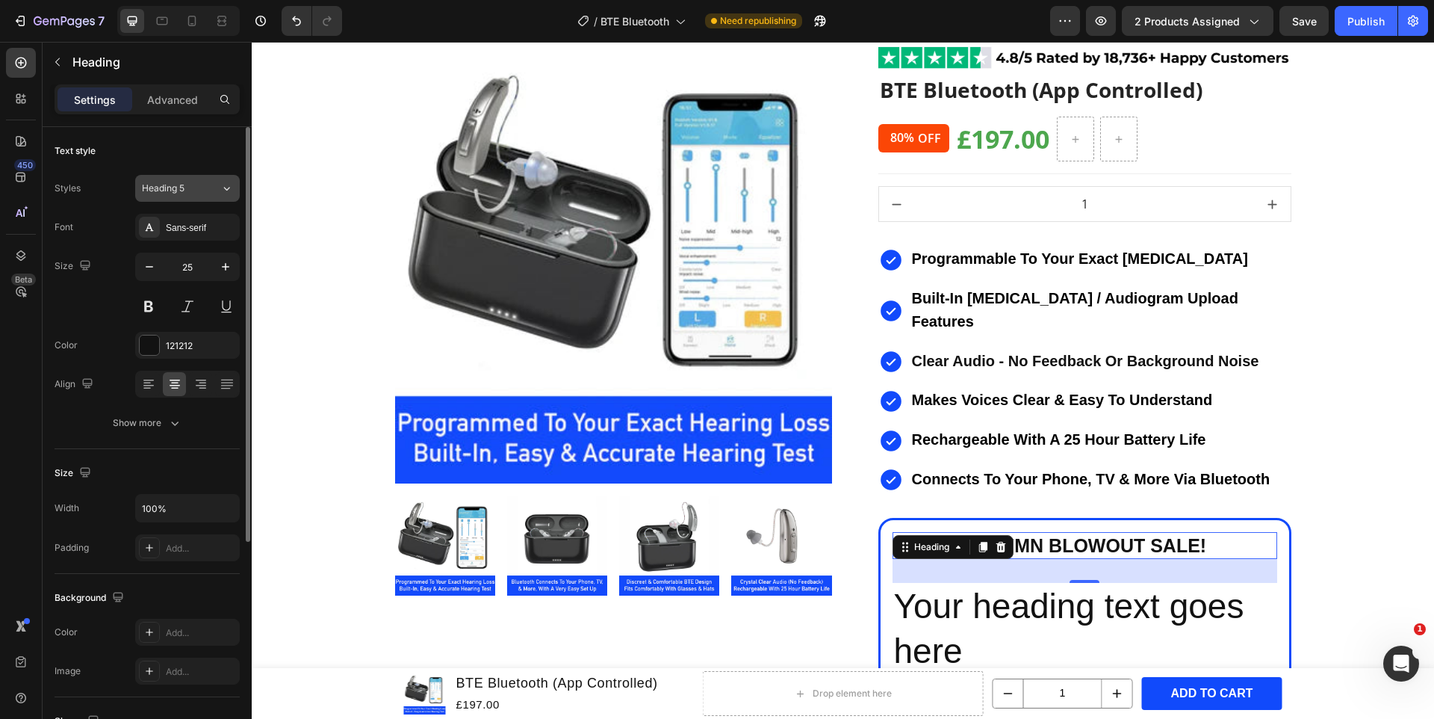
click at [180, 182] on span "Heading 5" at bounding box center [163, 188] width 43 height 13
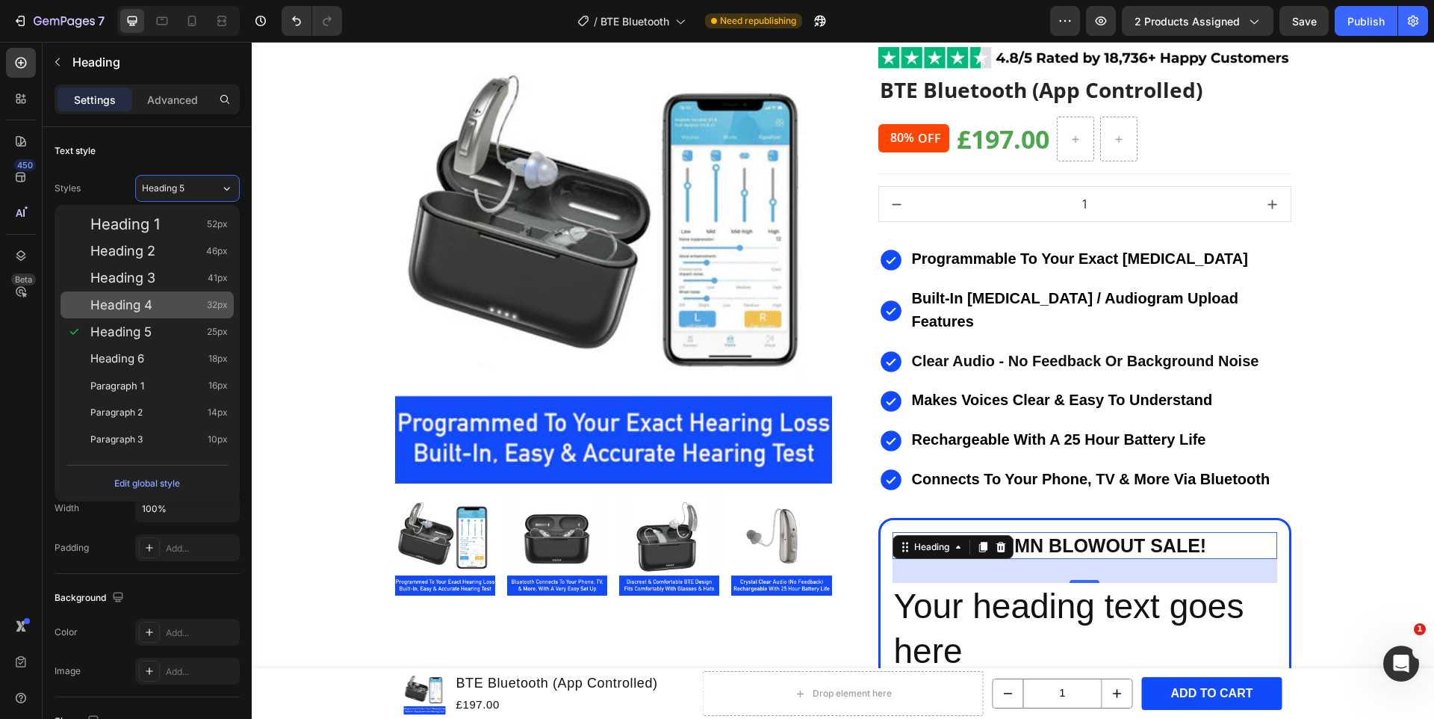
click at [162, 303] on div "Heading 4 32px" at bounding box center [158, 304] width 137 height 15
type input "32"
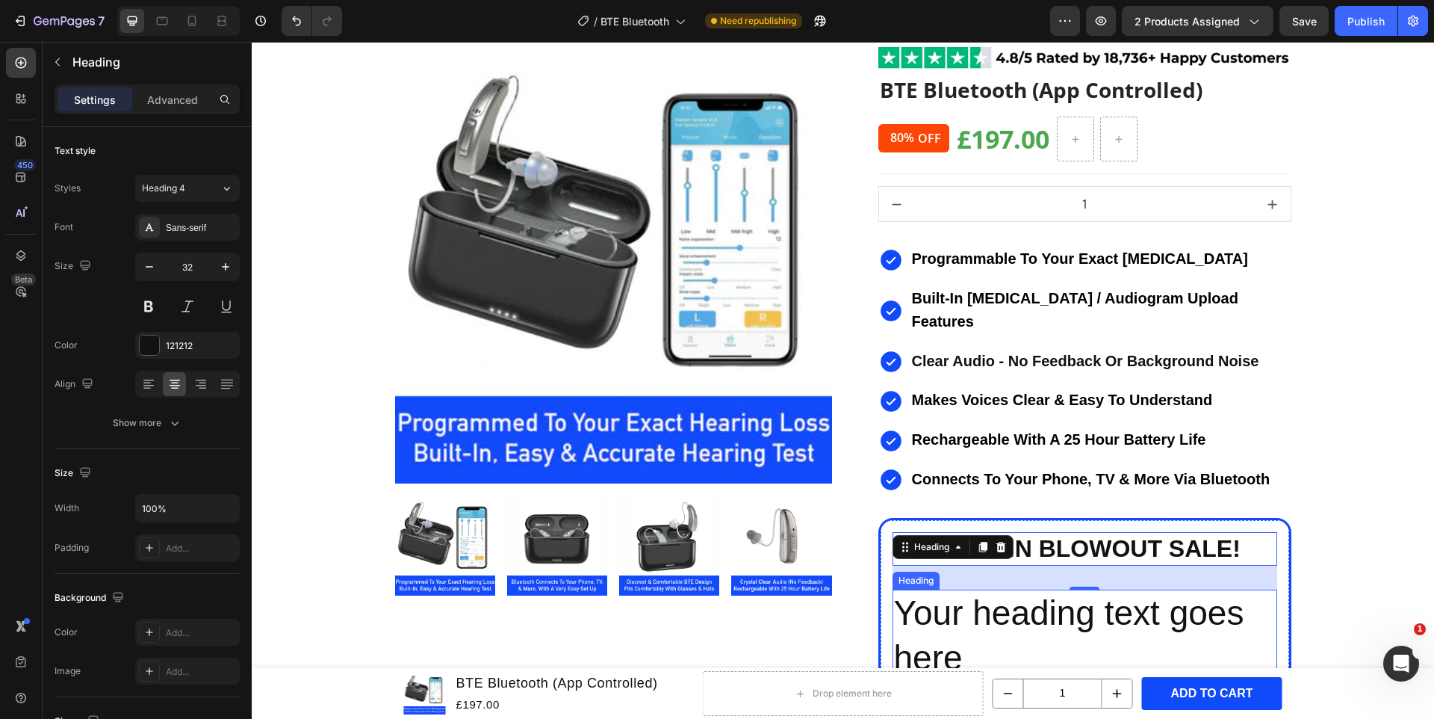
click at [926, 604] on h2 "Your heading text goes here" at bounding box center [1085, 635] width 385 height 93
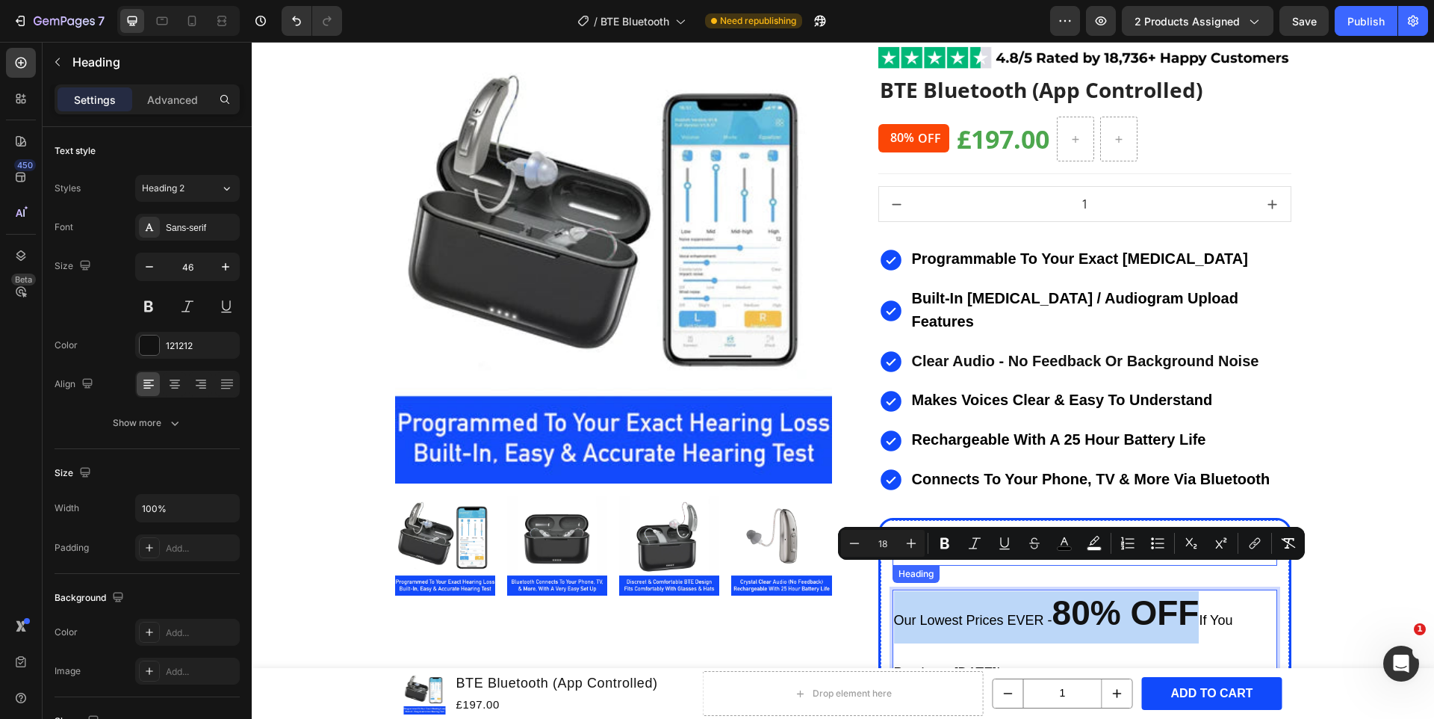
click at [910, 533] on p "⁠⁠⁠⁠⁠⁠⁠ AUTUMN BLOWOUT SALE!" at bounding box center [1085, 548] width 382 height 31
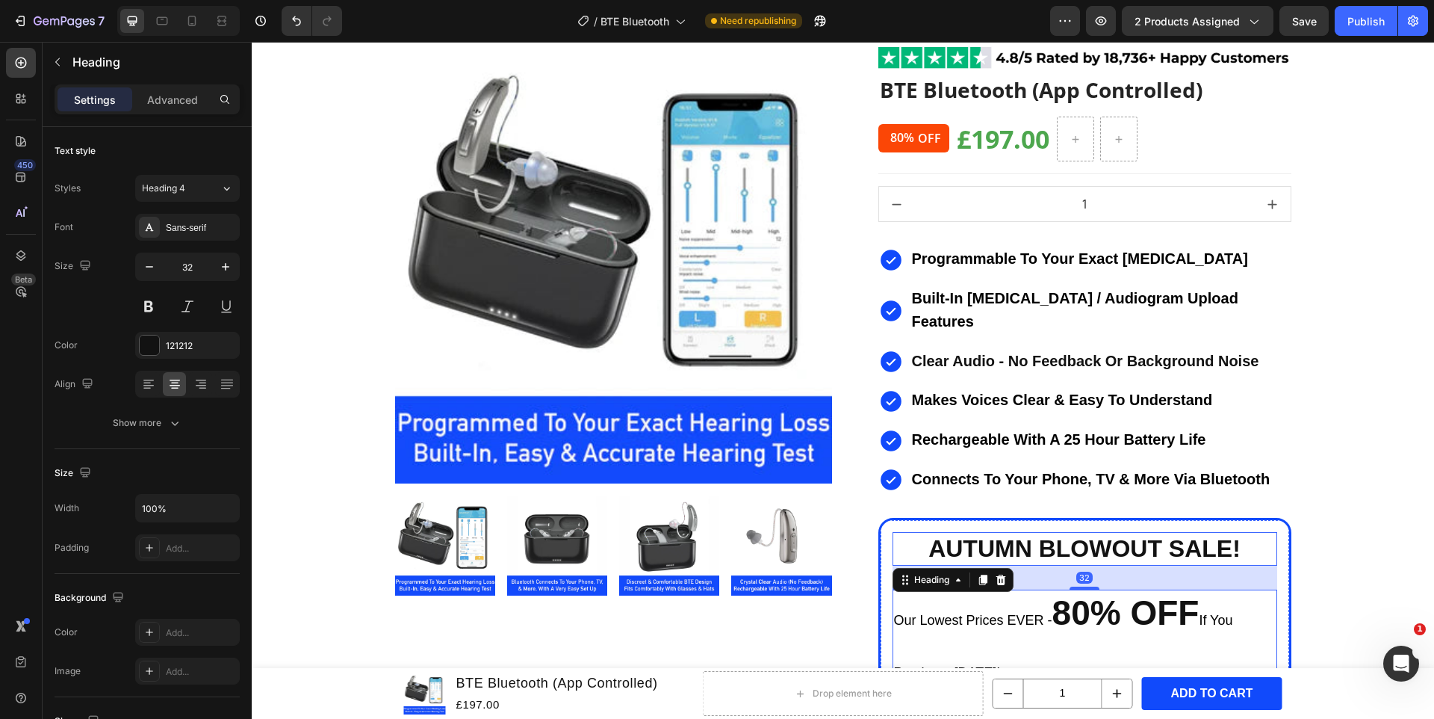
click at [1080, 621] on p "⁠⁠⁠⁠⁠⁠⁠ Our Lowest Prices EVER - 80% OFF If You Purchase [DATE]!" at bounding box center [1085, 643] width 382 height 105
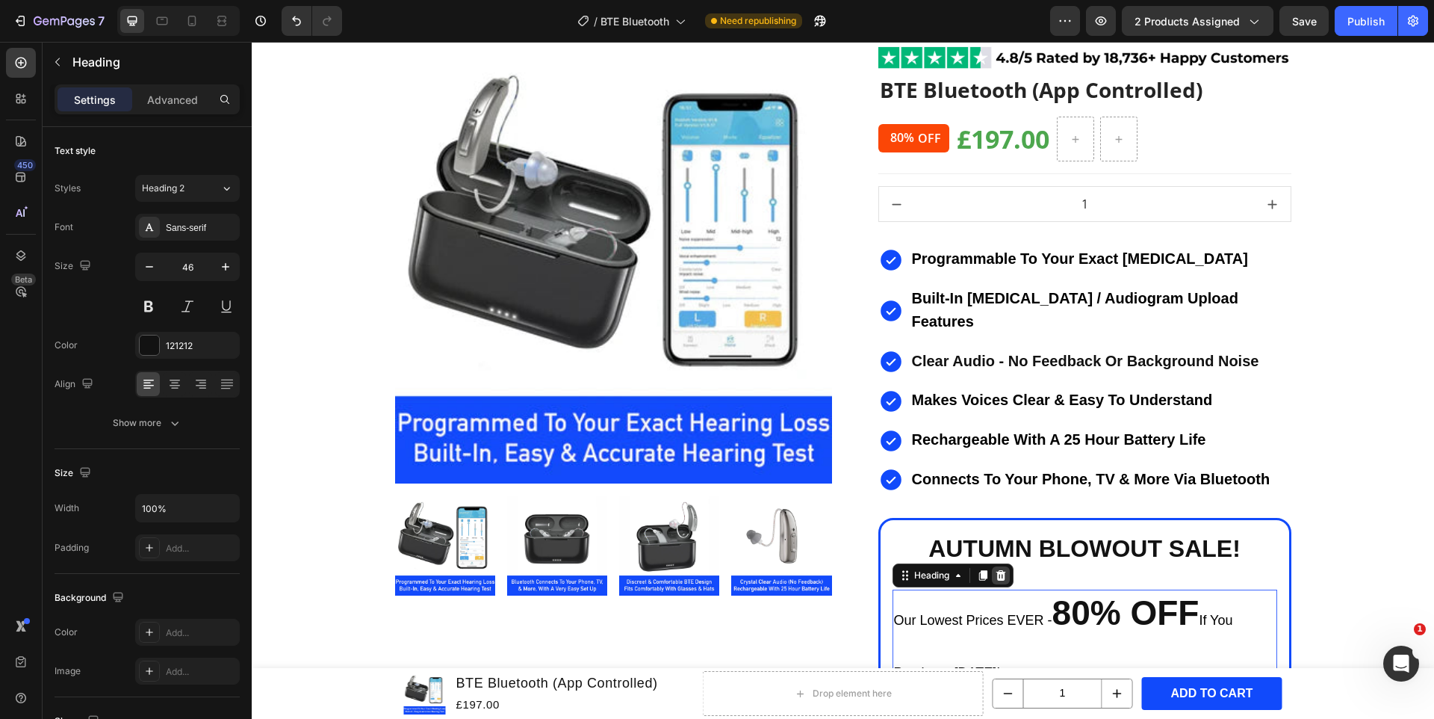
click at [996, 569] on icon at bounding box center [1001, 575] width 12 height 12
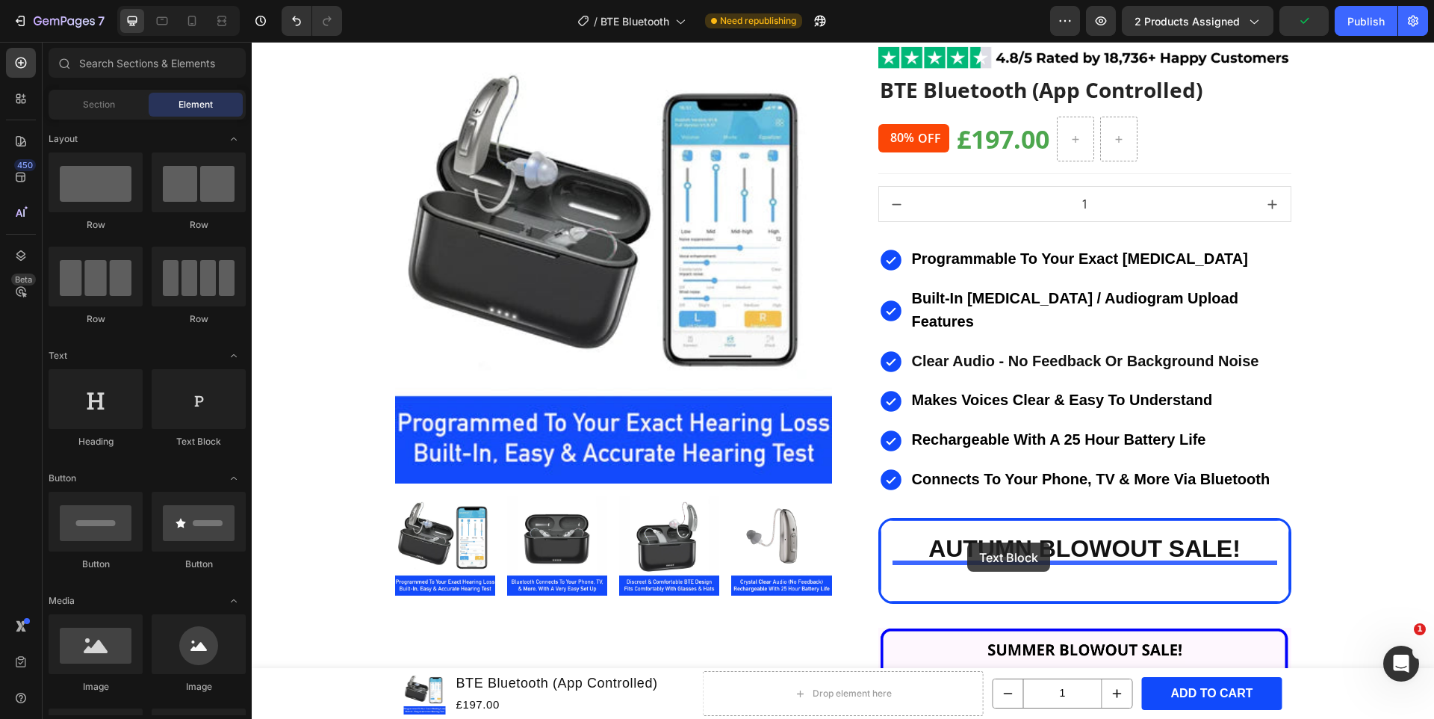
drag, startPoint x: 435, startPoint y: 438, endPoint x: 967, endPoint y: 543, distance: 542.3
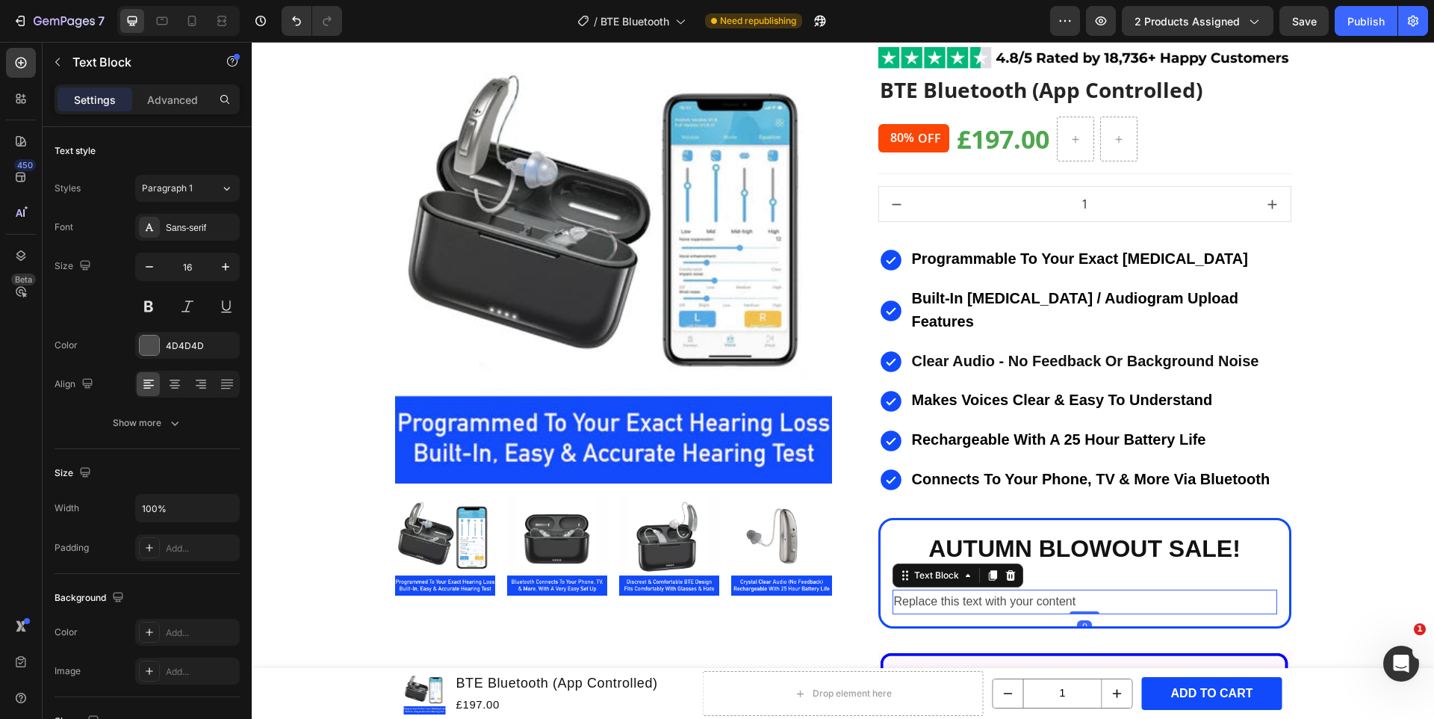
click at [988, 589] on div "Replace this text with your content" at bounding box center [1085, 601] width 385 height 25
click at [988, 591] on p "Replace this text with your content" at bounding box center [1085, 602] width 382 height 22
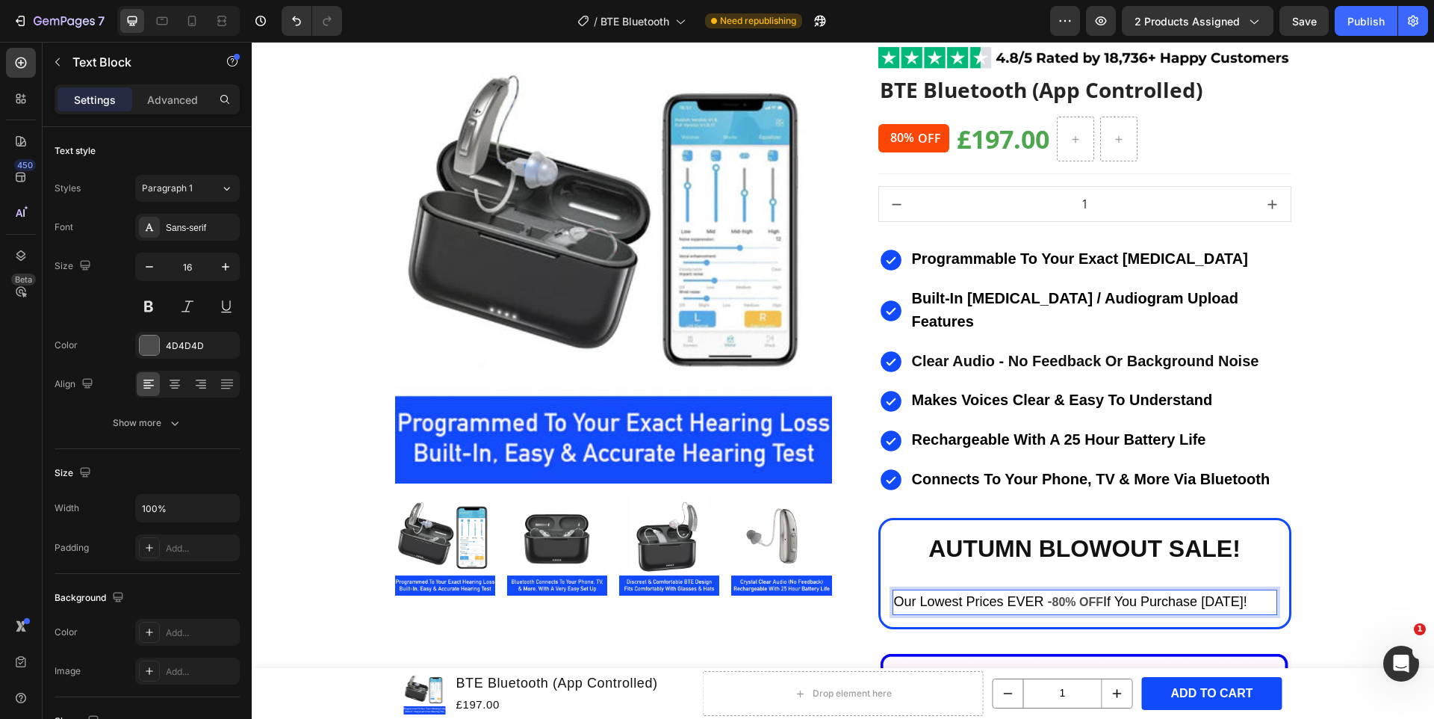
click at [1084, 595] on strong "80% OFF" at bounding box center [1078, 601] width 51 height 13
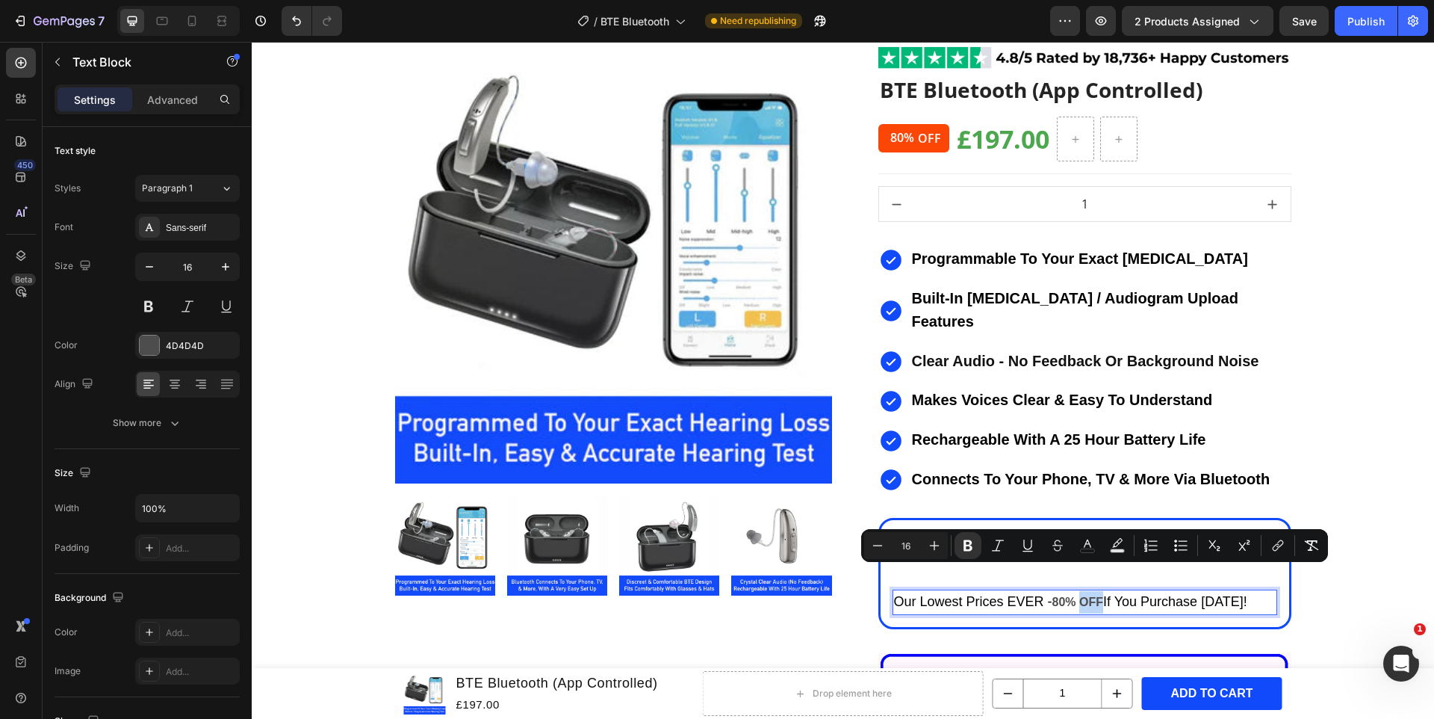
click at [1096, 595] on strong "80% OFF" at bounding box center [1078, 601] width 51 height 13
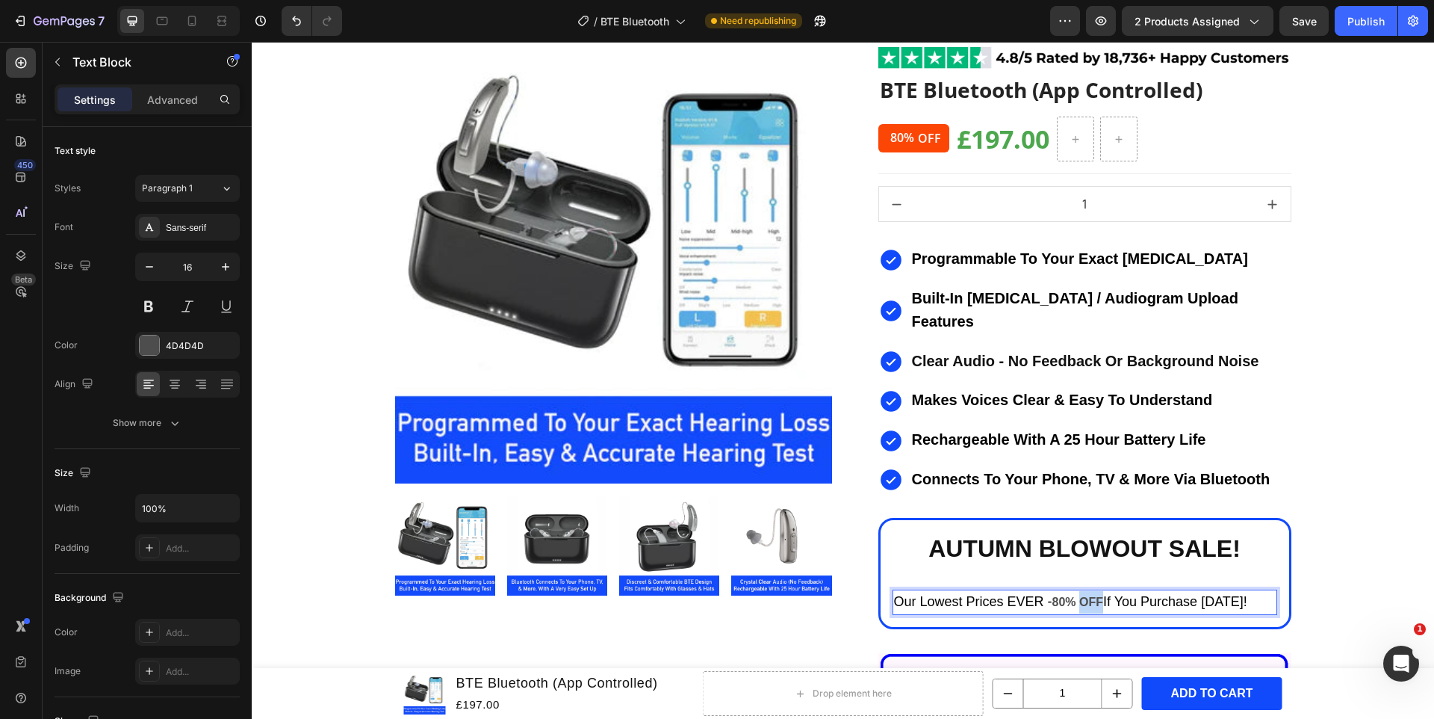
click at [1096, 595] on strong "80% OFF" at bounding box center [1078, 601] width 51 height 13
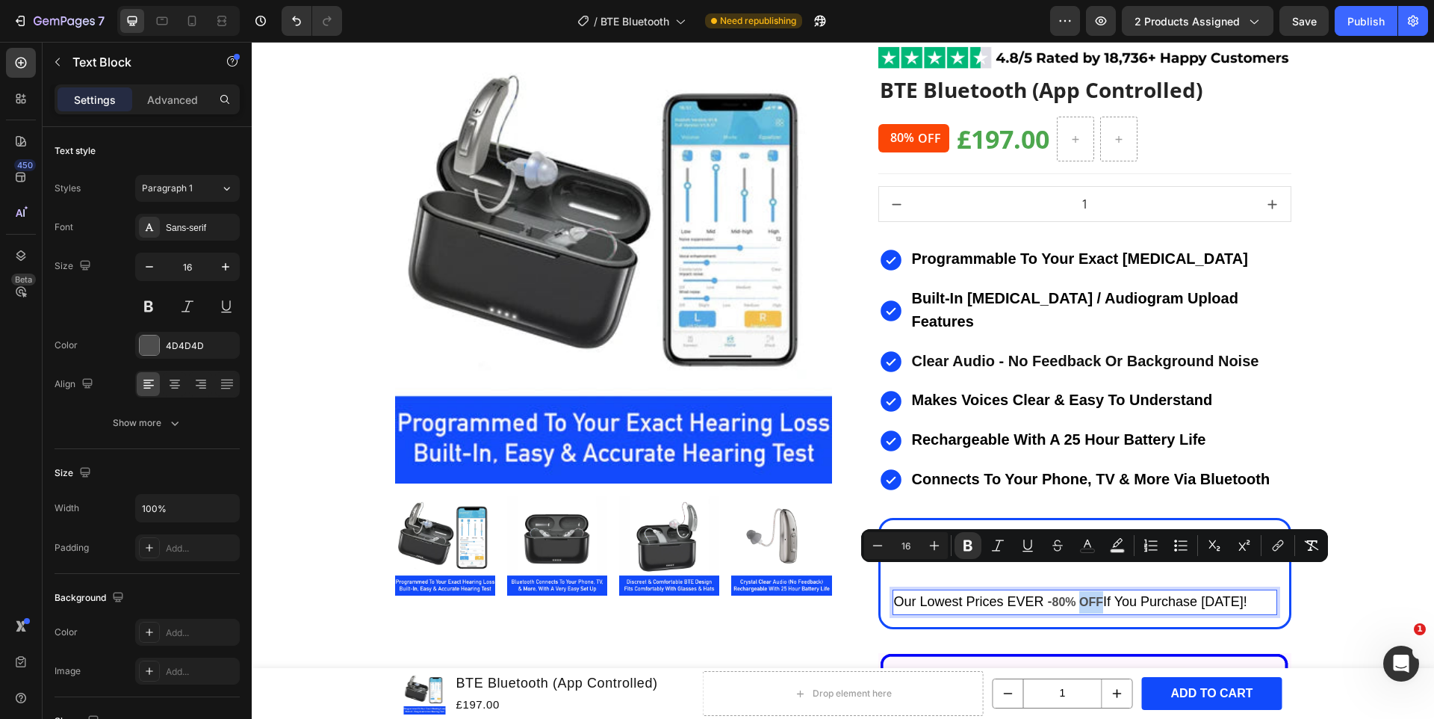
click at [1103, 595] on strong "80% OFF" at bounding box center [1078, 601] width 51 height 13
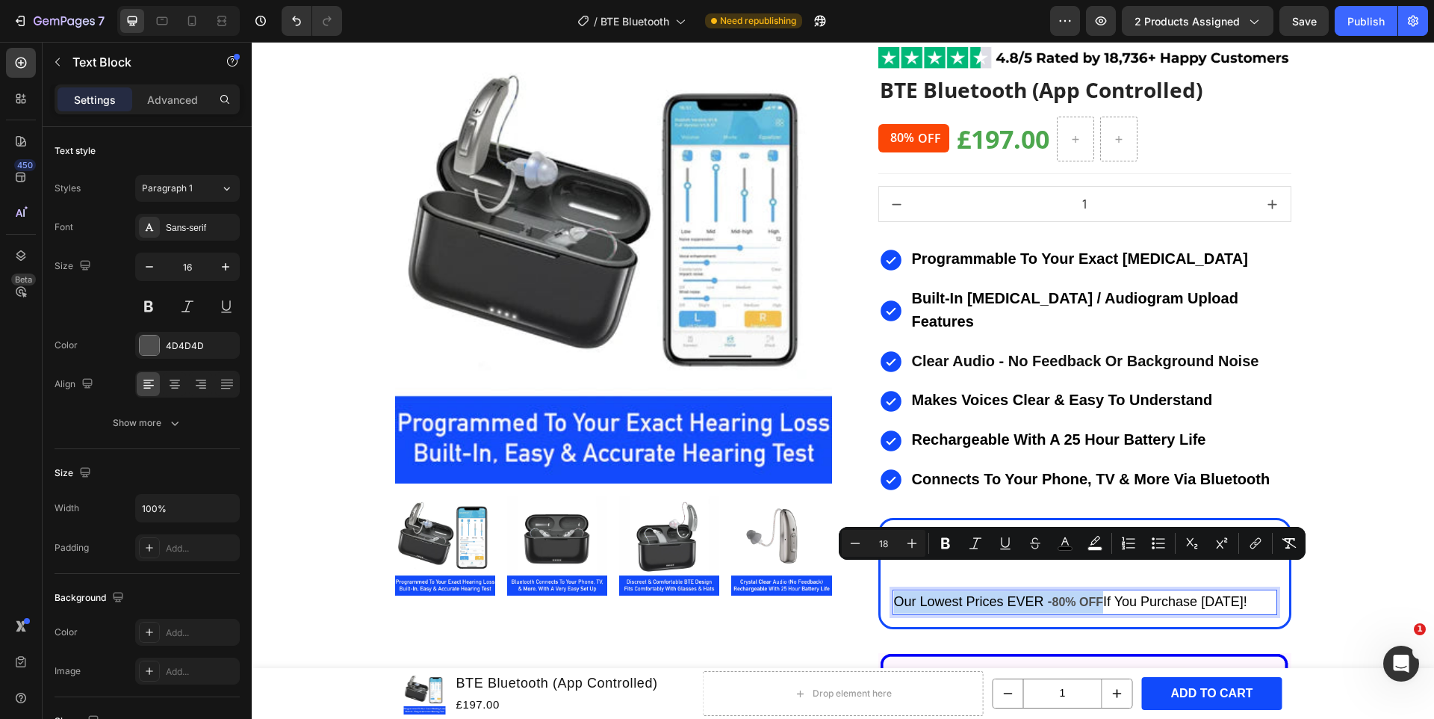
click at [1103, 595] on strong "80% OFF" at bounding box center [1078, 601] width 51 height 13
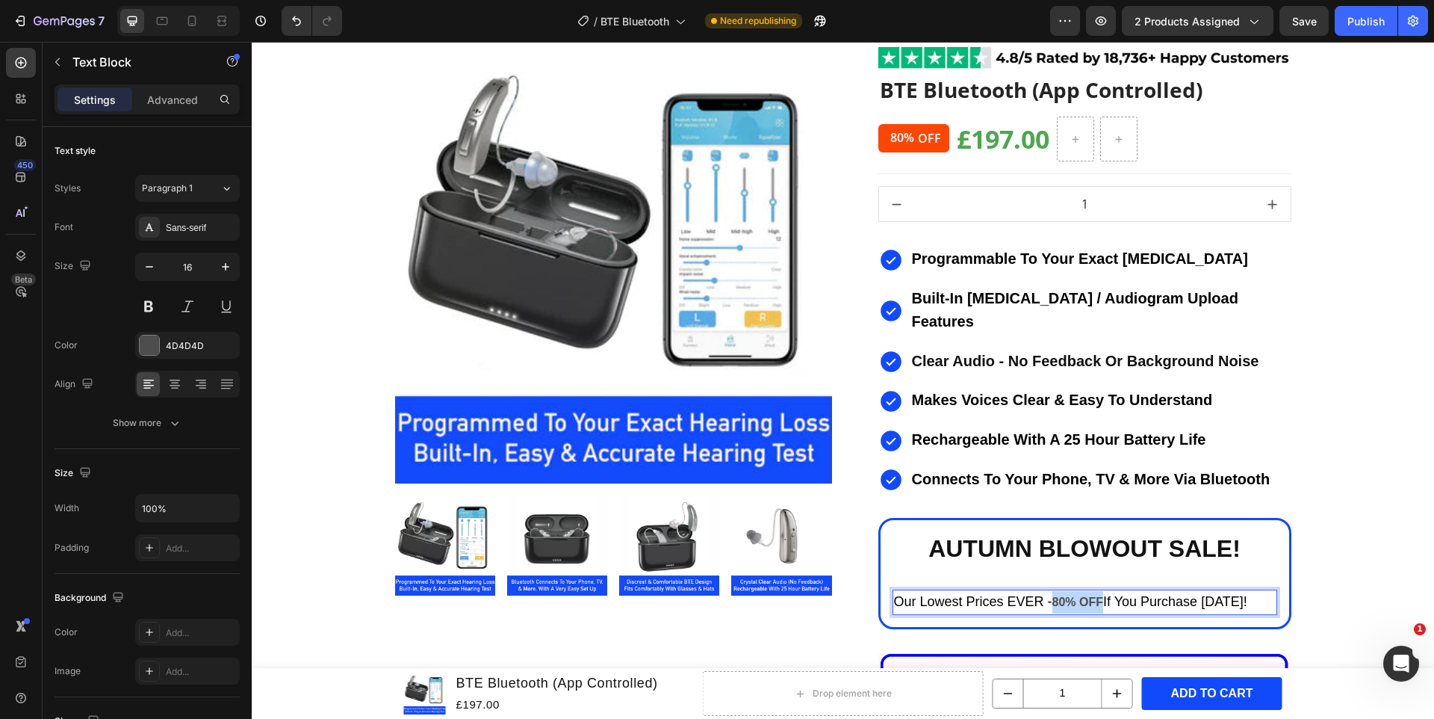
drag, startPoint x: 1106, startPoint y: 578, endPoint x: 1059, endPoint y: 579, distance: 46.3
click at [1059, 595] on strong "80% OFF" at bounding box center [1078, 601] width 51 height 13
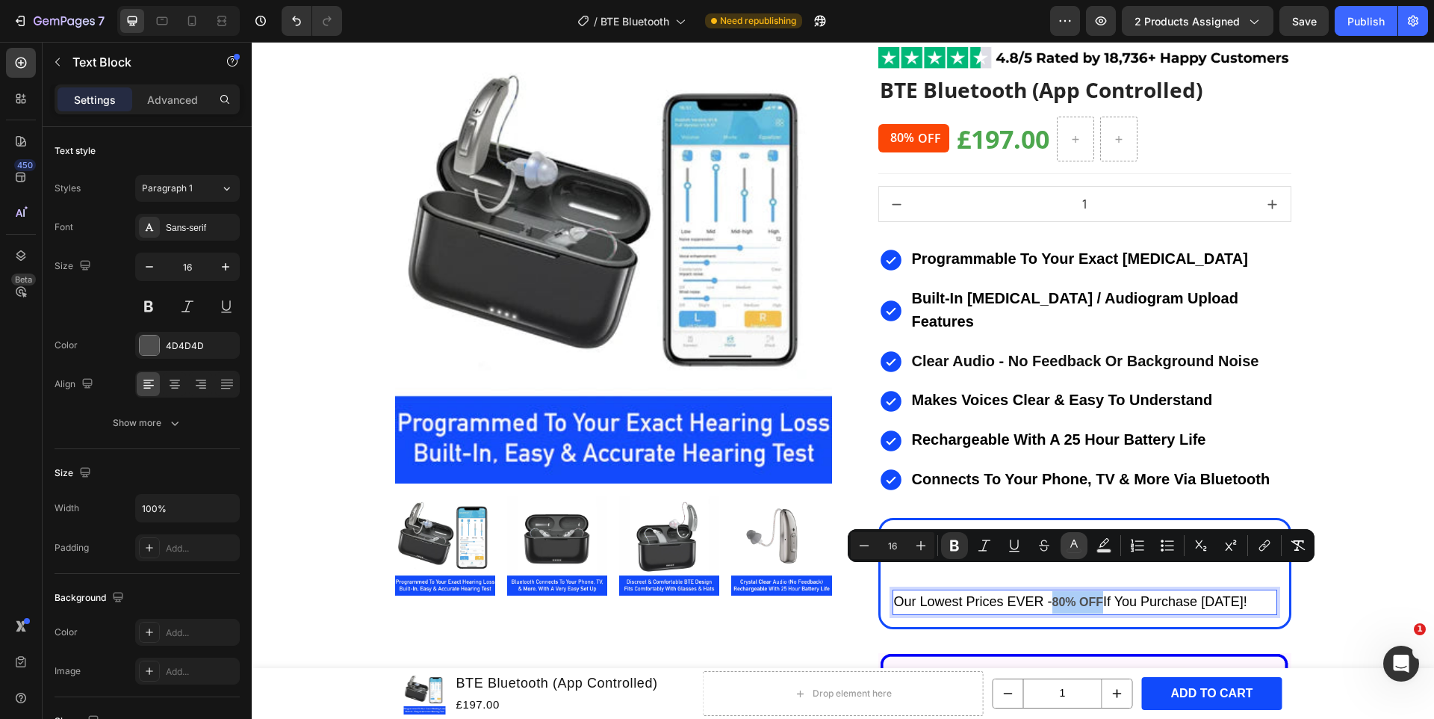
click at [1069, 545] on icon "Editor contextual toolbar" at bounding box center [1074, 545] width 15 height 15
type input "4D4D4D"
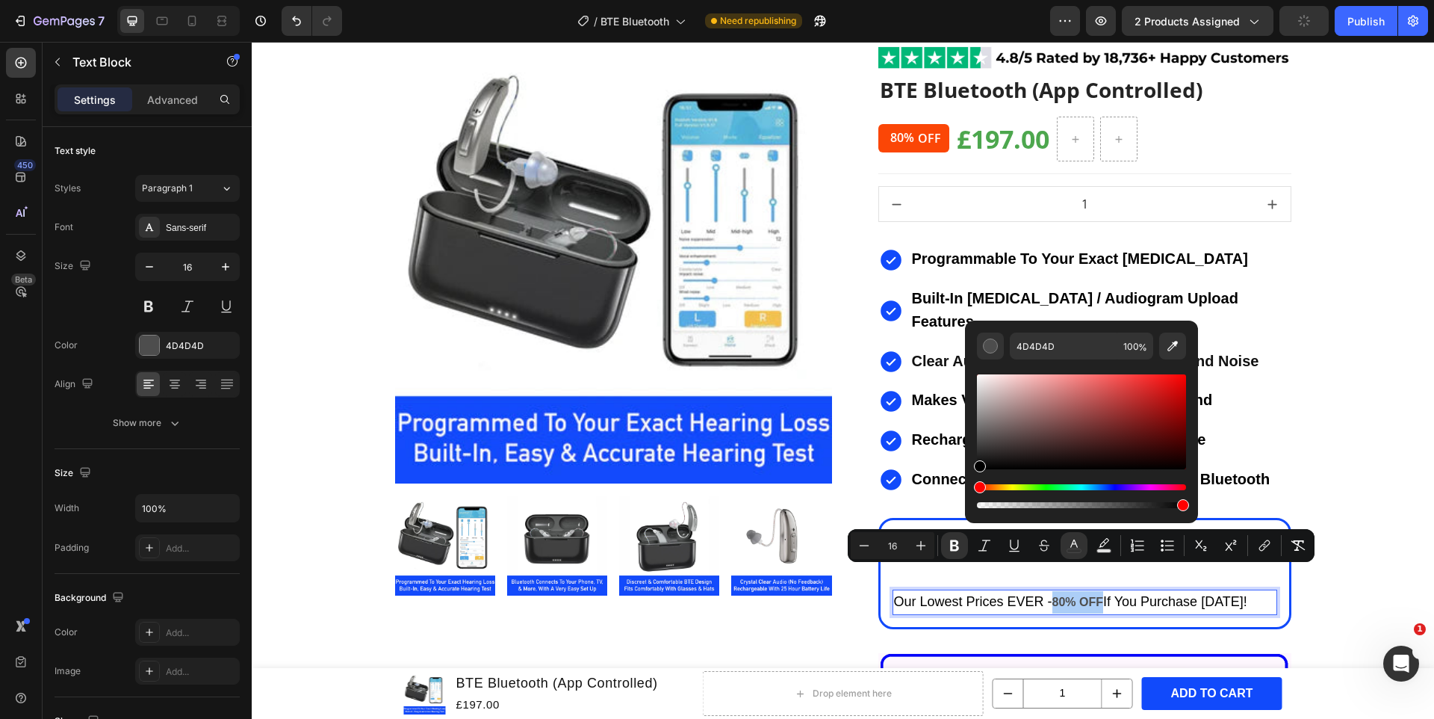
drag, startPoint x: 1013, startPoint y: 449, endPoint x: 973, endPoint y: 481, distance: 51.6
click at [973, 481] on div "4D4D4D 100 %" at bounding box center [1081, 416] width 233 height 191
type input "000000"
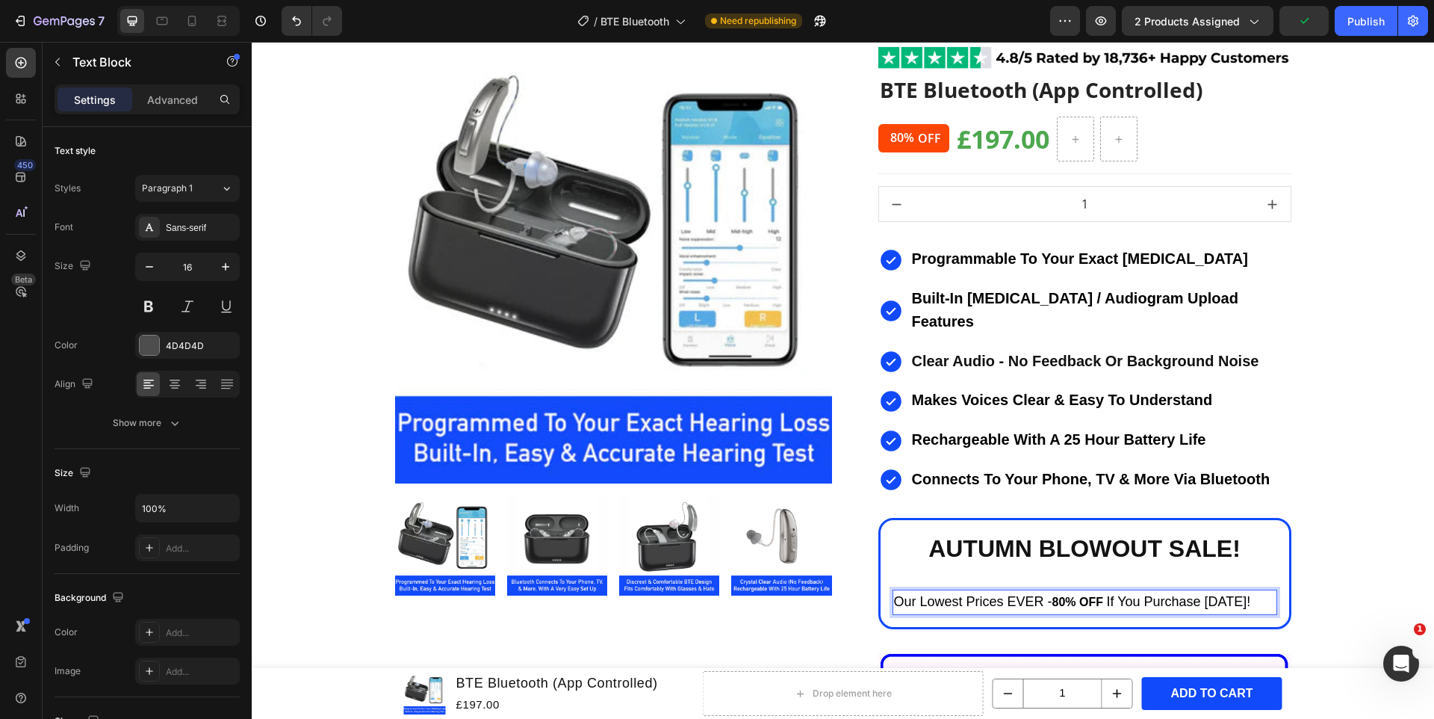
click at [991, 594] on span "Our Lowest Prices EVER -" at bounding box center [973, 601] width 158 height 15
click at [995, 594] on span "Our Lowest Prices EVER -" at bounding box center [973, 601] width 158 height 15
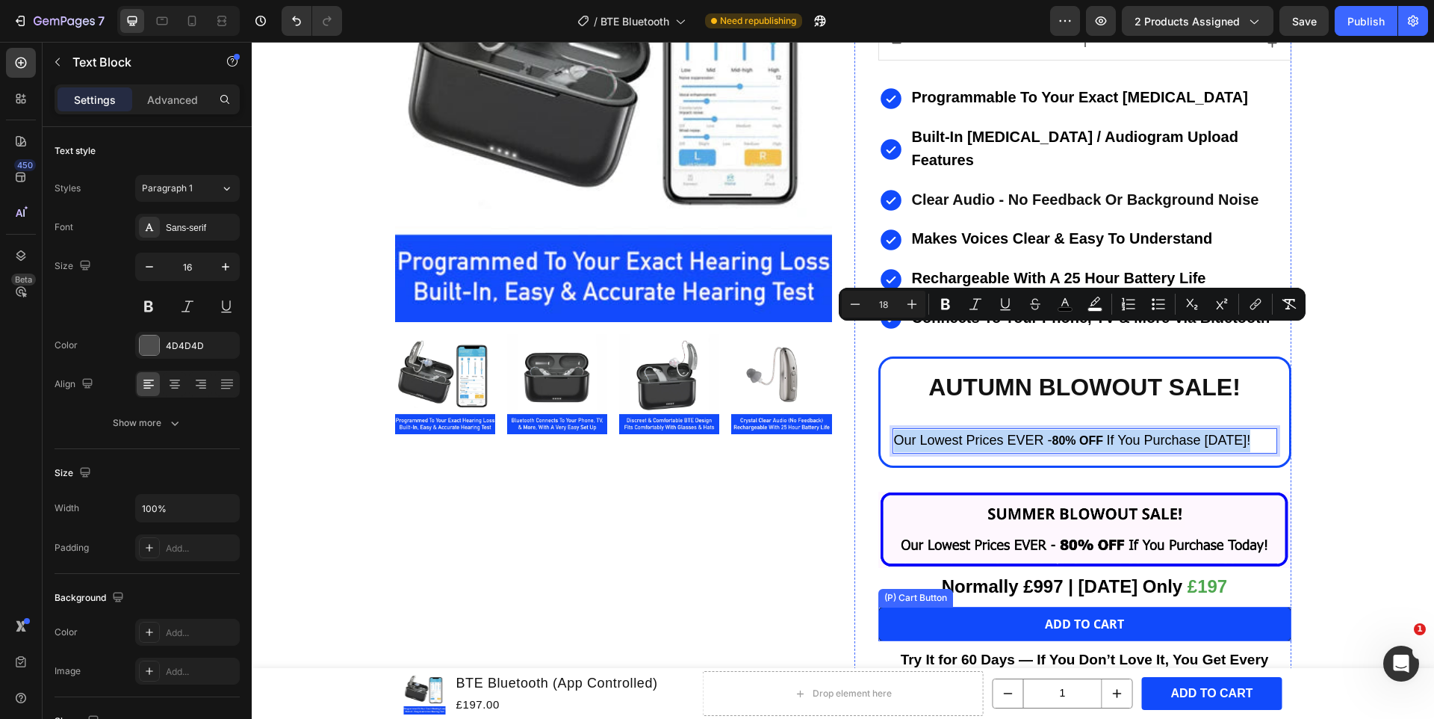
scroll to position [325, 0]
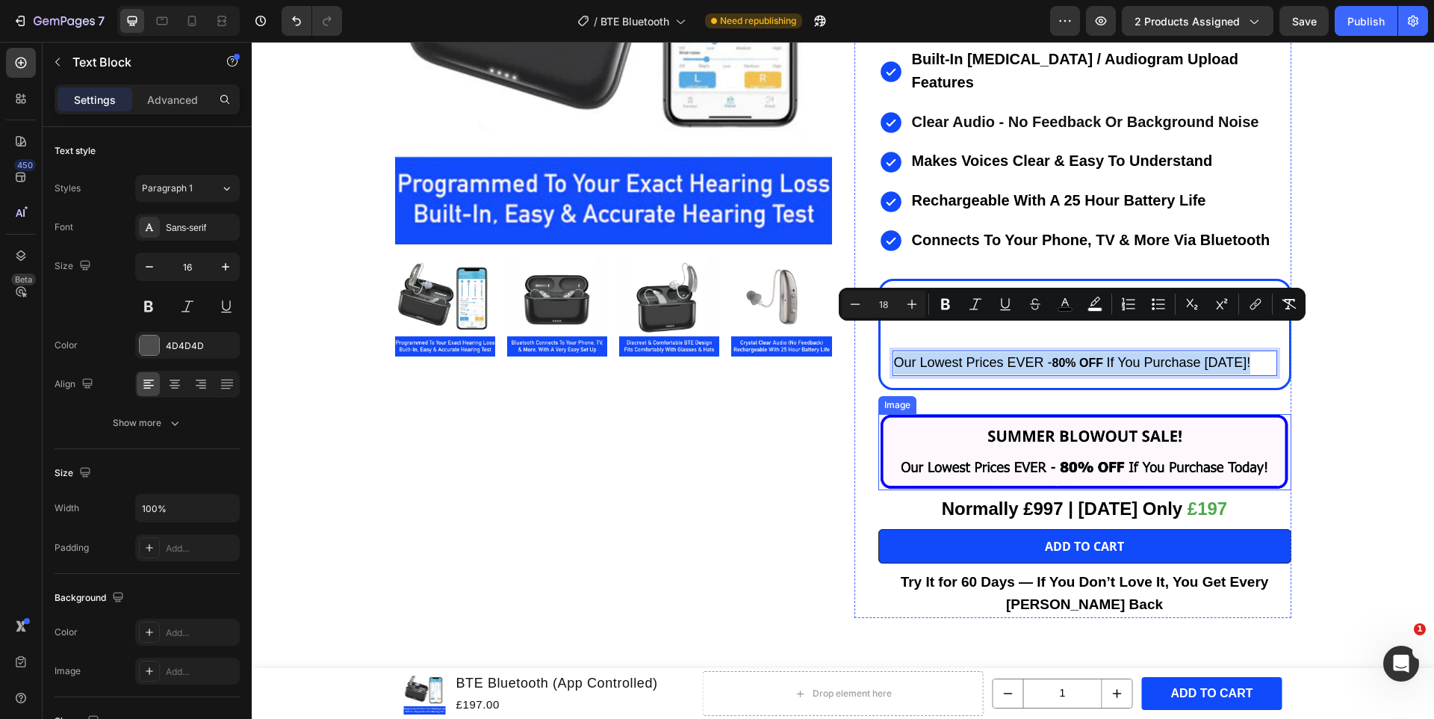
click at [920, 415] on img at bounding box center [1085, 452] width 413 height 76
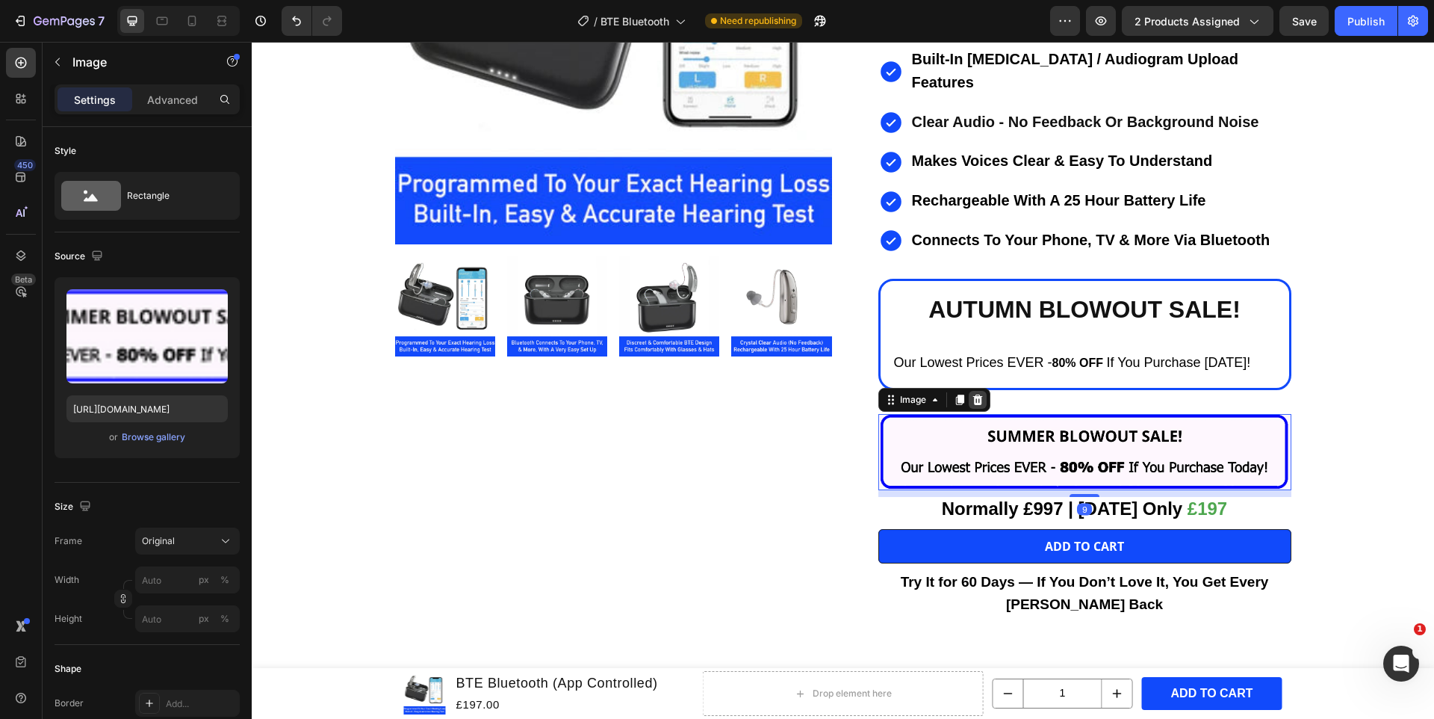
click at [976, 391] on div at bounding box center [978, 400] width 18 height 18
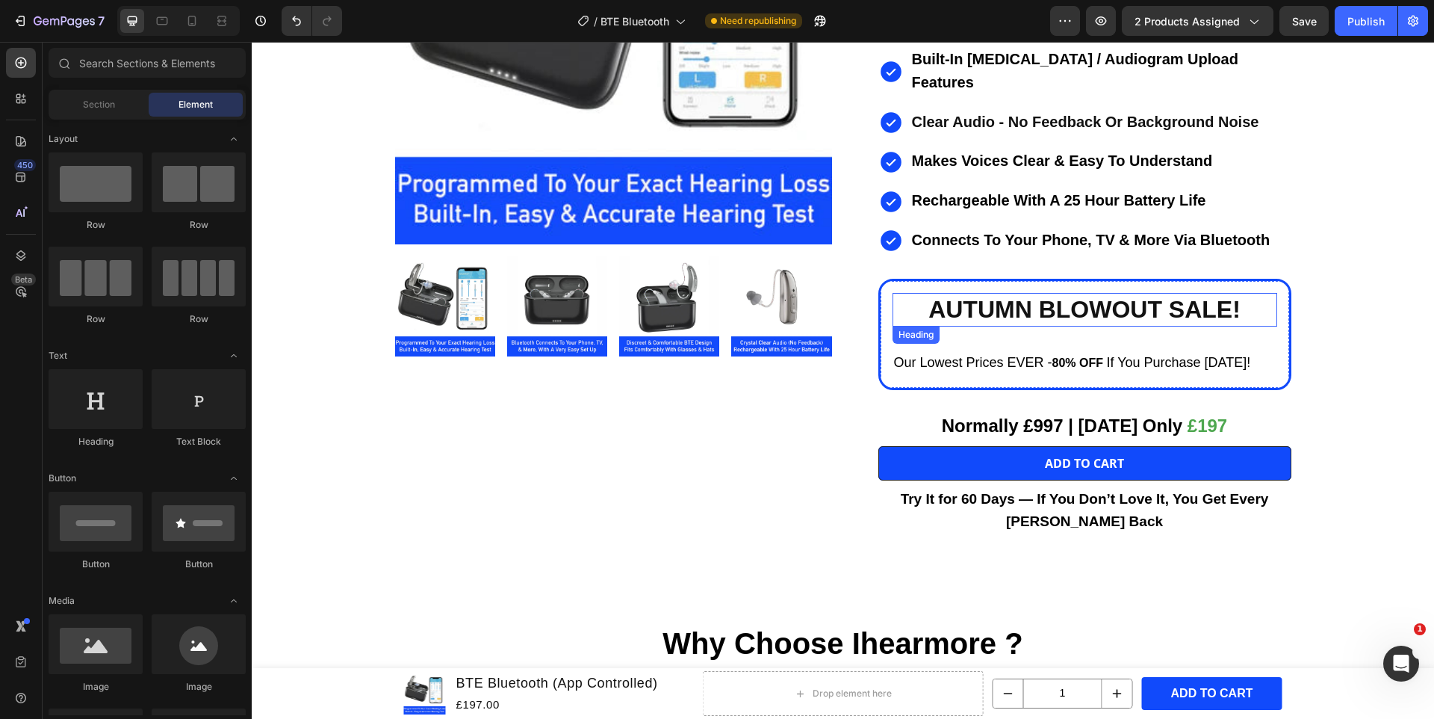
click at [973, 296] on strong "AUTUMN BLOWOUT SALE!" at bounding box center [1085, 309] width 312 height 27
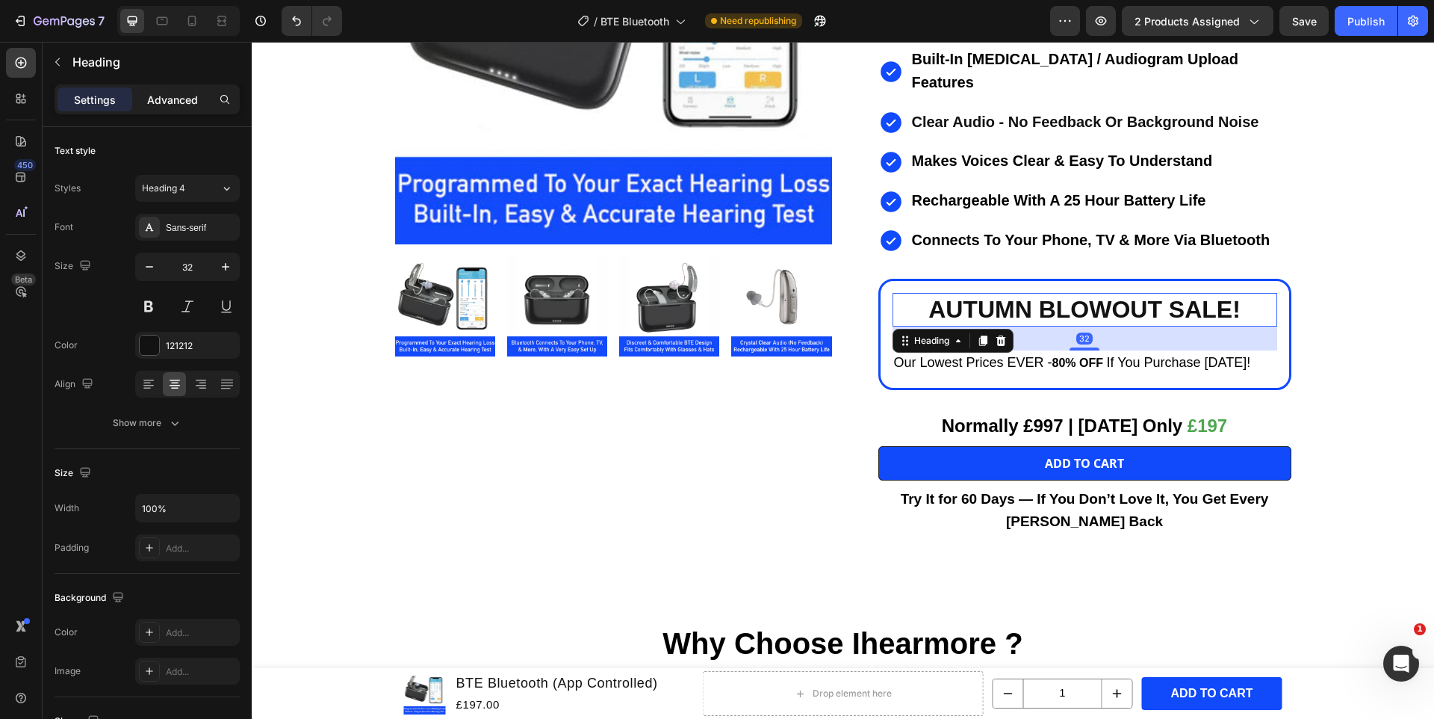
click at [173, 96] on p "Advanced" at bounding box center [172, 100] width 51 height 16
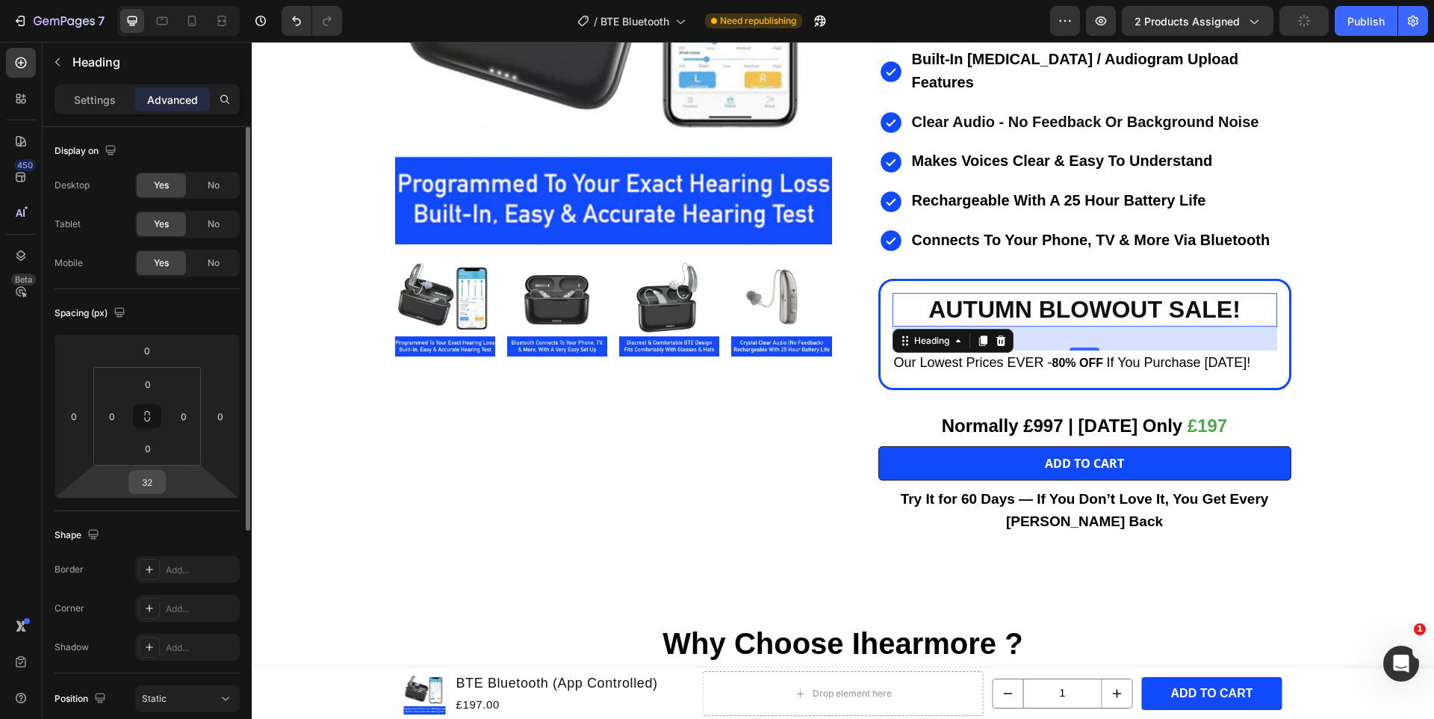
click at [146, 473] on input "32" at bounding box center [147, 482] width 30 height 22
type input "0"
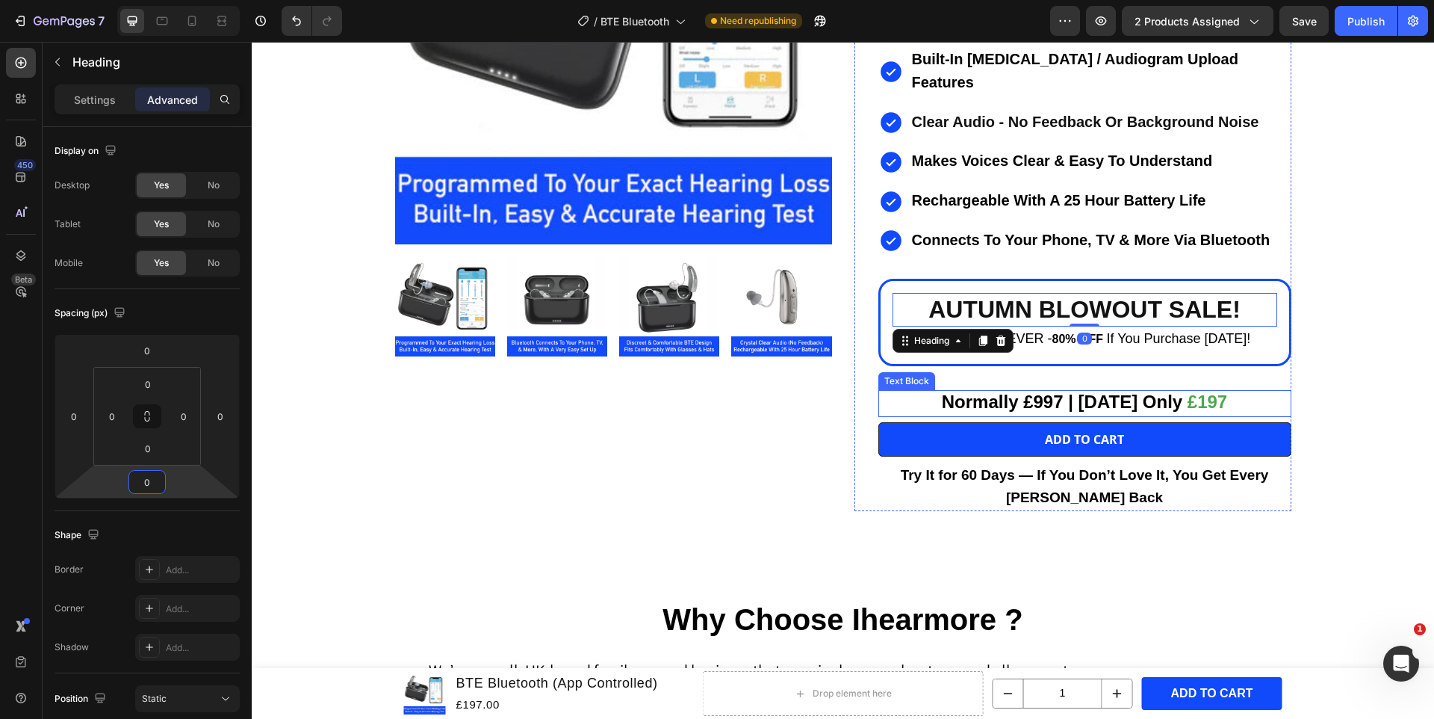
click at [1131, 391] on strong "Normally £997 | [DATE] Only" at bounding box center [1062, 401] width 241 height 20
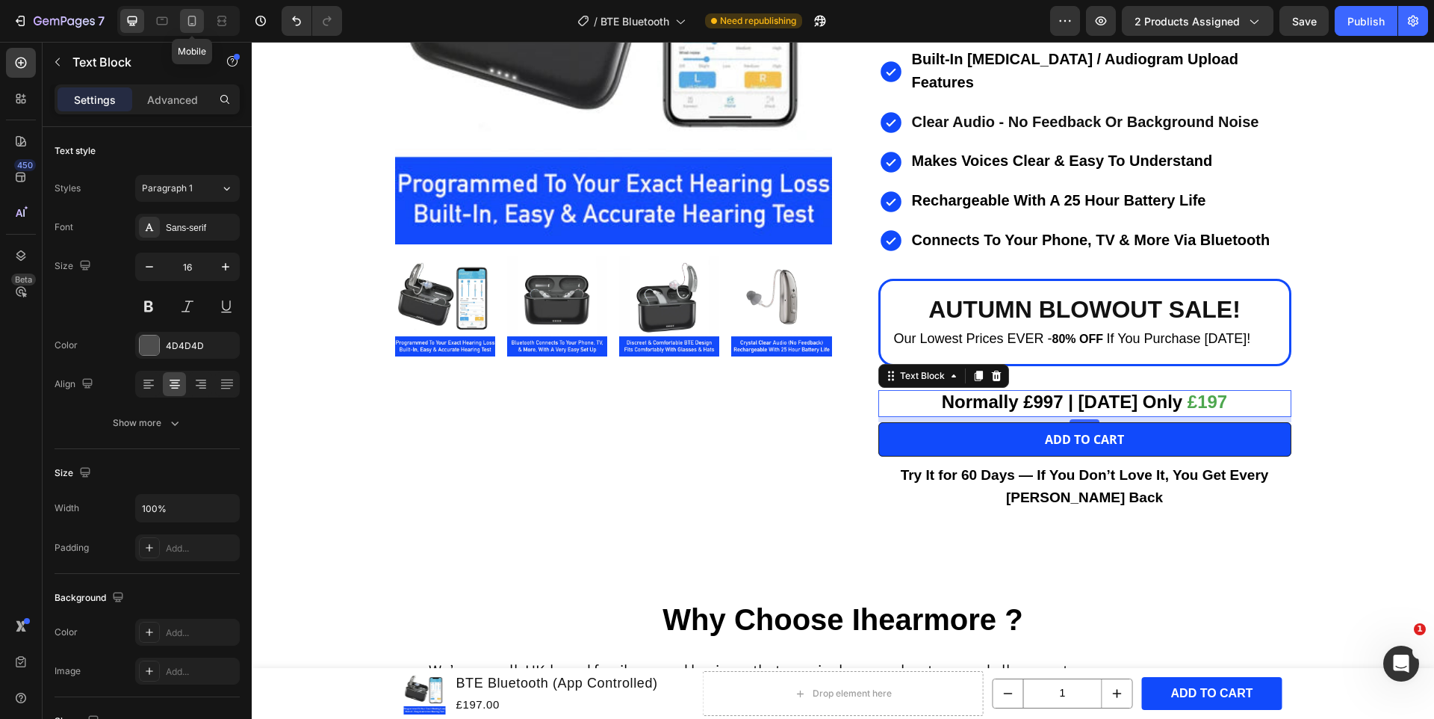
click at [195, 25] on icon at bounding box center [192, 21] width 8 height 10
type input "14"
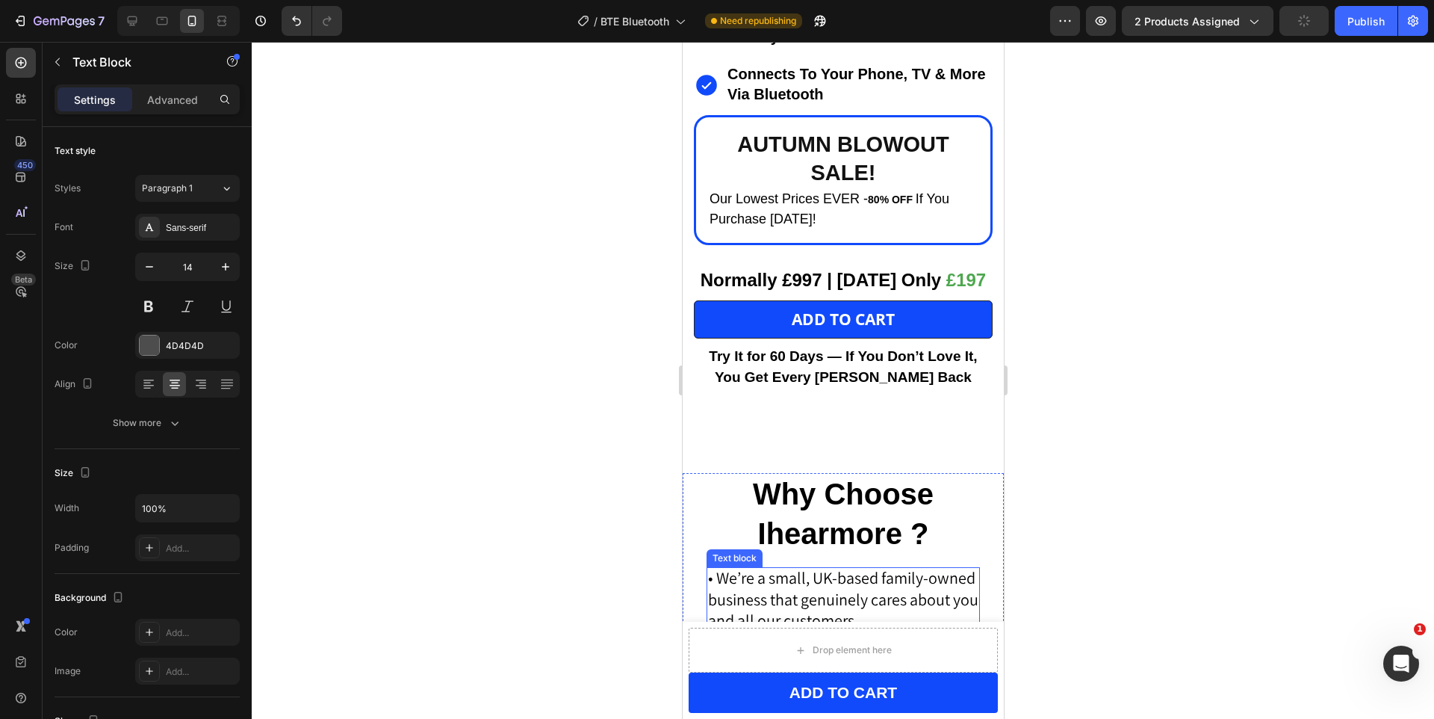
scroll to position [860, 0]
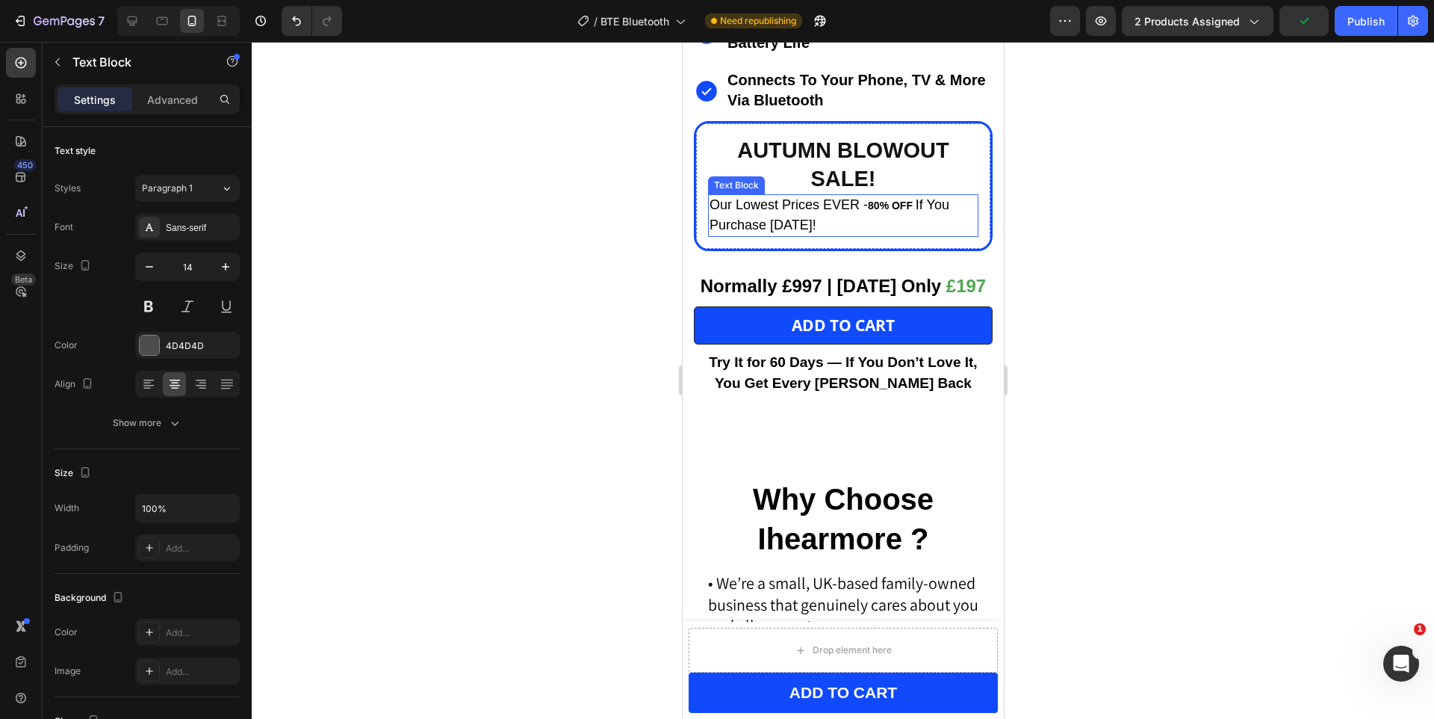
click at [770, 212] on span "Our Lowest Prices EVER -" at bounding box center [788, 204] width 158 height 15
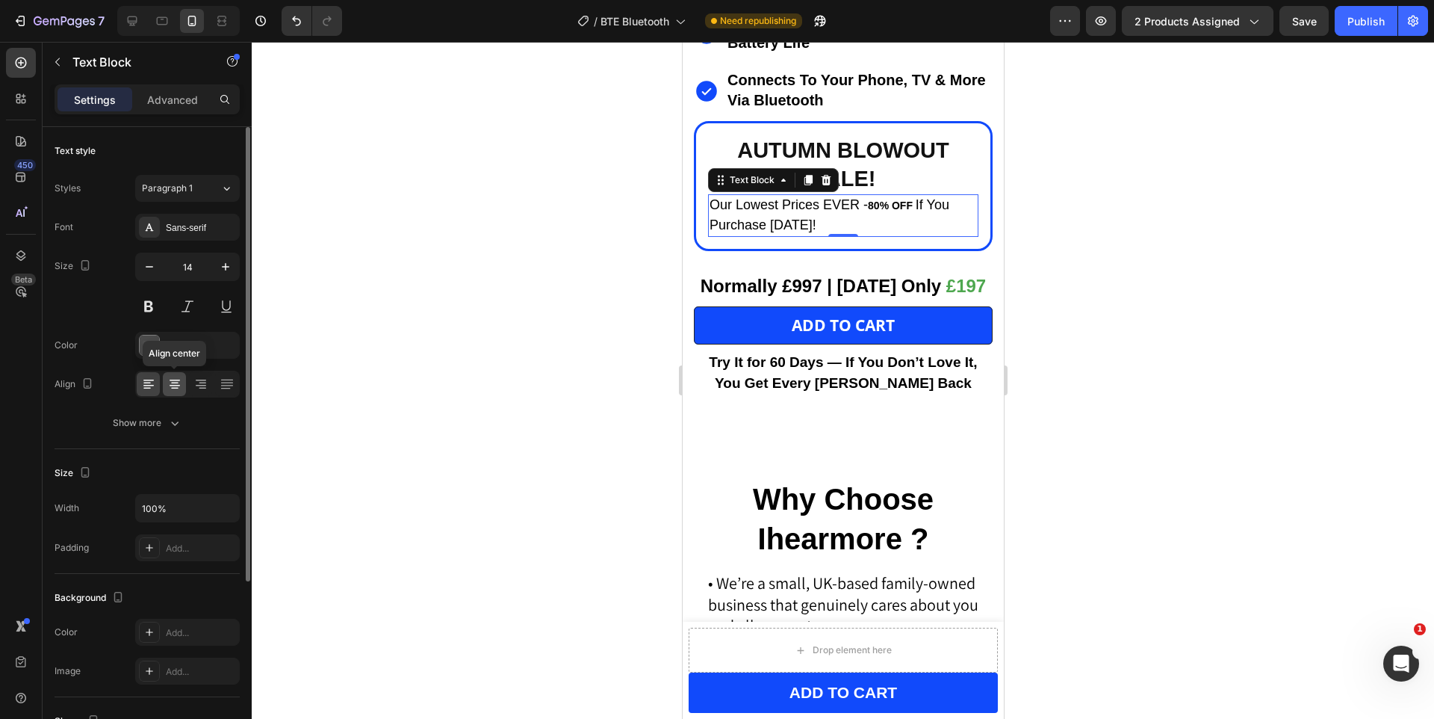
click at [176, 394] on div at bounding box center [174, 384] width 23 height 24
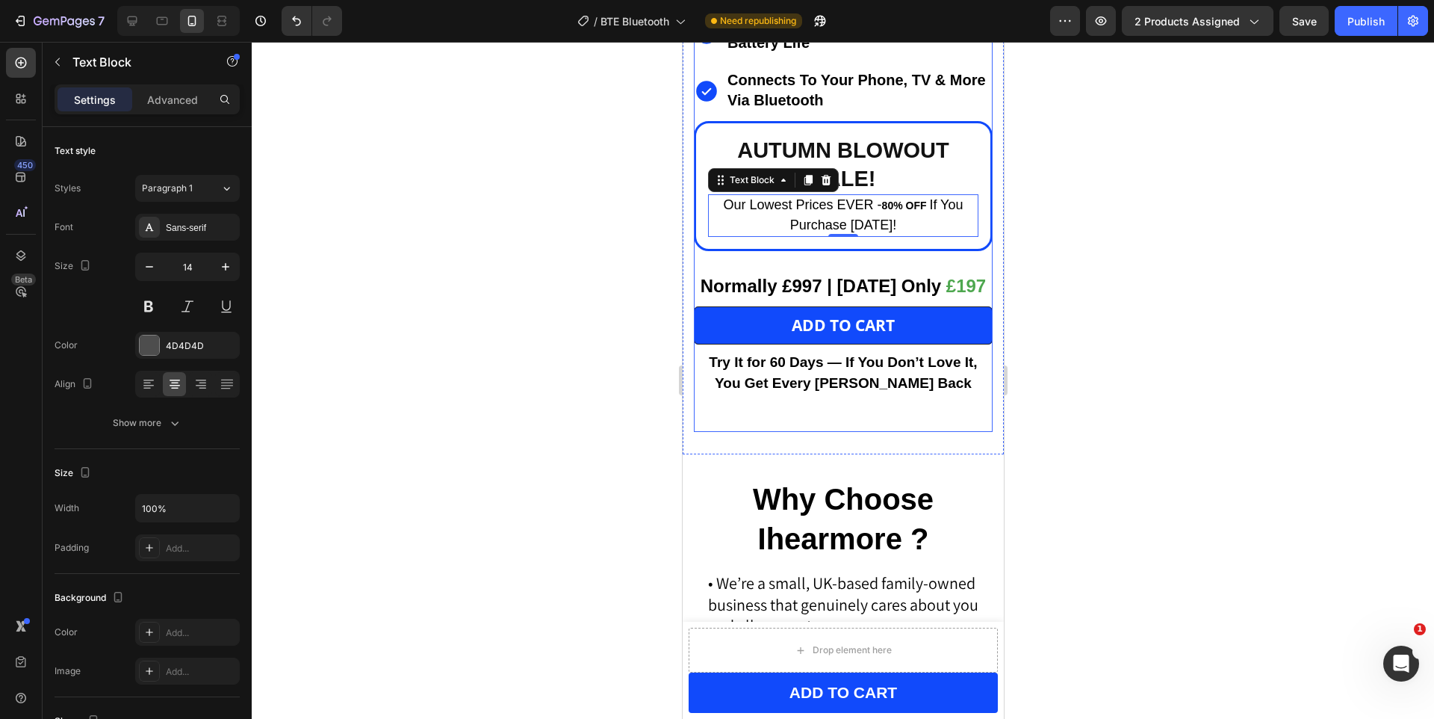
scroll to position [846, 0]
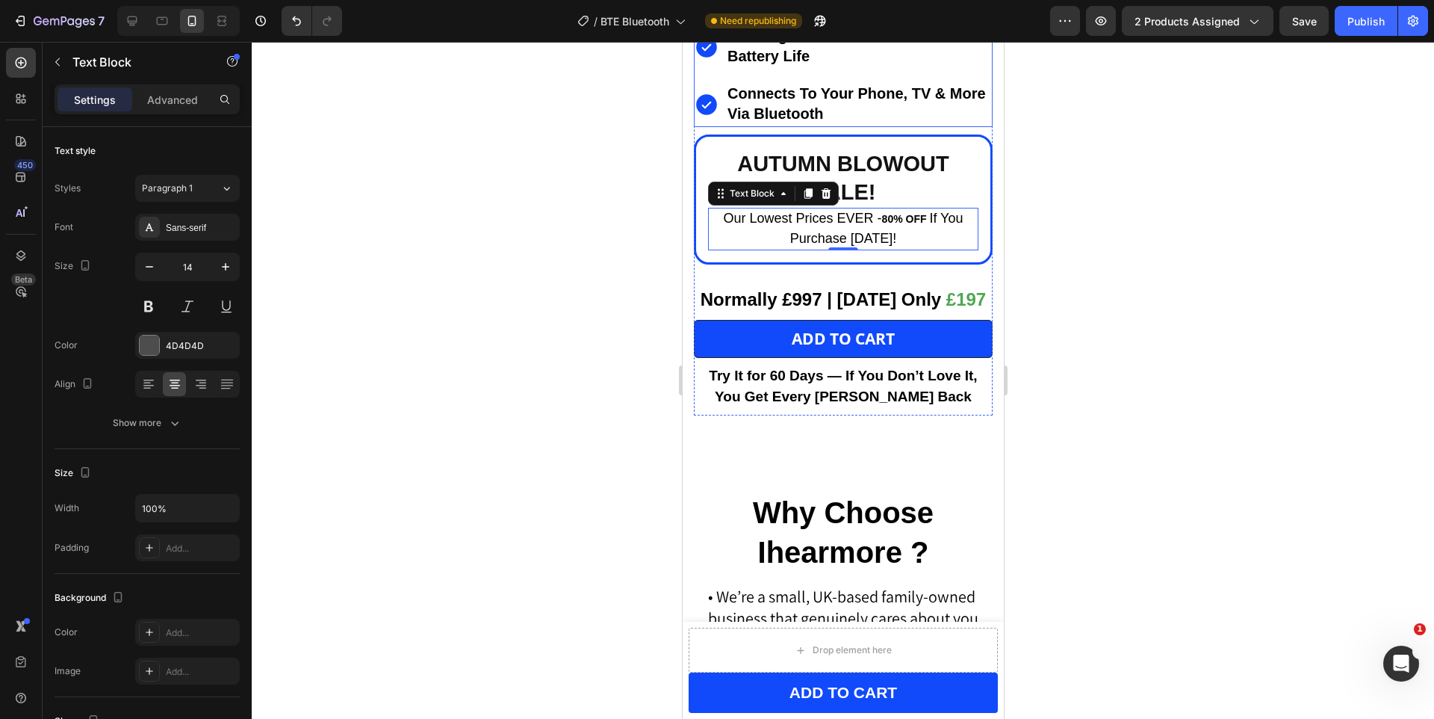
click at [915, 118] on p "Connects To Your Phone, TV & More Via Bluetooth" at bounding box center [858, 104] width 263 height 40
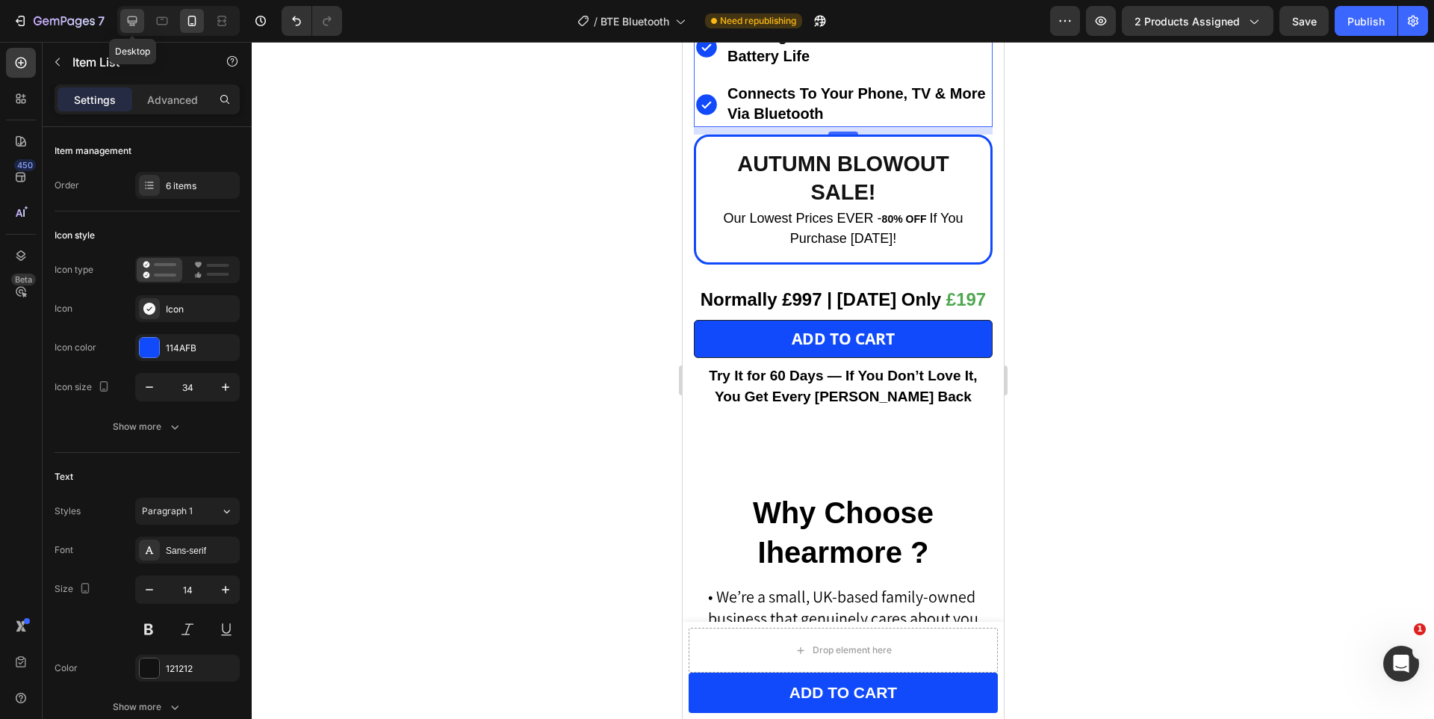
click at [133, 23] on icon at bounding box center [132, 20] width 15 height 15
type input "16"
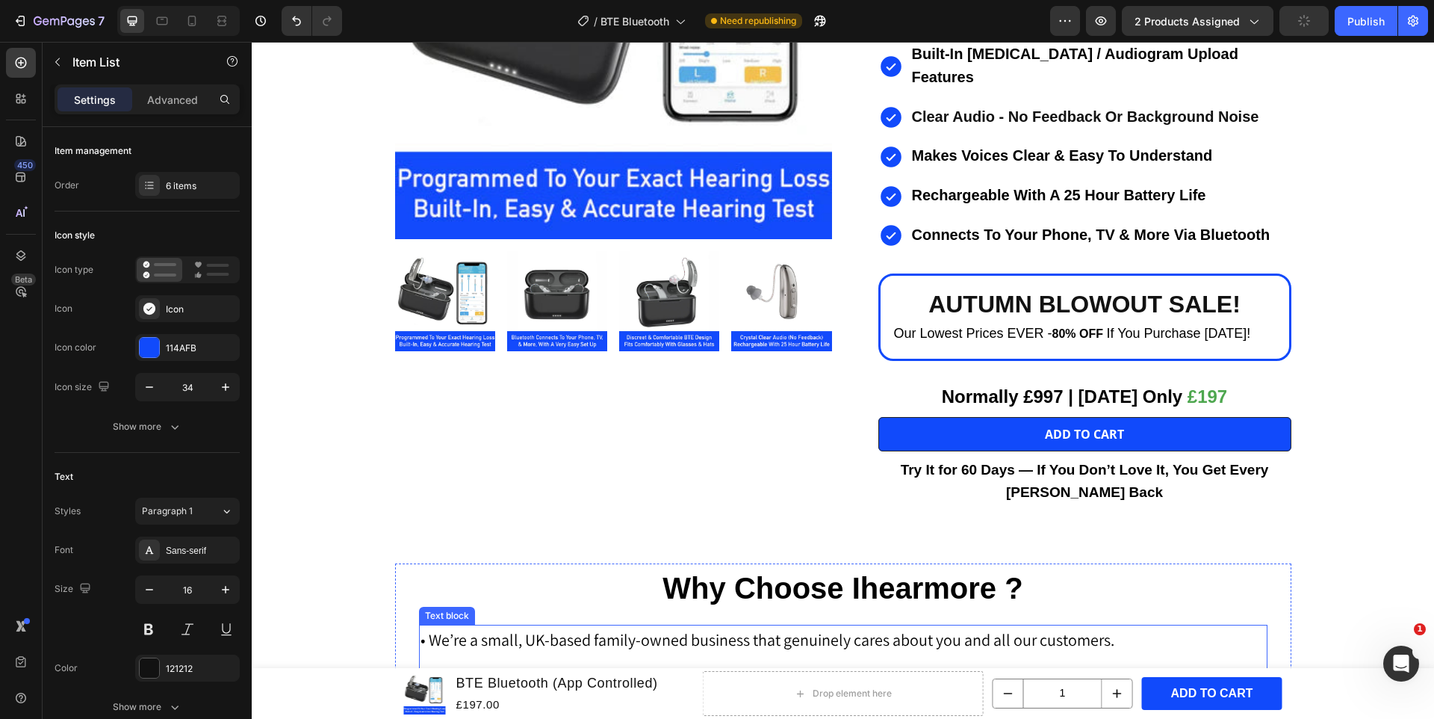
scroll to position [327, 0]
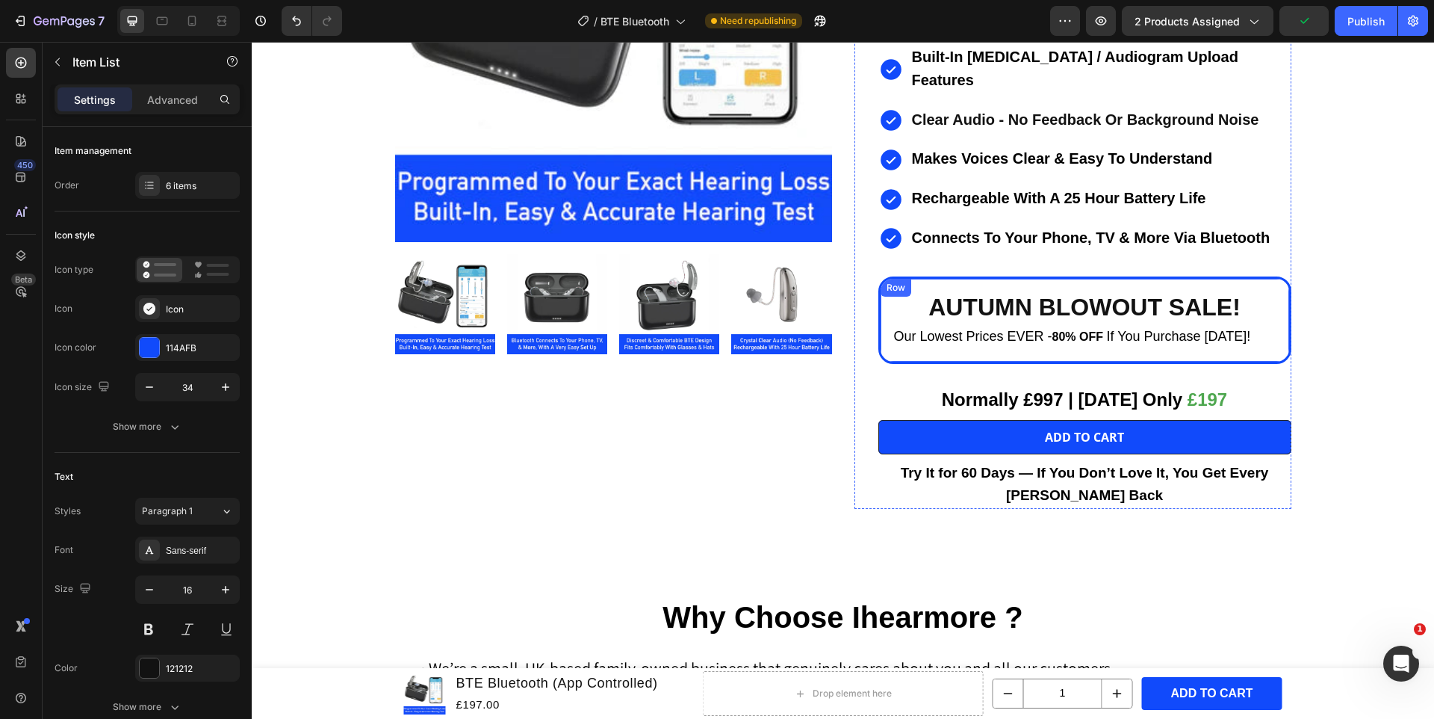
click at [891, 284] on div "AUTUMN BLOWOUT SALE! Heading Our Lowest Prices EVER - 80% OFF If You Purchase […" at bounding box center [1085, 319] width 413 height 87
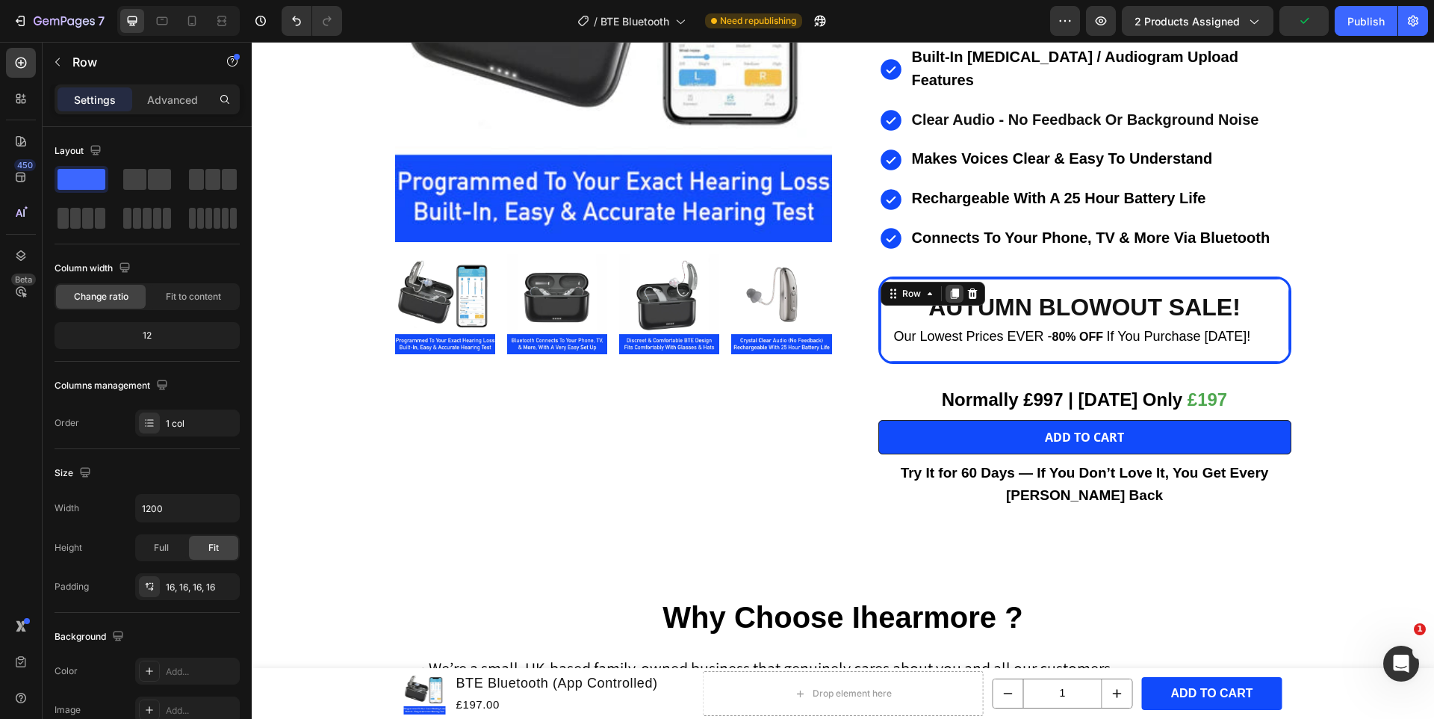
click at [956, 288] on icon at bounding box center [954, 293] width 8 height 10
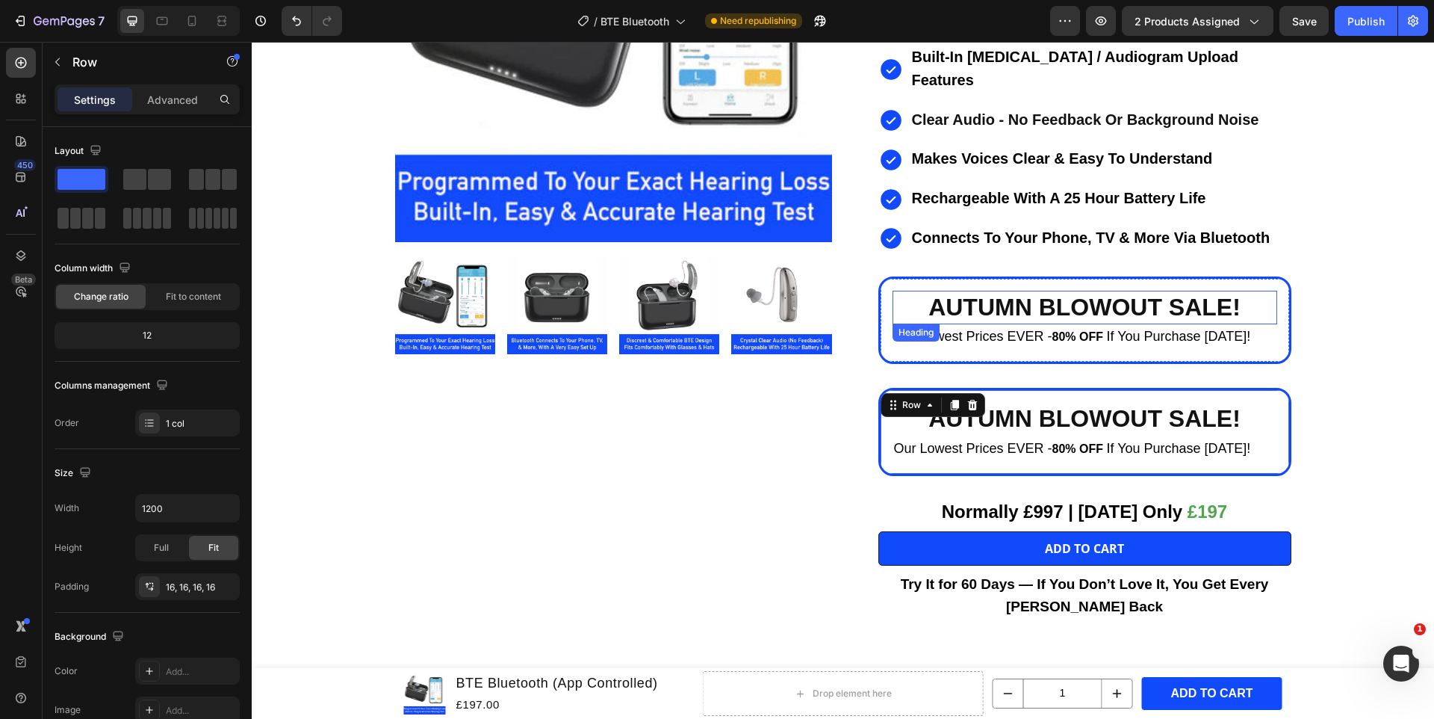
click at [985, 294] on strong "AUTUMN BLOWOUT SALE!" at bounding box center [1085, 307] width 312 height 27
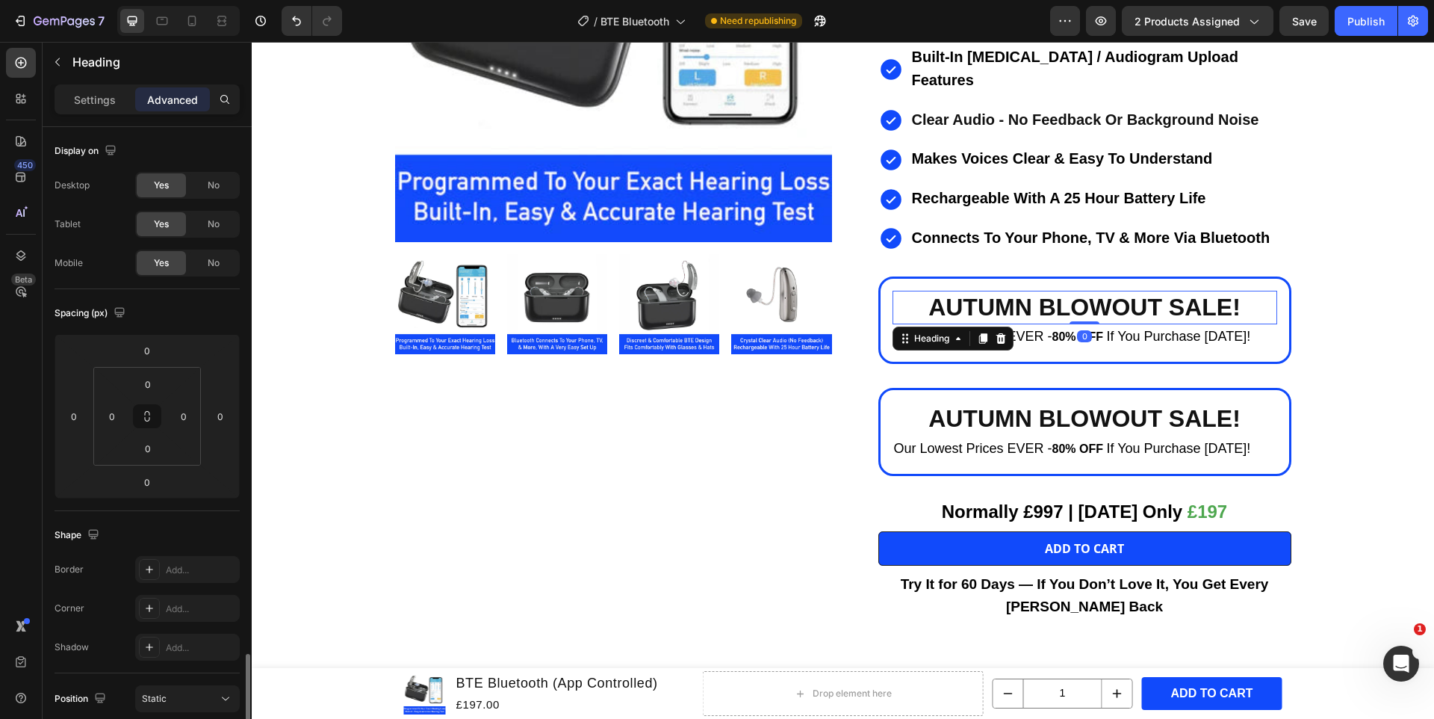
scroll to position [362, 0]
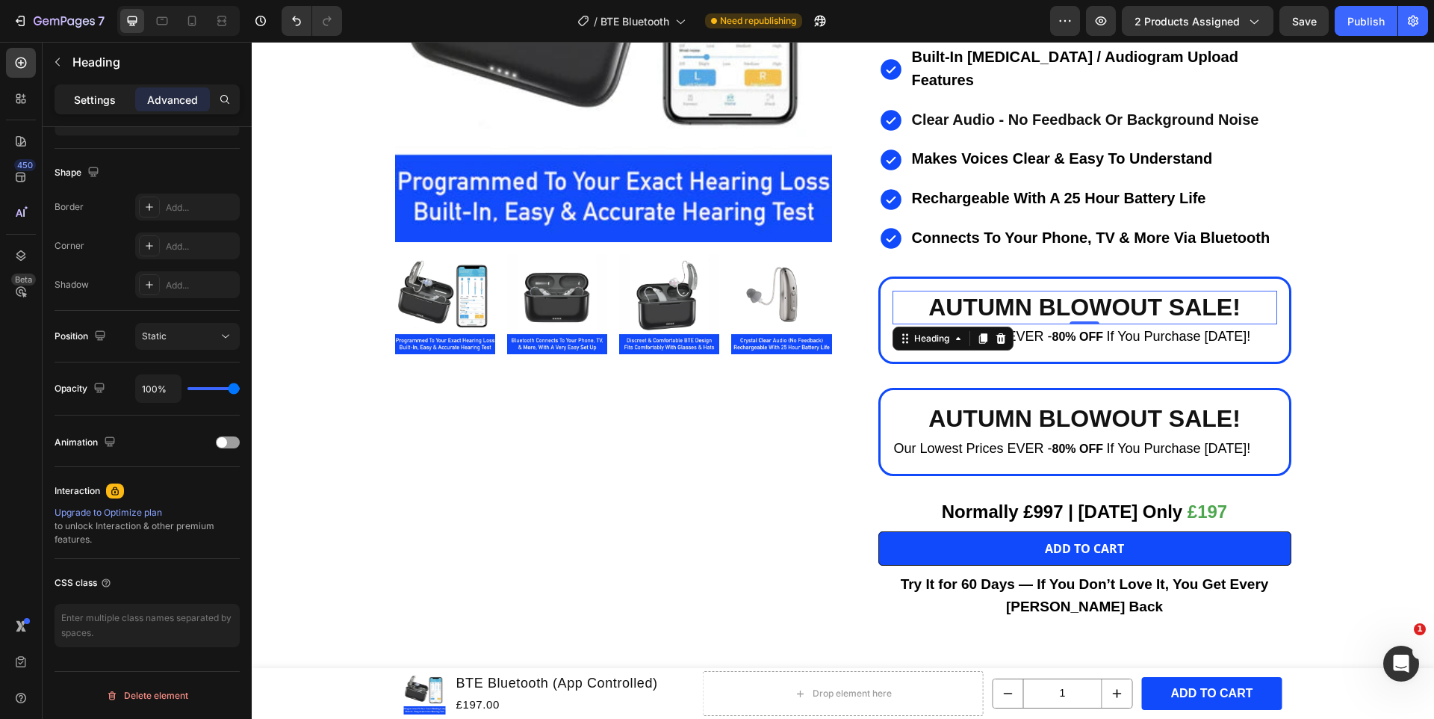
click at [100, 105] on p "Settings" at bounding box center [95, 100] width 42 height 16
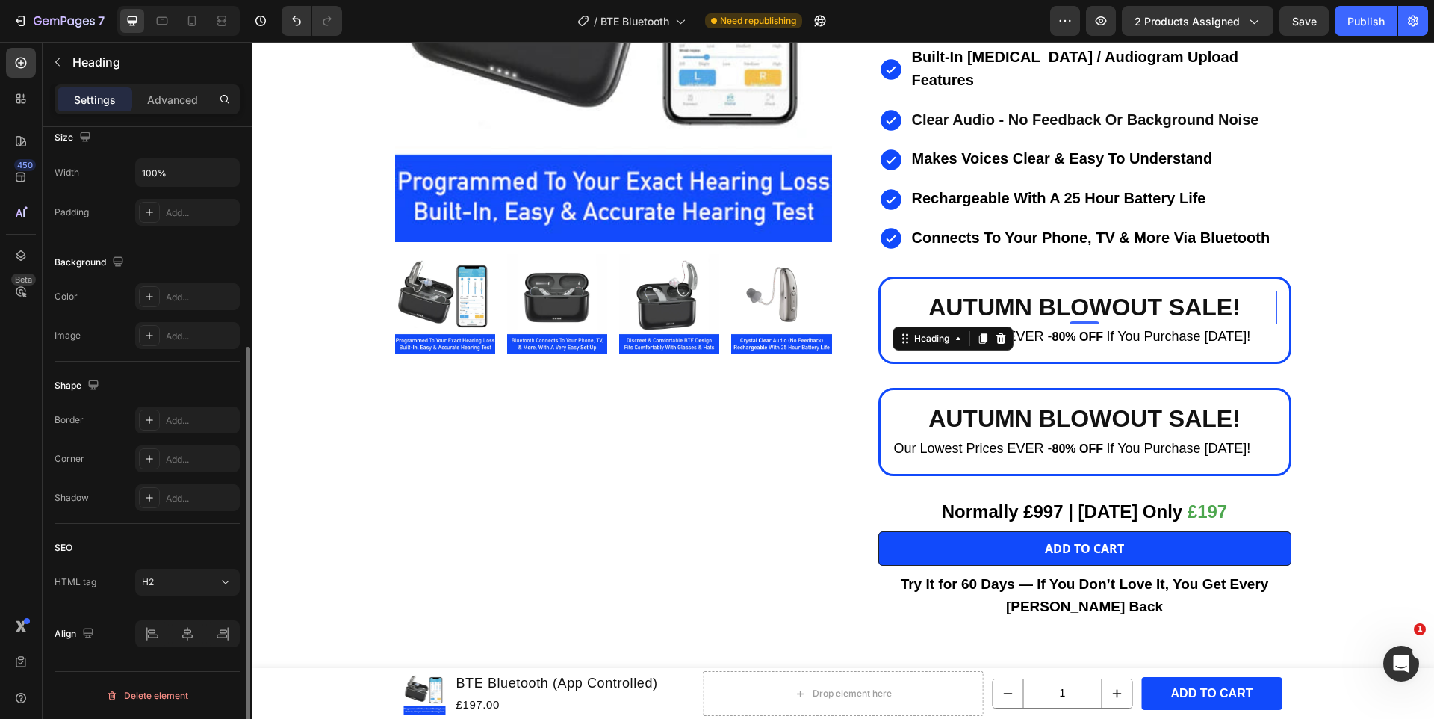
scroll to position [335, 0]
click at [891, 391] on div "AUTUMN BLOWOUT SALE! Heading Our Lowest Prices EVER - 80% OFF If You Purchase […" at bounding box center [1085, 431] width 413 height 87
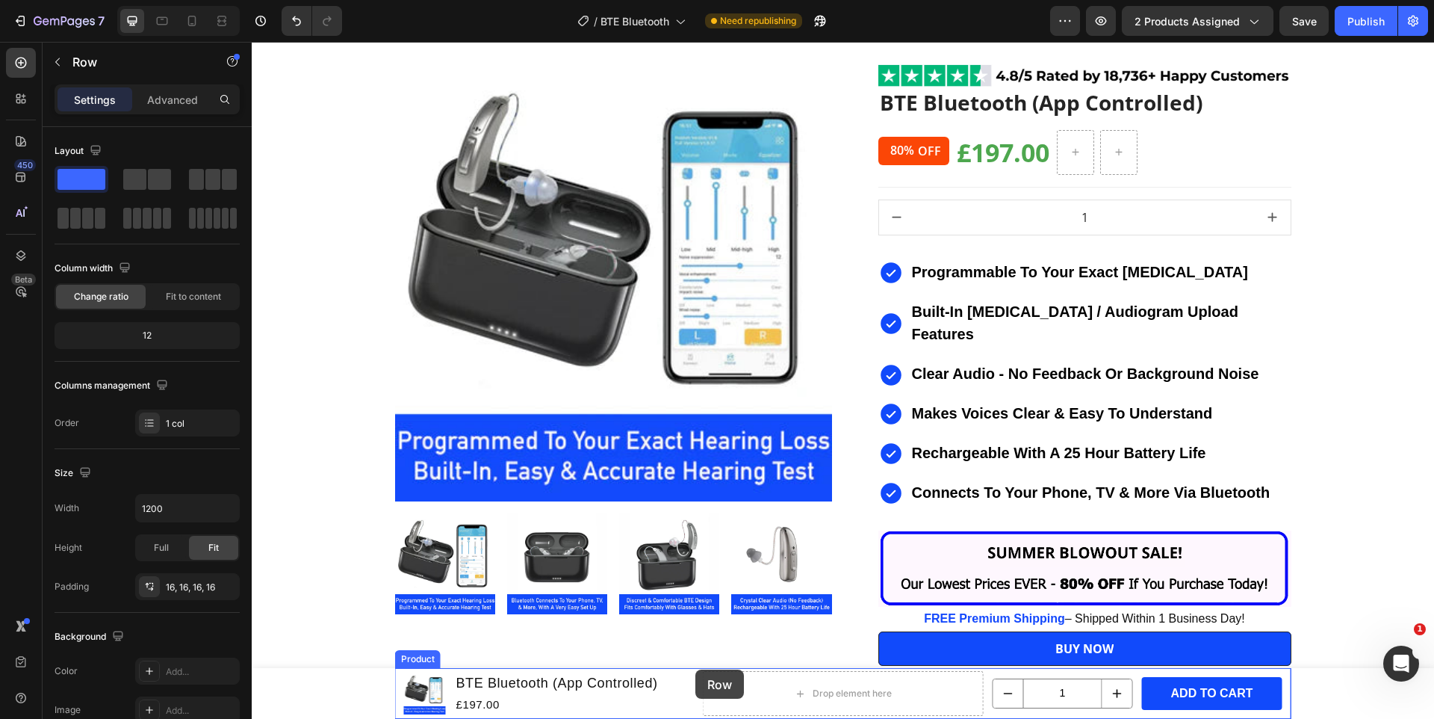
scroll to position [7177, 0]
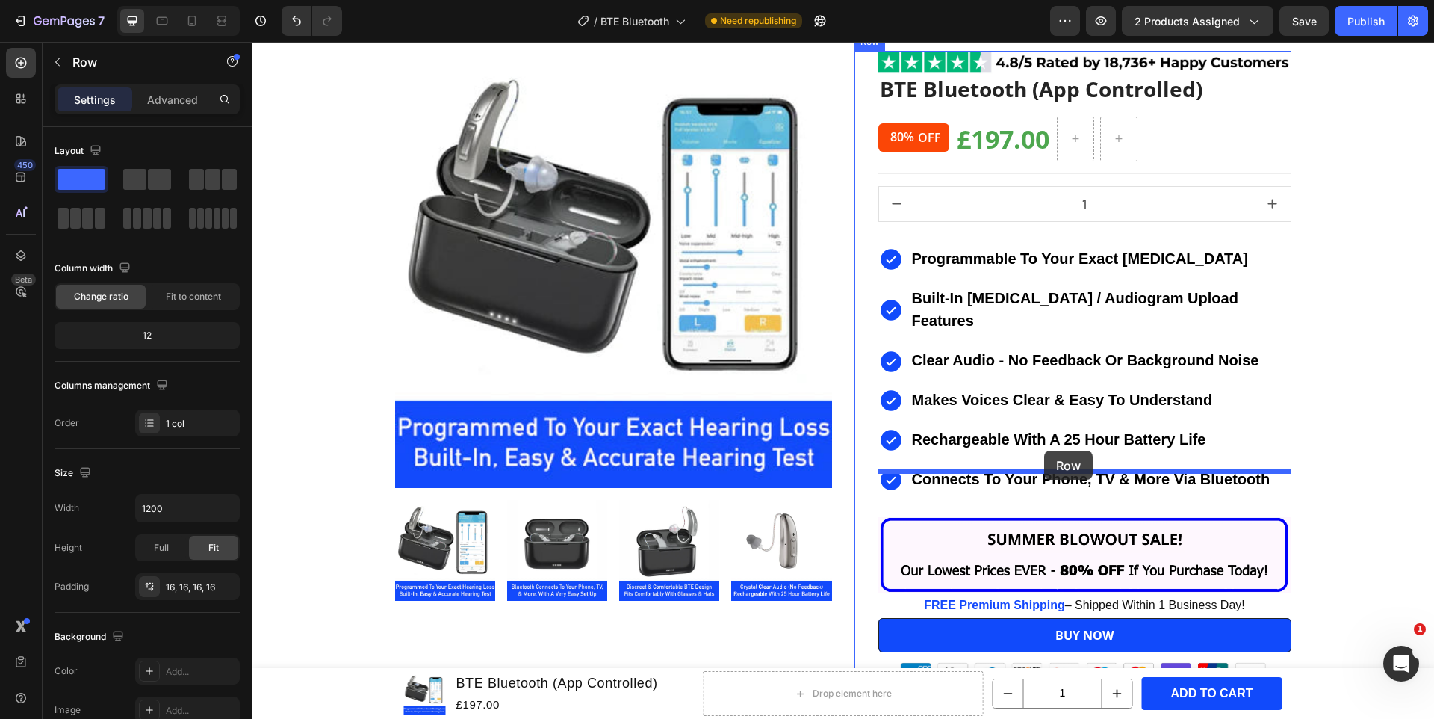
drag, startPoint x: 903, startPoint y: 382, endPoint x: 1044, endPoint y: 451, distance: 157.0
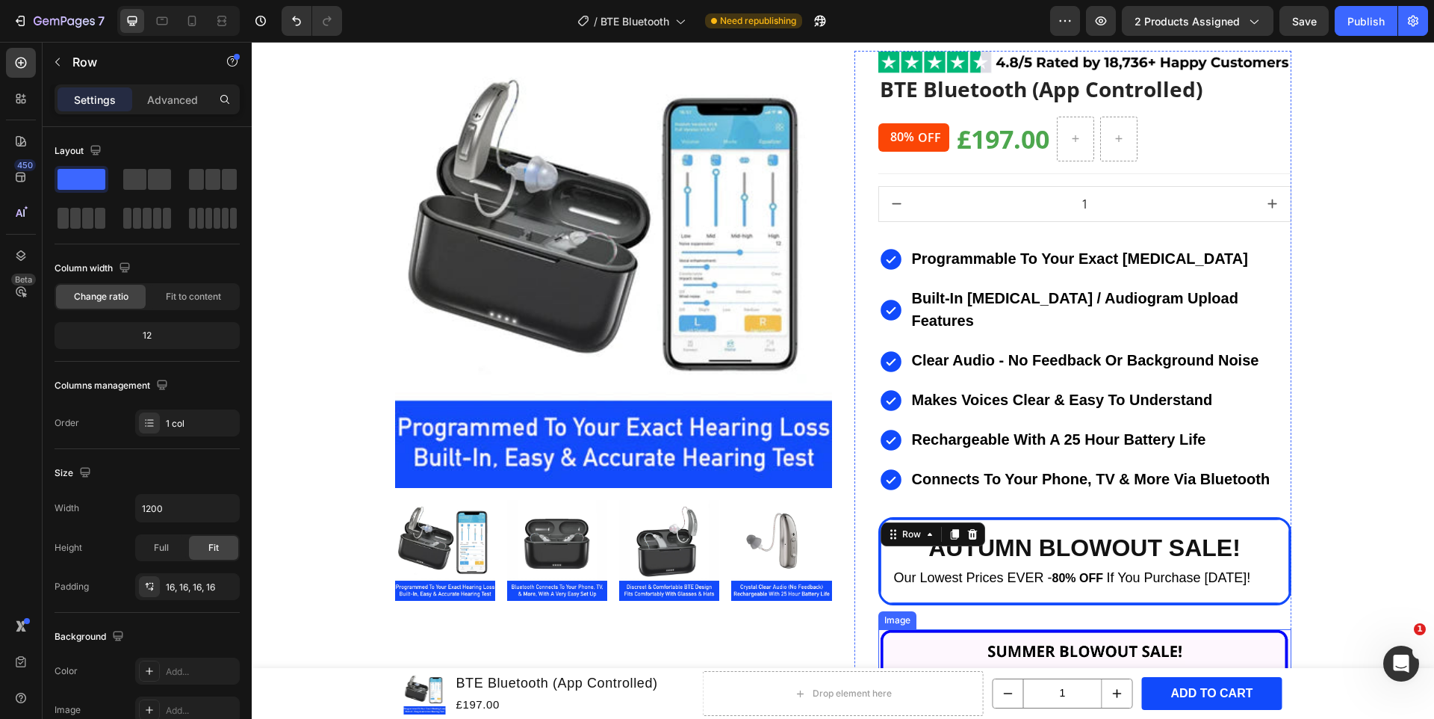
click at [1094, 629] on img at bounding box center [1085, 667] width 413 height 76
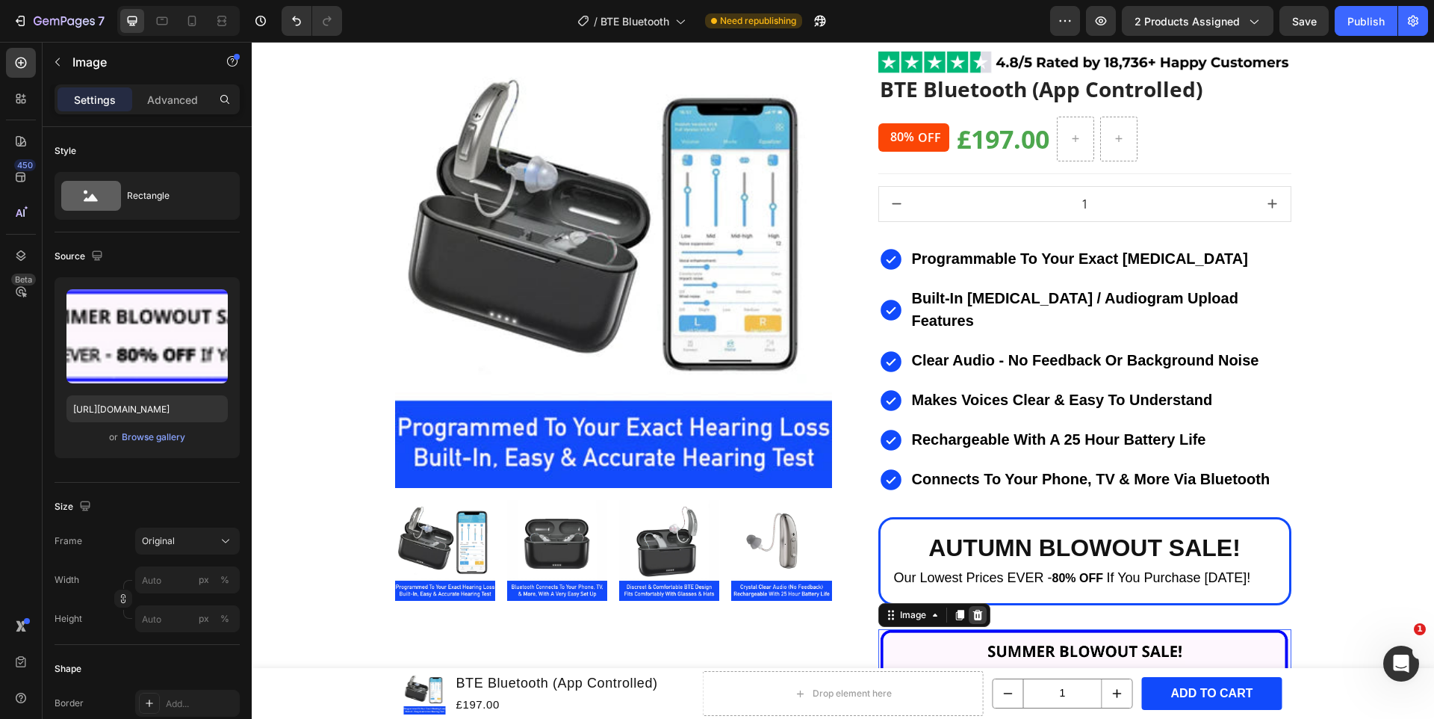
click at [977, 610] on icon at bounding box center [978, 615] width 10 height 10
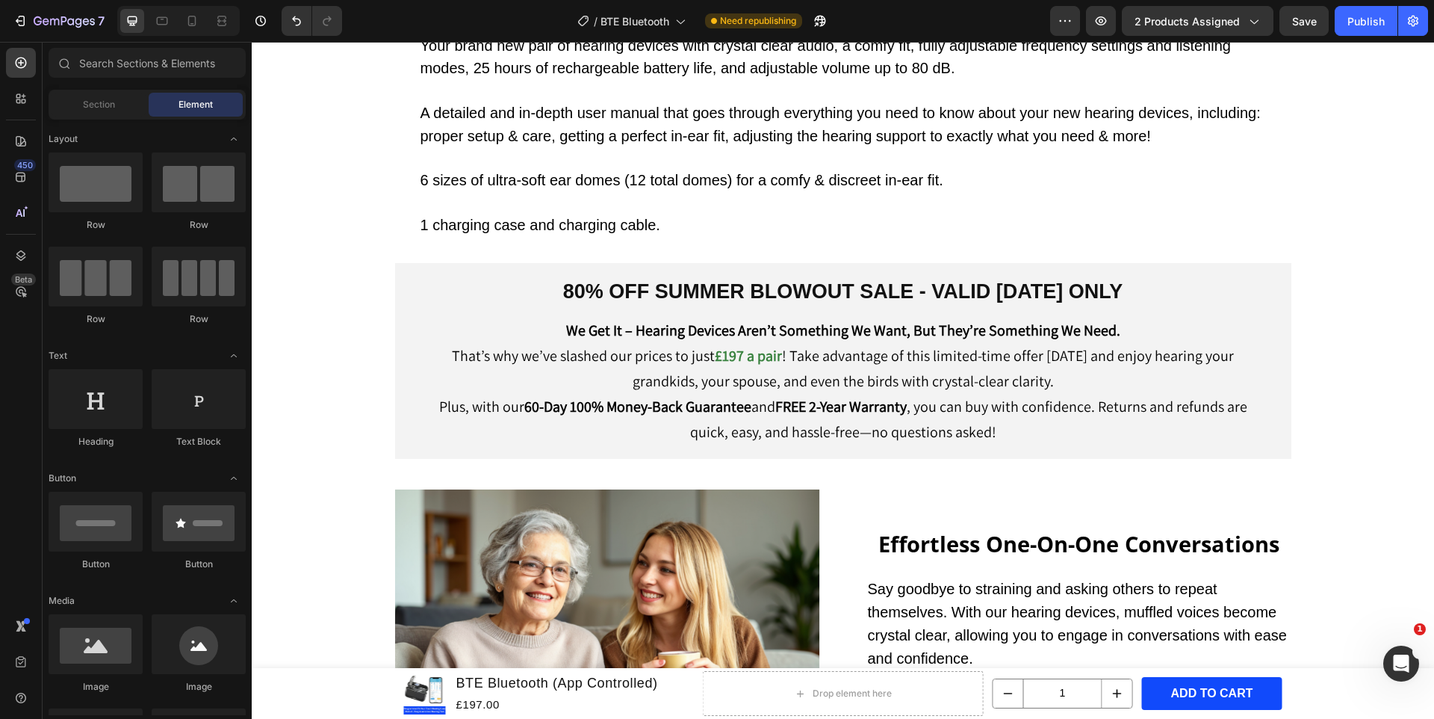
scroll to position [5111, 0]
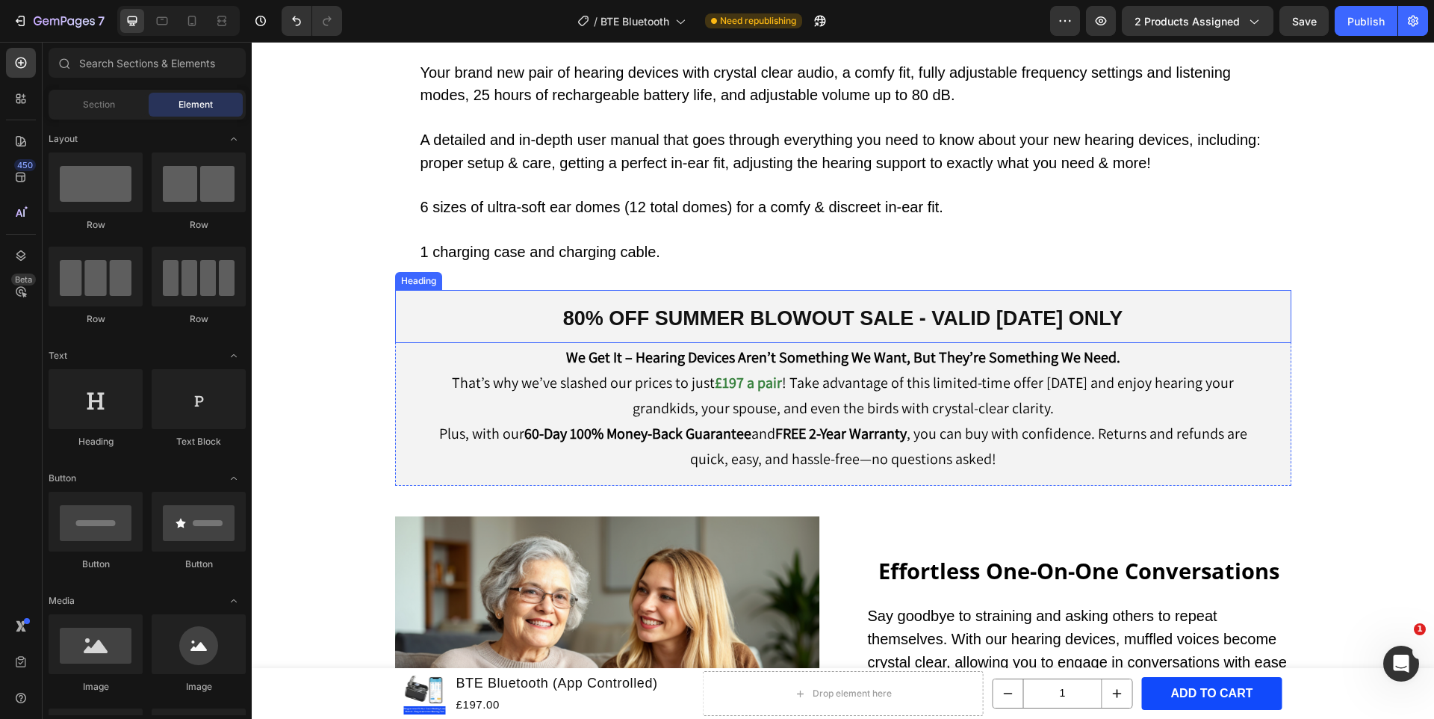
click at [691, 307] on strong "80% OFF SUMMER BLOWOUT SALE - VALID [DATE] ONLY" at bounding box center [843, 318] width 560 height 22
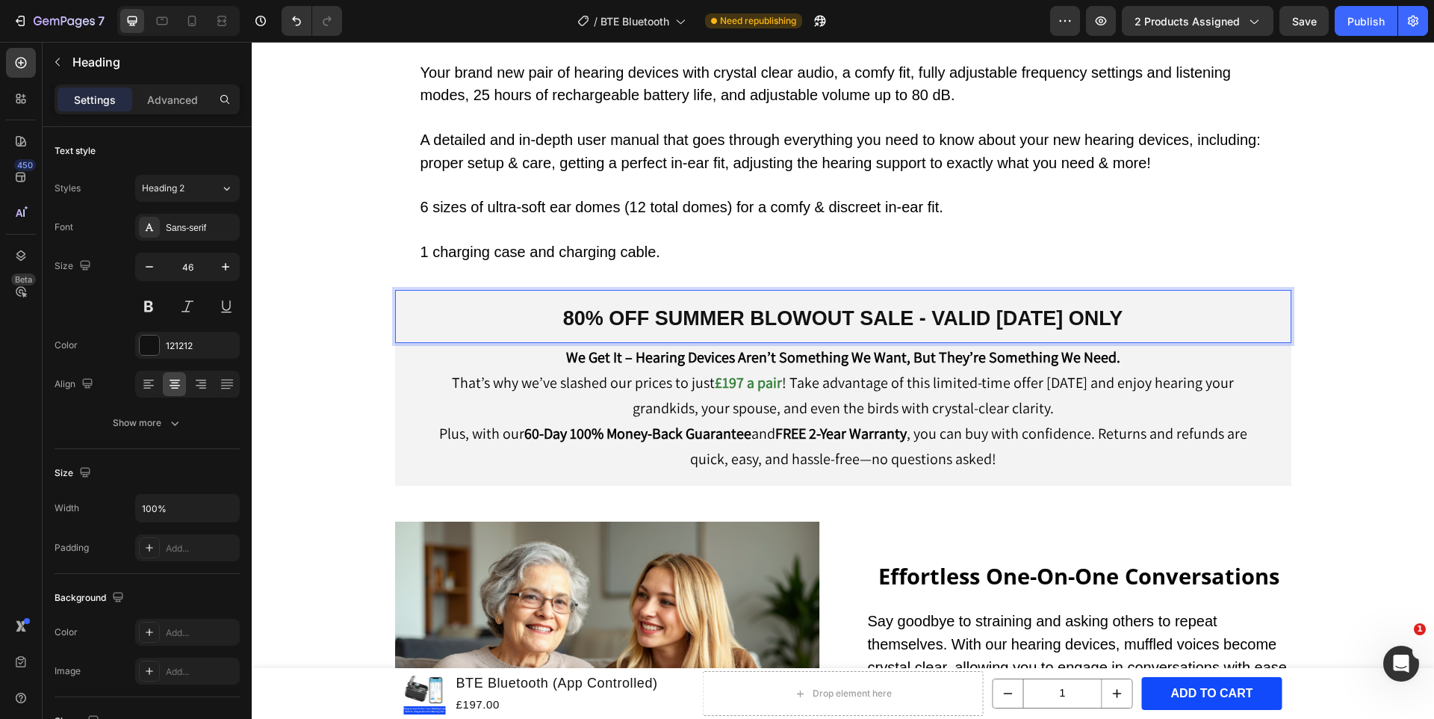
click at [704, 313] on strong "80% OFF SUMMER BLOWOUT SALE - VALID [DATE] ONLY" at bounding box center [843, 318] width 560 height 22
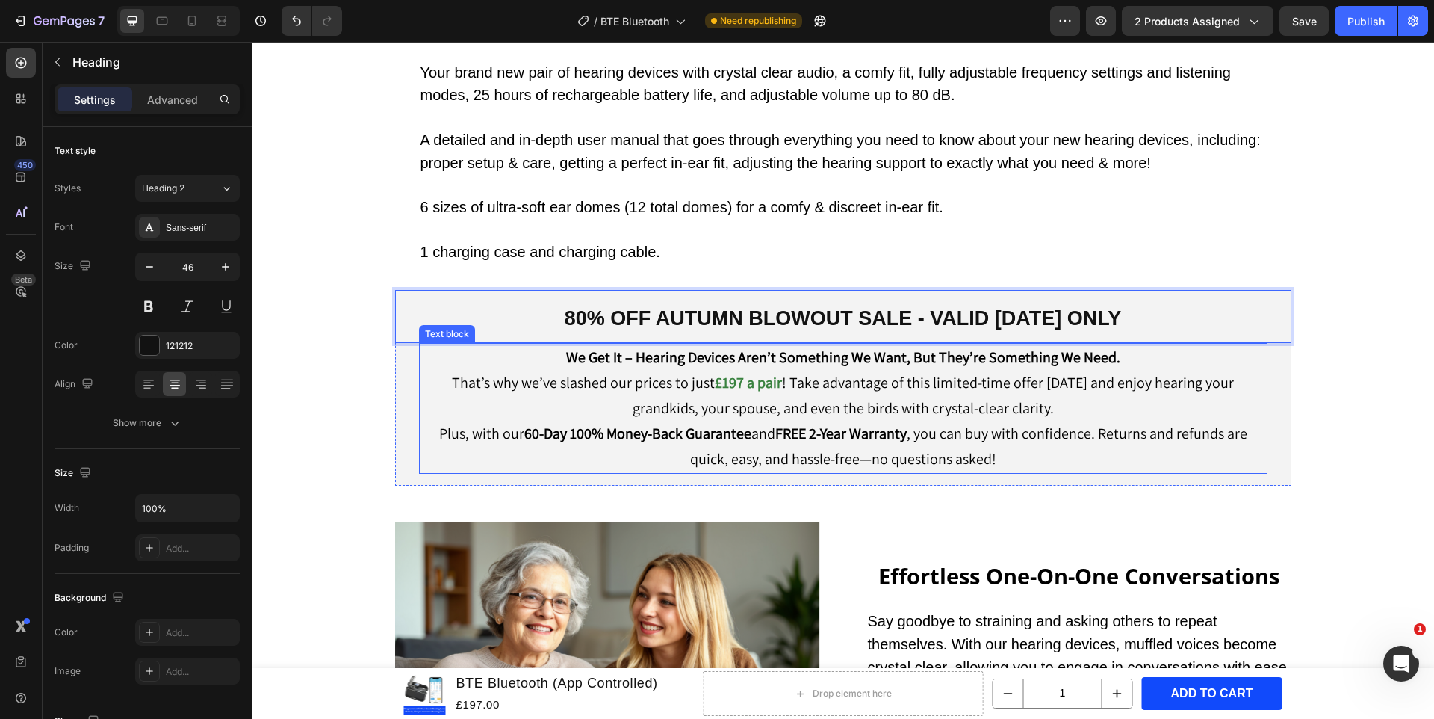
click at [803, 403] on span "! Take advantage of this limited-time offer [DATE] and enjoy hearing your grand…" at bounding box center [934, 395] width 602 height 45
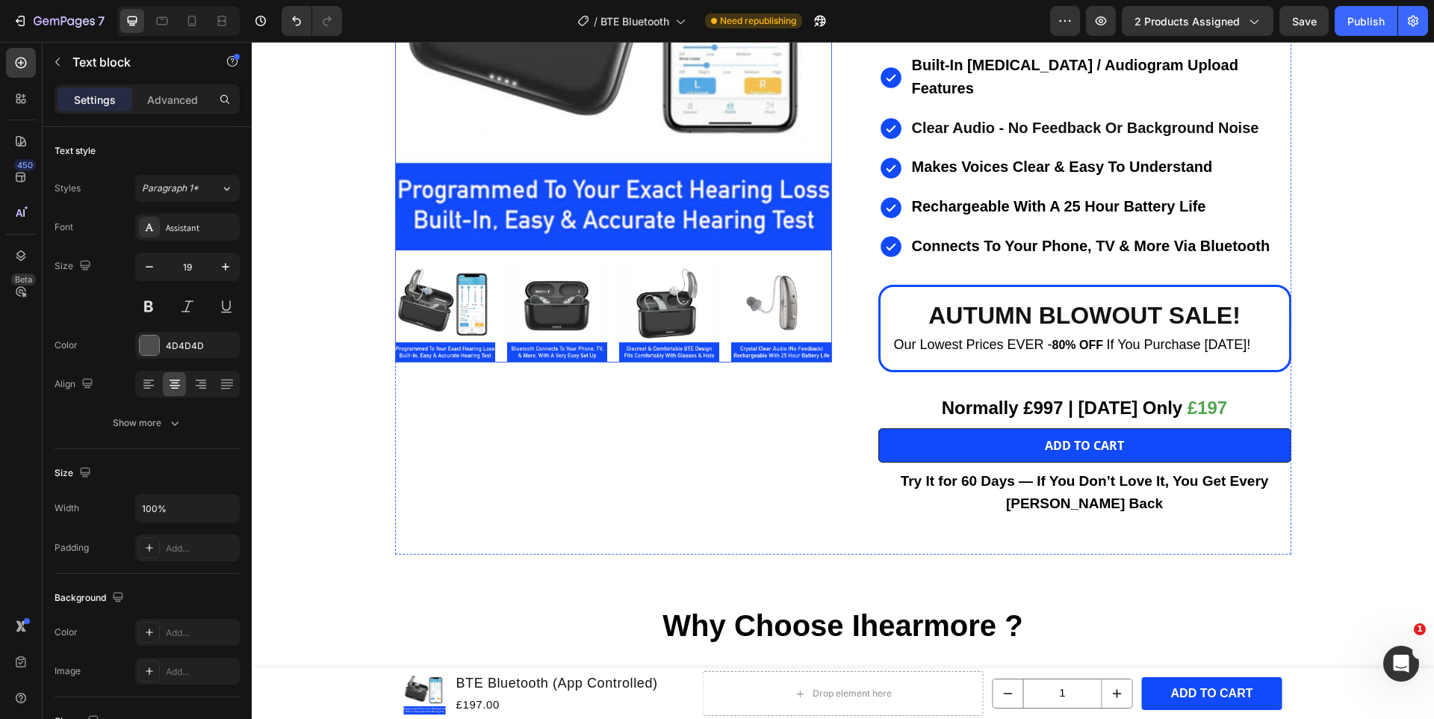
scroll to position [324, 0]
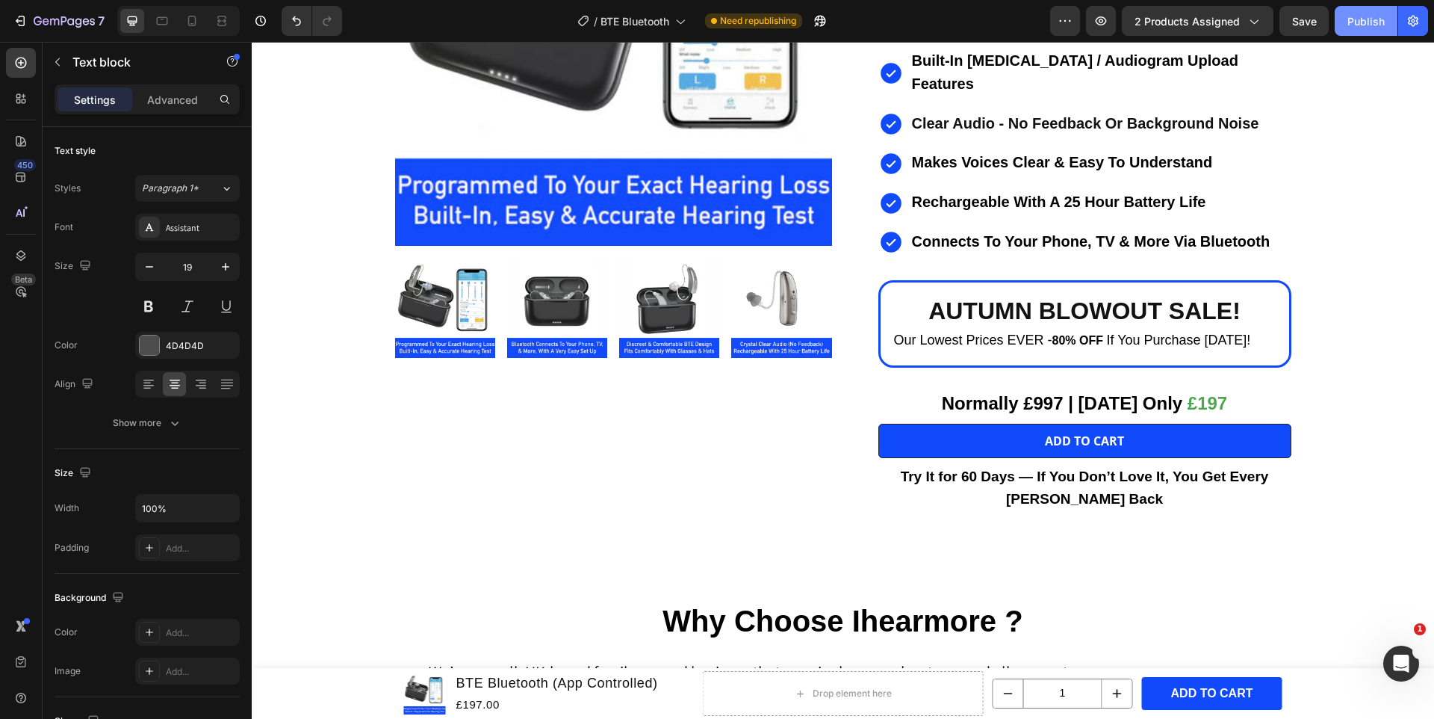
click at [1358, 20] on div "Publish" at bounding box center [1366, 21] width 37 height 16
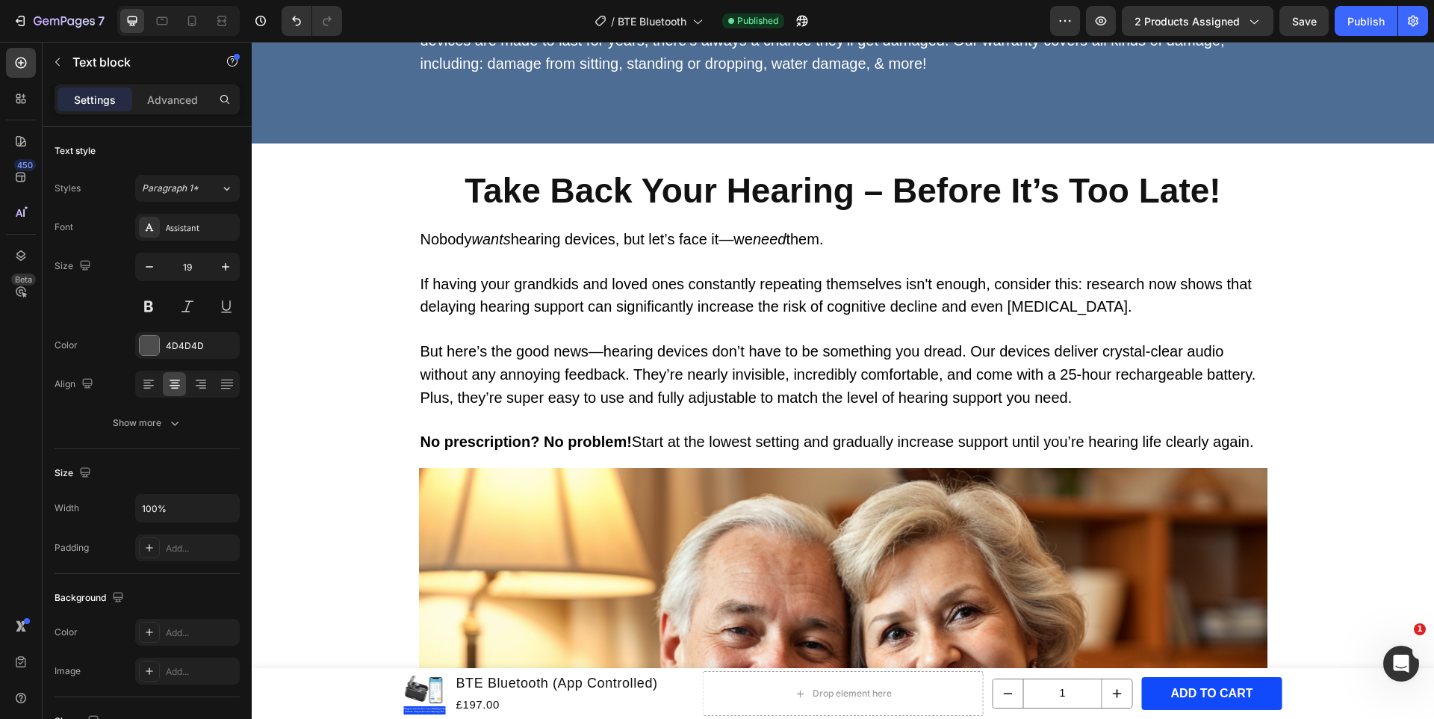
scroll to position [1276, 0]
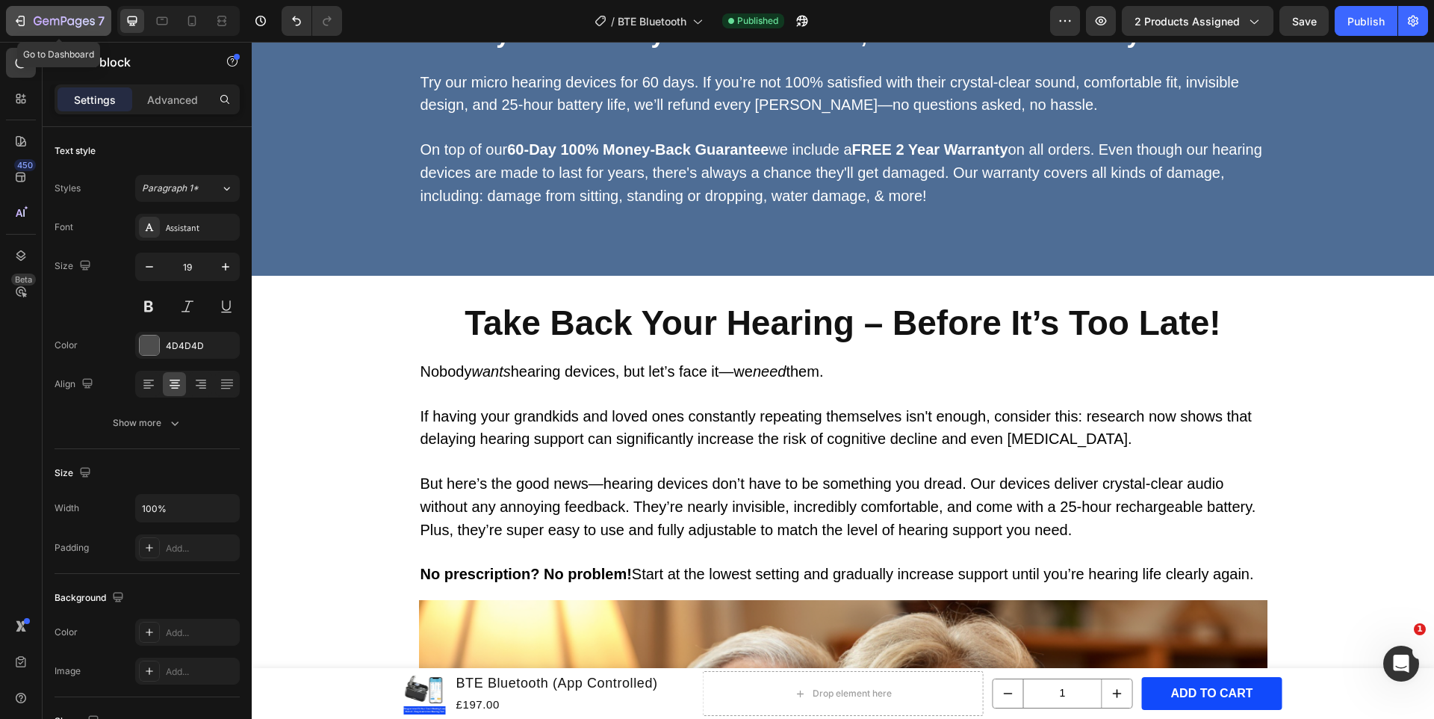
click at [26, 30] on button "7" at bounding box center [58, 21] width 105 height 30
